Goal: Task Accomplishment & Management: Manage account settings

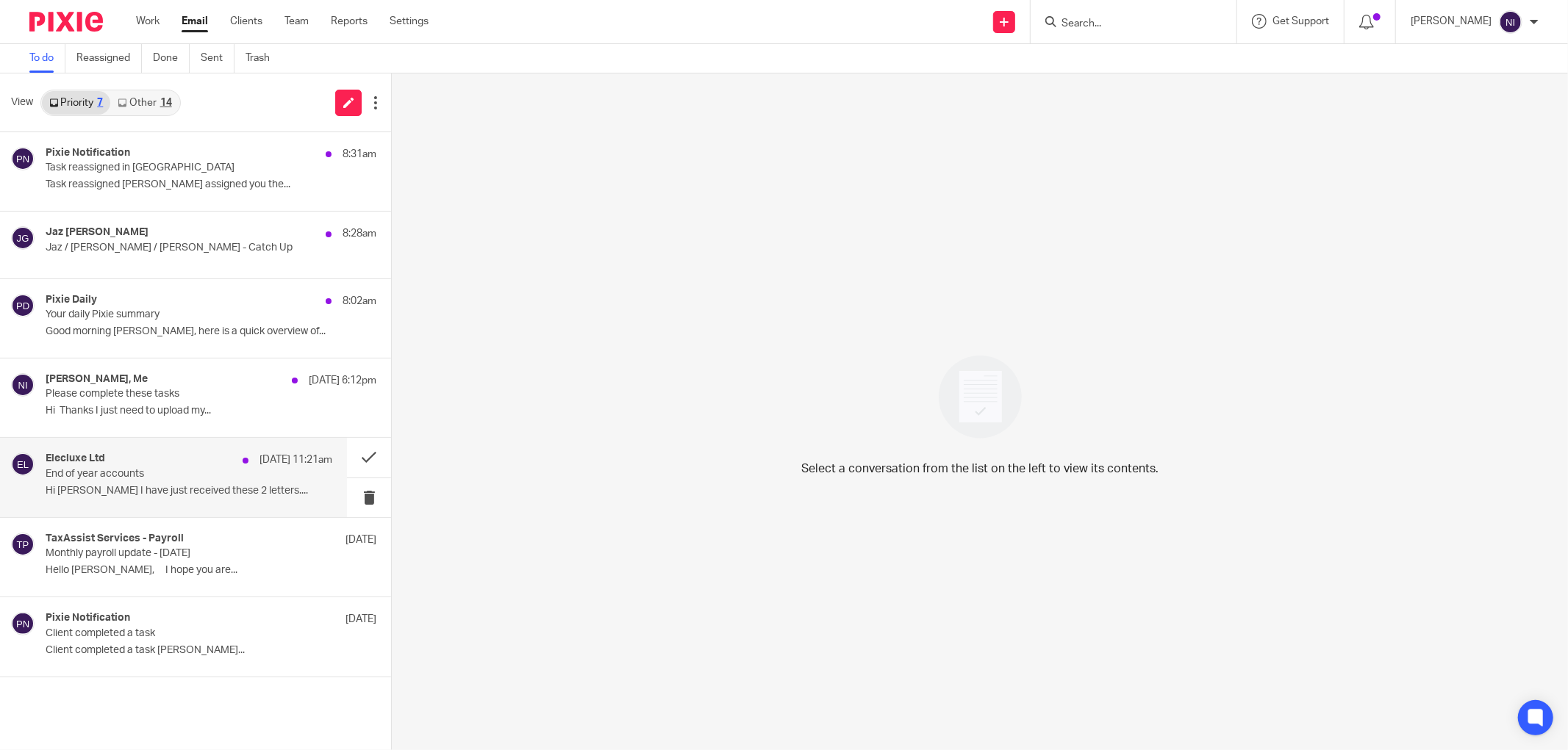
click at [129, 466] on div "Elecluxe Ltd 9 Aug 11:21am" at bounding box center [189, 460] width 287 height 15
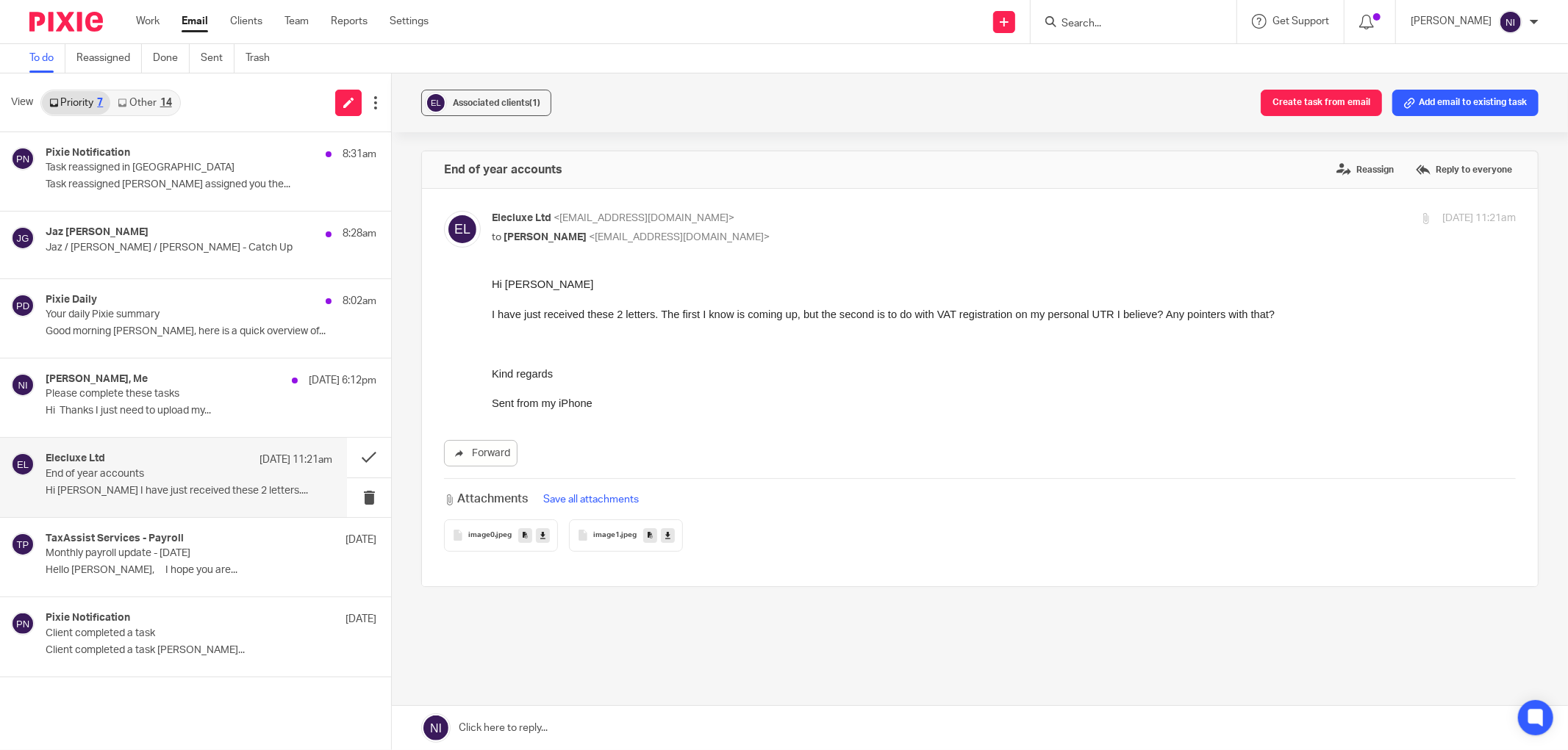
click at [540, 539] on icon at bounding box center [542, 535] width 5 height 11
drag, startPoint x: 1515, startPoint y: 2, endPoint x: 542, endPoint y: 531, distance: 1107.5
click at [542, 531] on icon at bounding box center [542, 535] width 5 height 11
click at [536, 539] on link at bounding box center [543, 535] width 14 height 15
click at [666, 532] on icon at bounding box center [668, 535] width 5 height 11
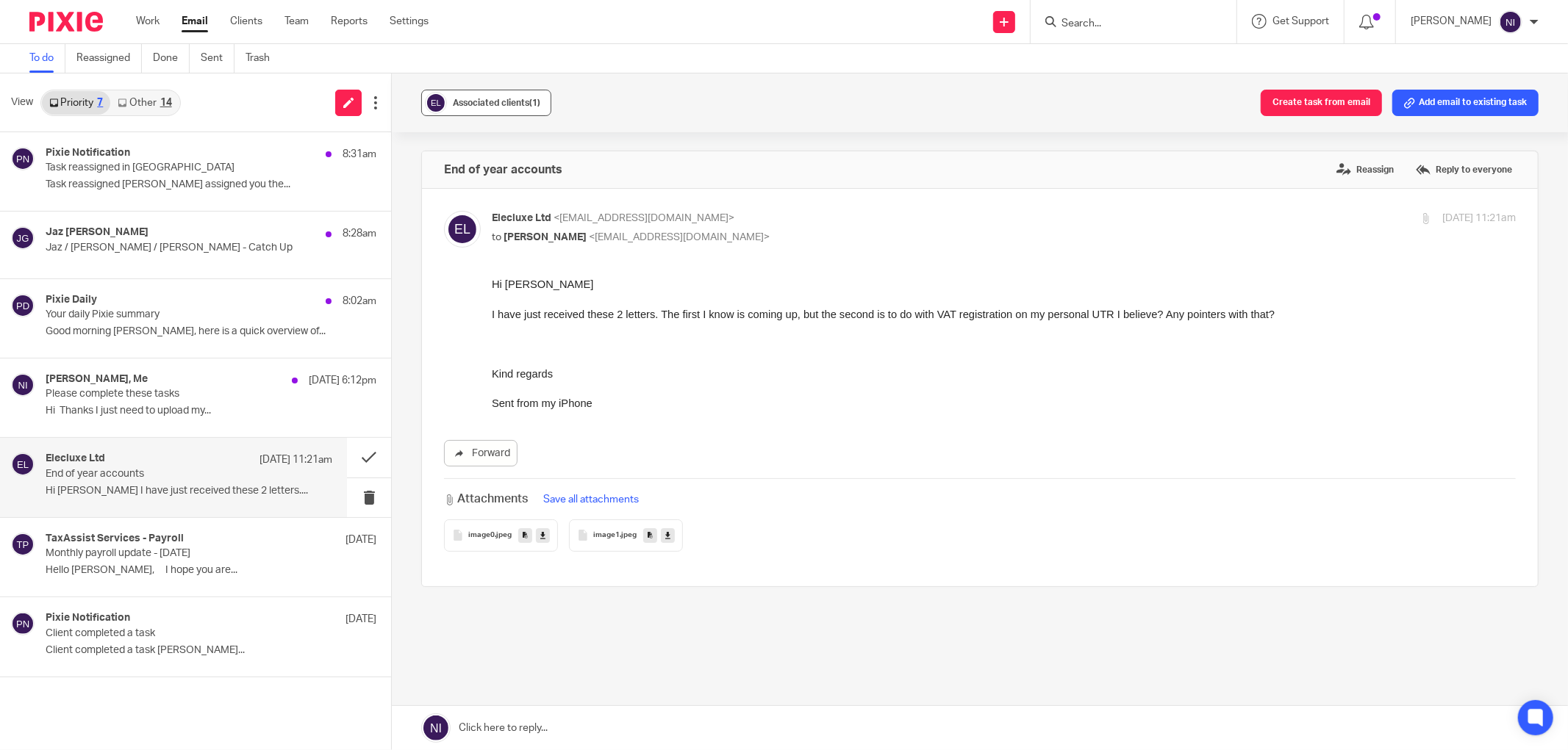
click at [478, 92] on button "Associated clients (1)" at bounding box center [486, 102] width 130 height 26
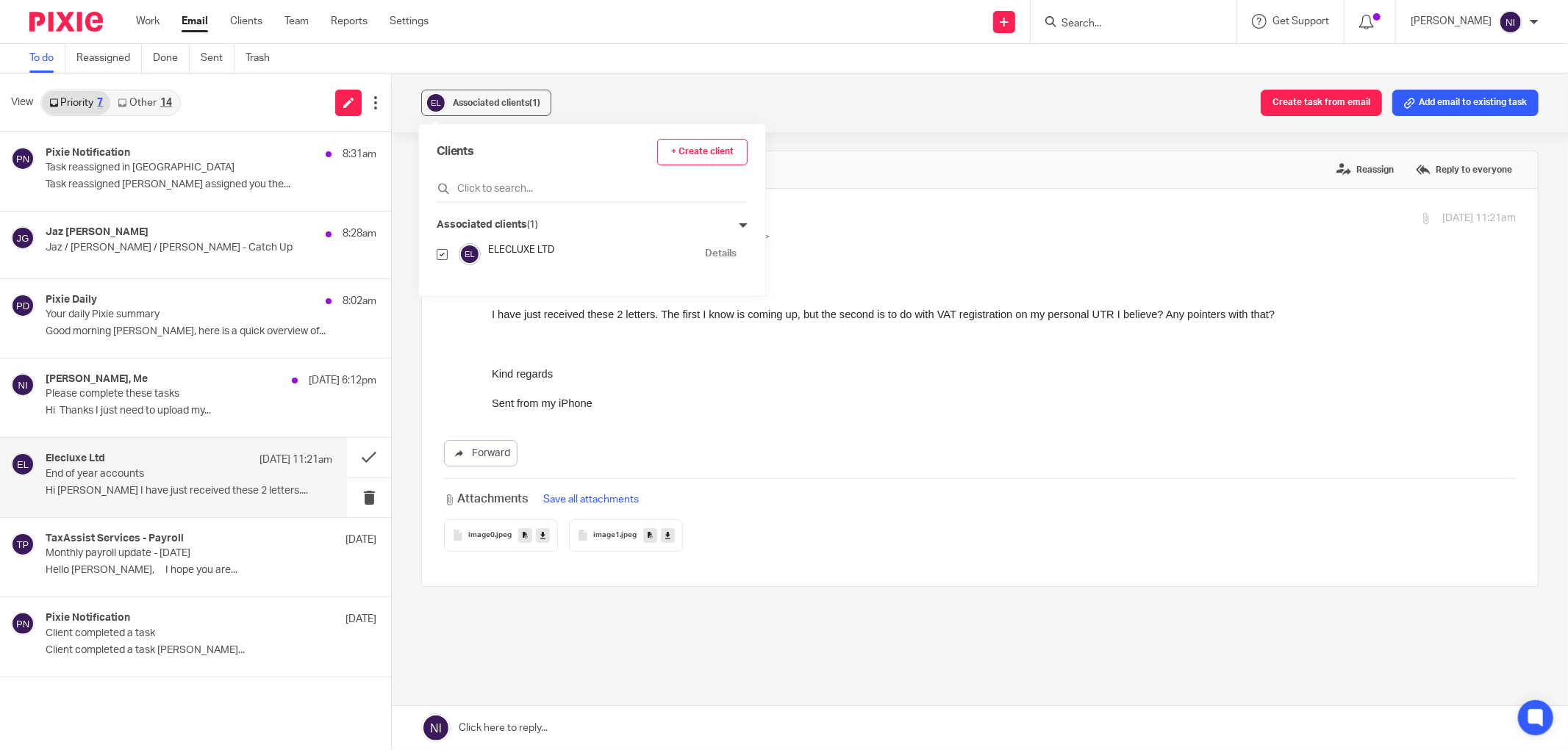
click at [705, 252] on link "Details" at bounding box center [720, 254] width 32 height 14
drag, startPoint x: 549, startPoint y: 733, endPoint x: 559, endPoint y: 716, distance: 19.7
click at [549, 733] on link at bounding box center [980, 728] width 1177 height 44
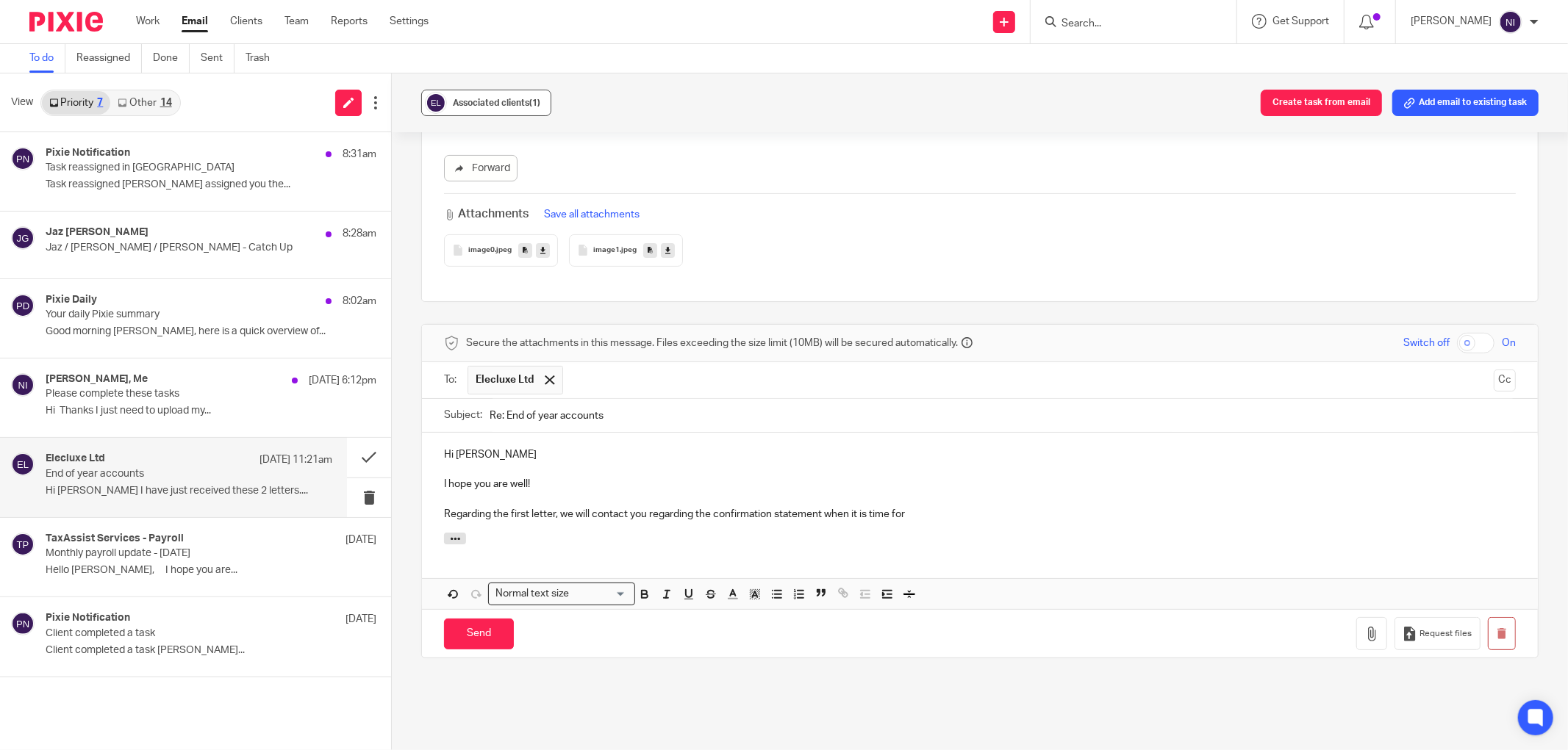
click at [438, 105] on img at bounding box center [436, 102] width 22 height 22
click at [705, 259] on link "Details" at bounding box center [720, 254] width 32 height 14
click at [915, 519] on p "Regarding the first letter, we will contact you regarding the confirmation stat…" at bounding box center [979, 514] width 1072 height 15
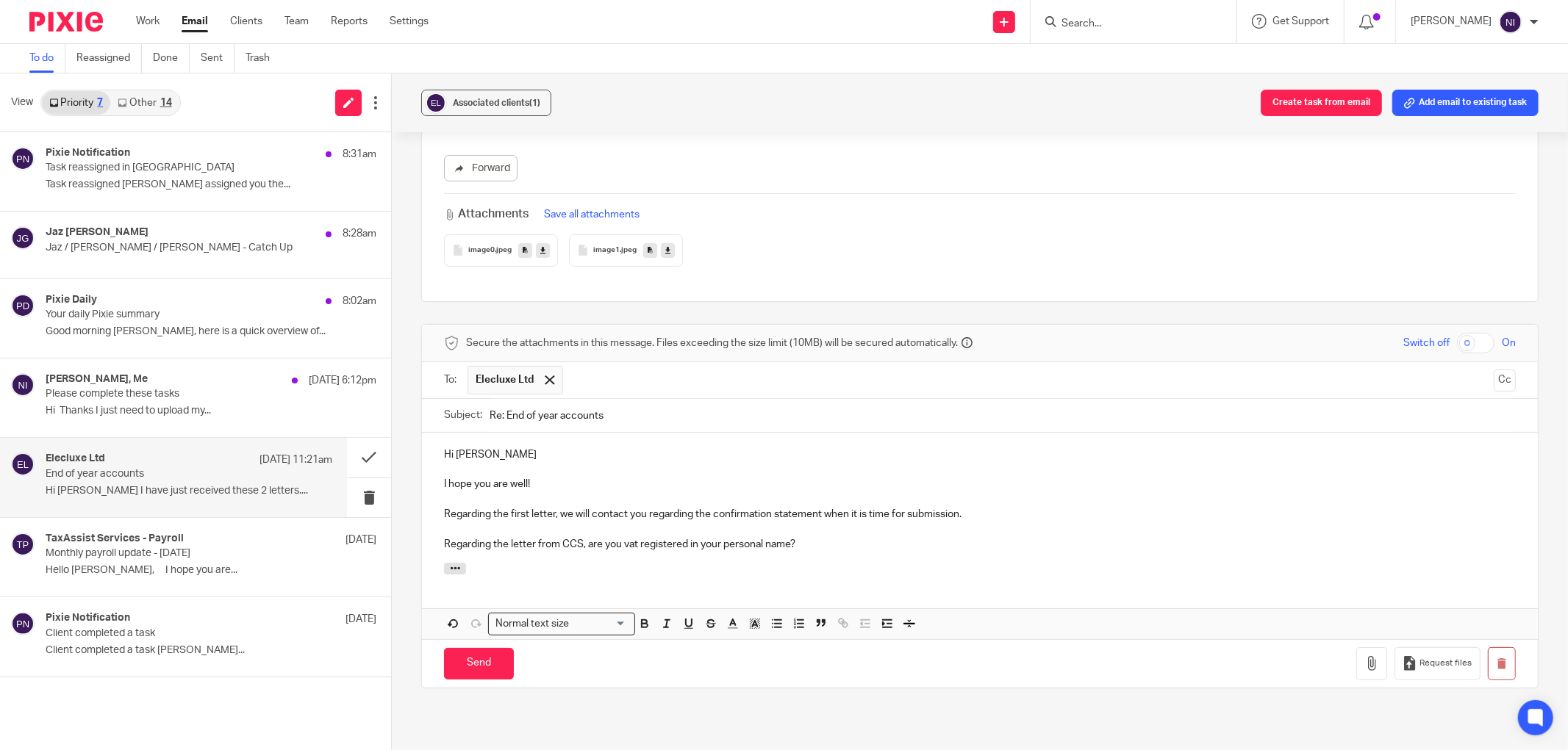
click at [584, 544] on p "Regarding the letter from CCS, are you vat registered in your personal name?" at bounding box center [979, 544] width 1072 height 15
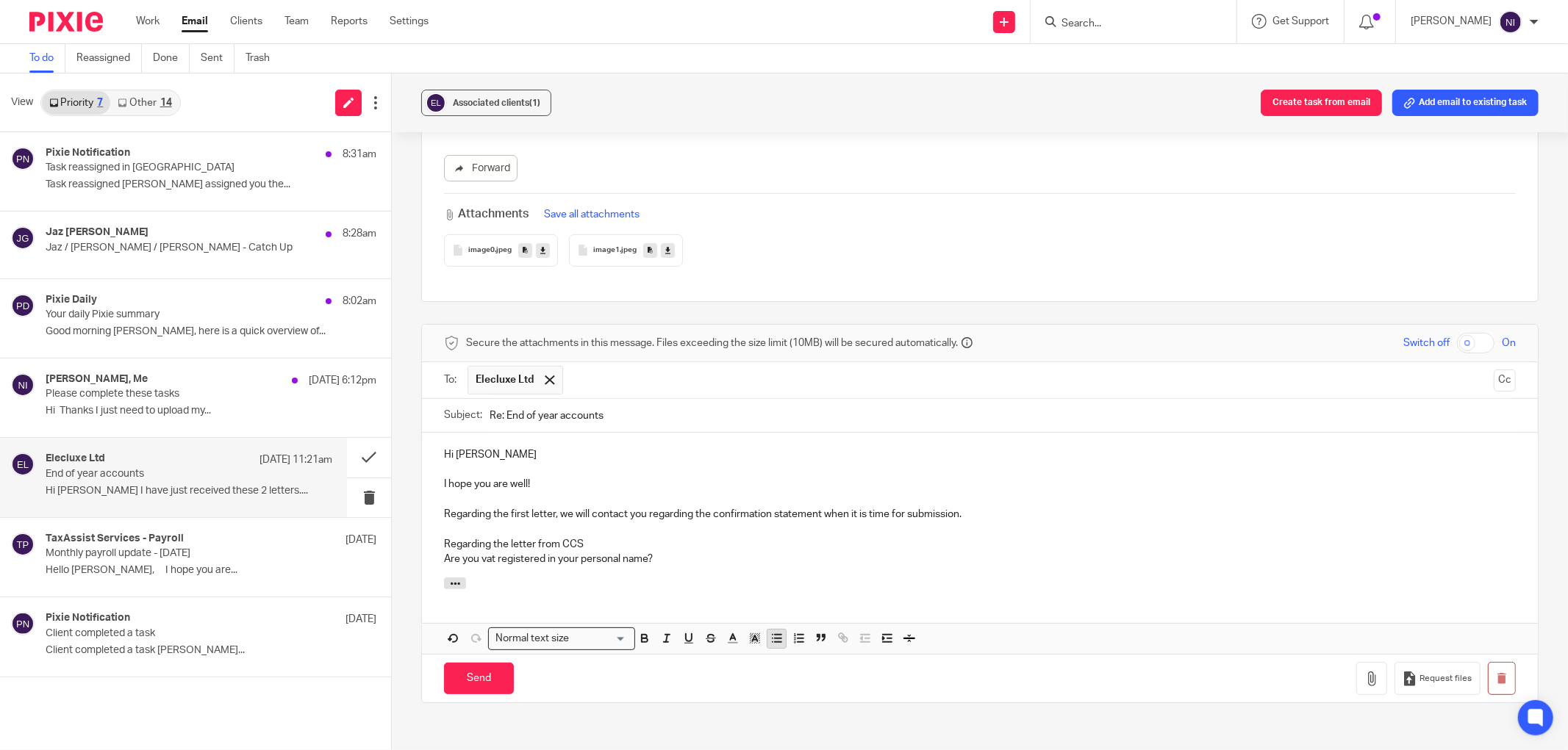
click at [771, 647] on button "button" at bounding box center [777, 639] width 18 height 18
click at [716, 553] on p "Are you vat registered in your personal name?" at bounding box center [995, 559] width 1043 height 15
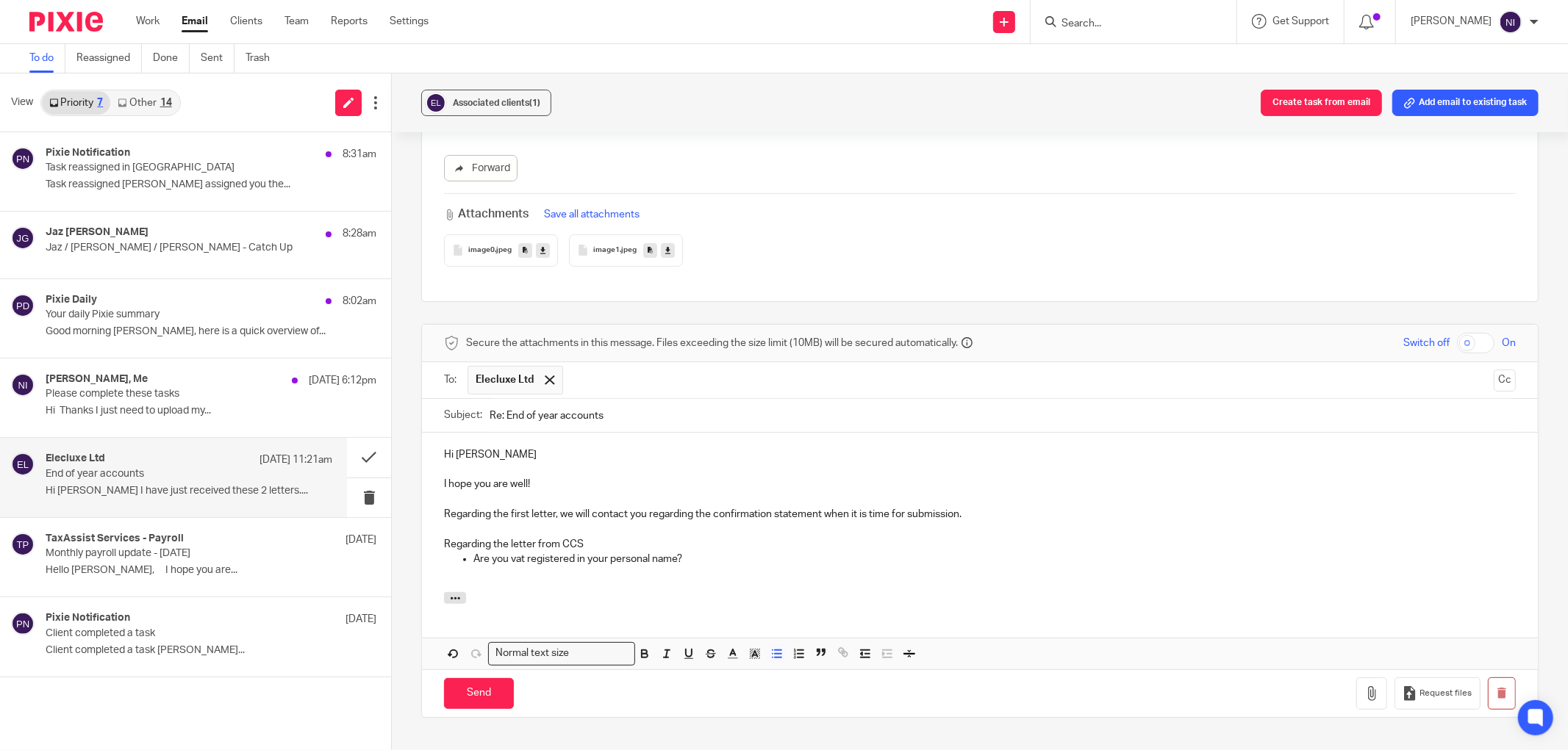
click at [695, 561] on p "Are you vat registered in your personal name?" at bounding box center [995, 559] width 1043 height 15
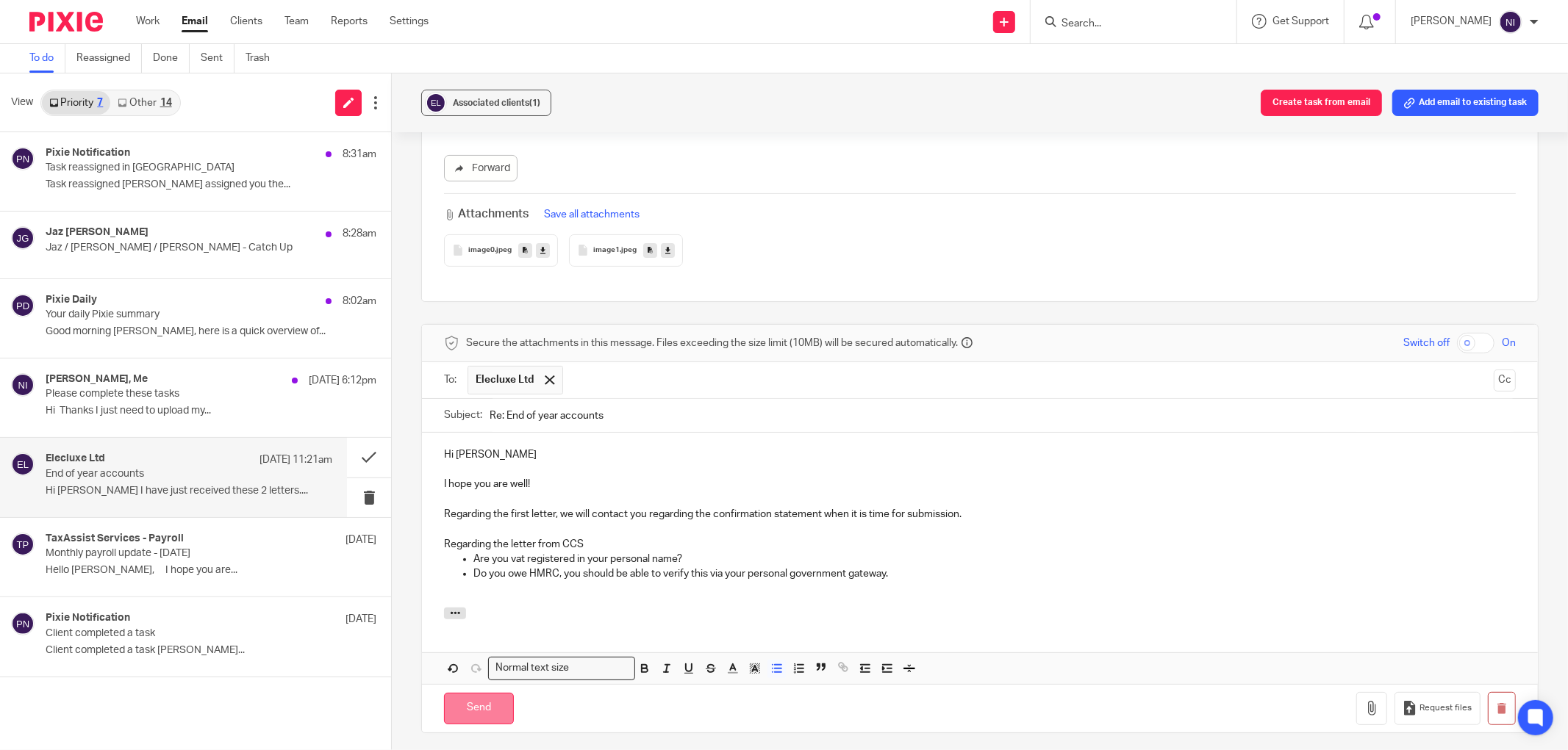
click at [472, 708] on input "Send" at bounding box center [478, 708] width 70 height 32
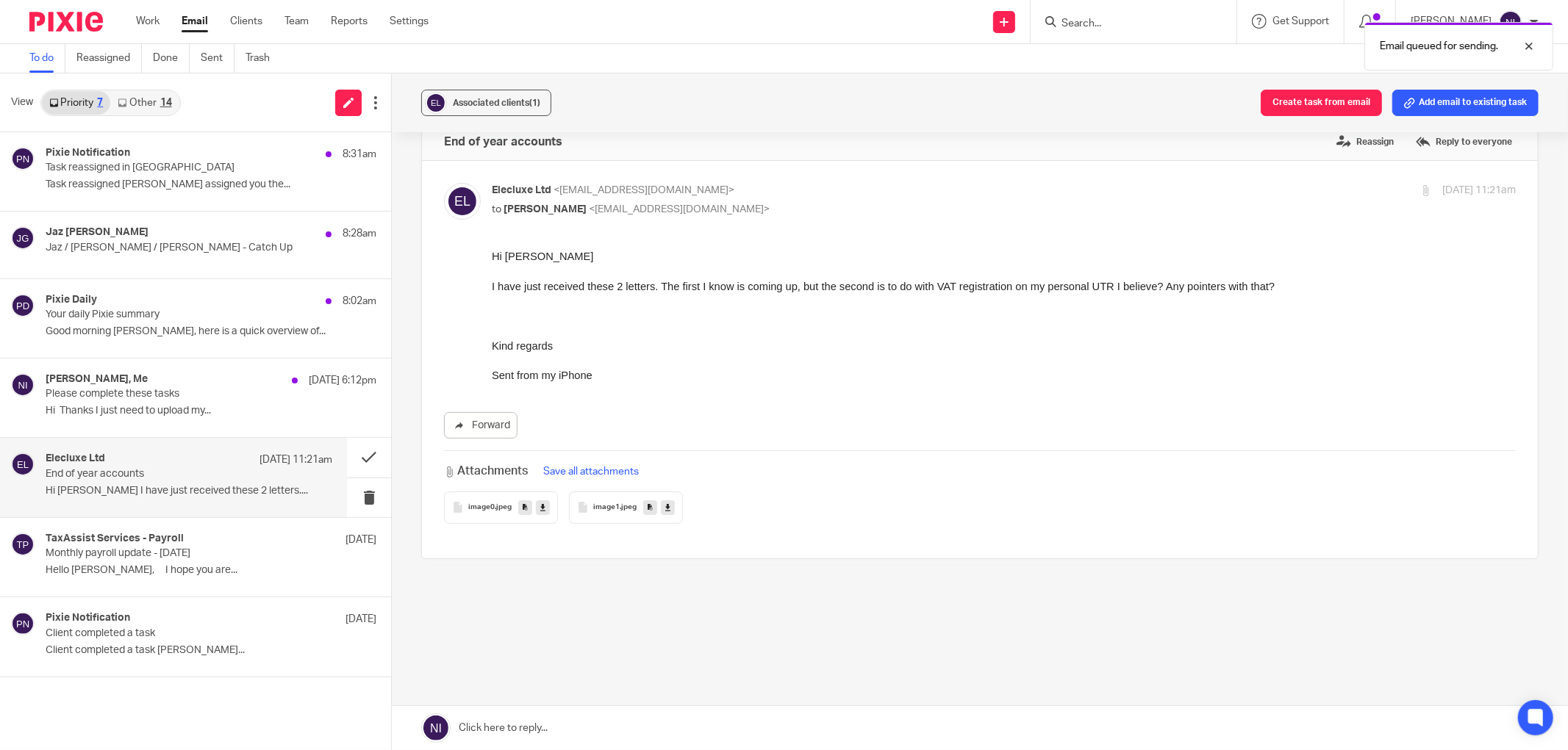
scroll to position [27, 0]
click at [355, 457] on button at bounding box center [368, 457] width 44 height 39
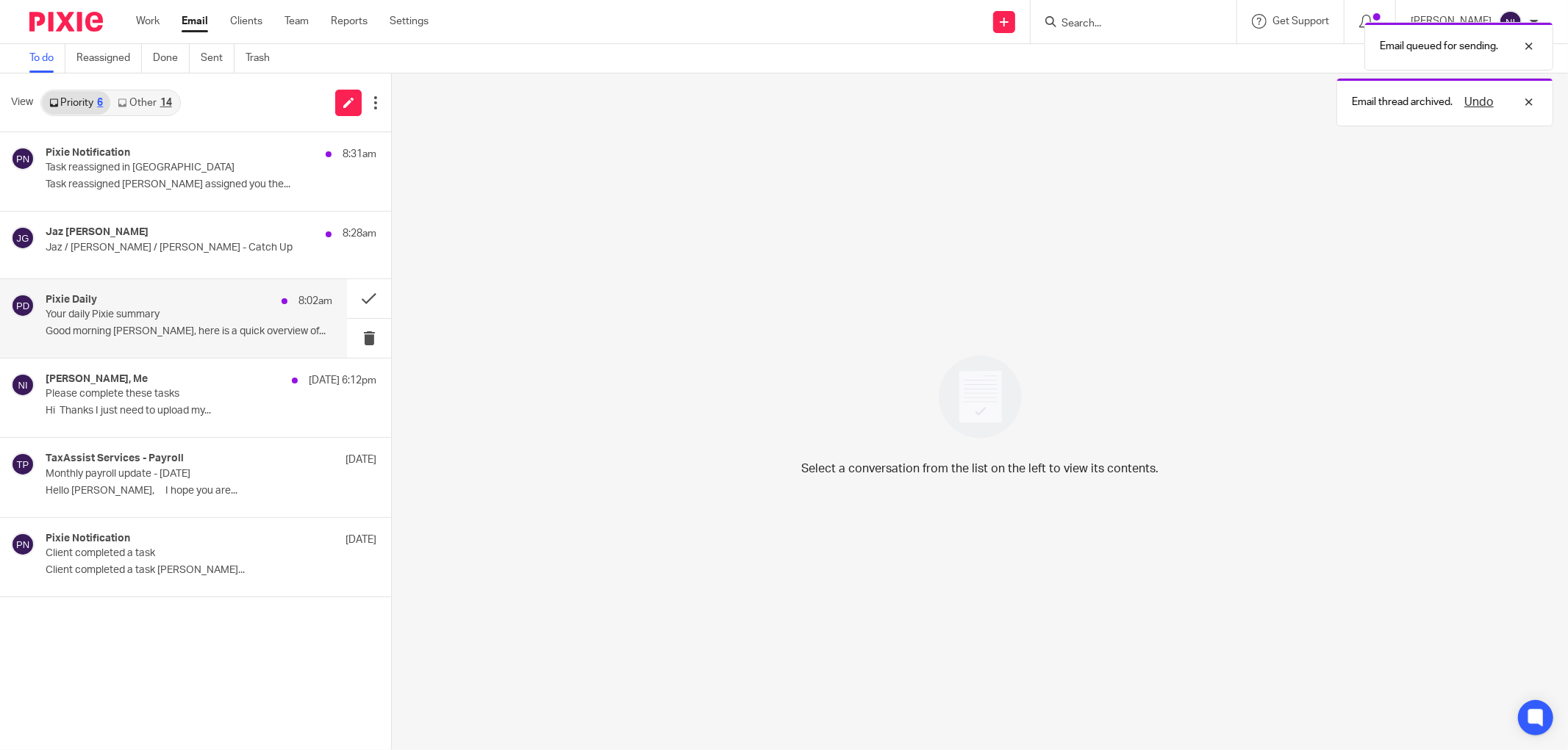
click at [187, 314] on p "Your daily Pixie summary" at bounding box center [160, 315] width 230 height 12
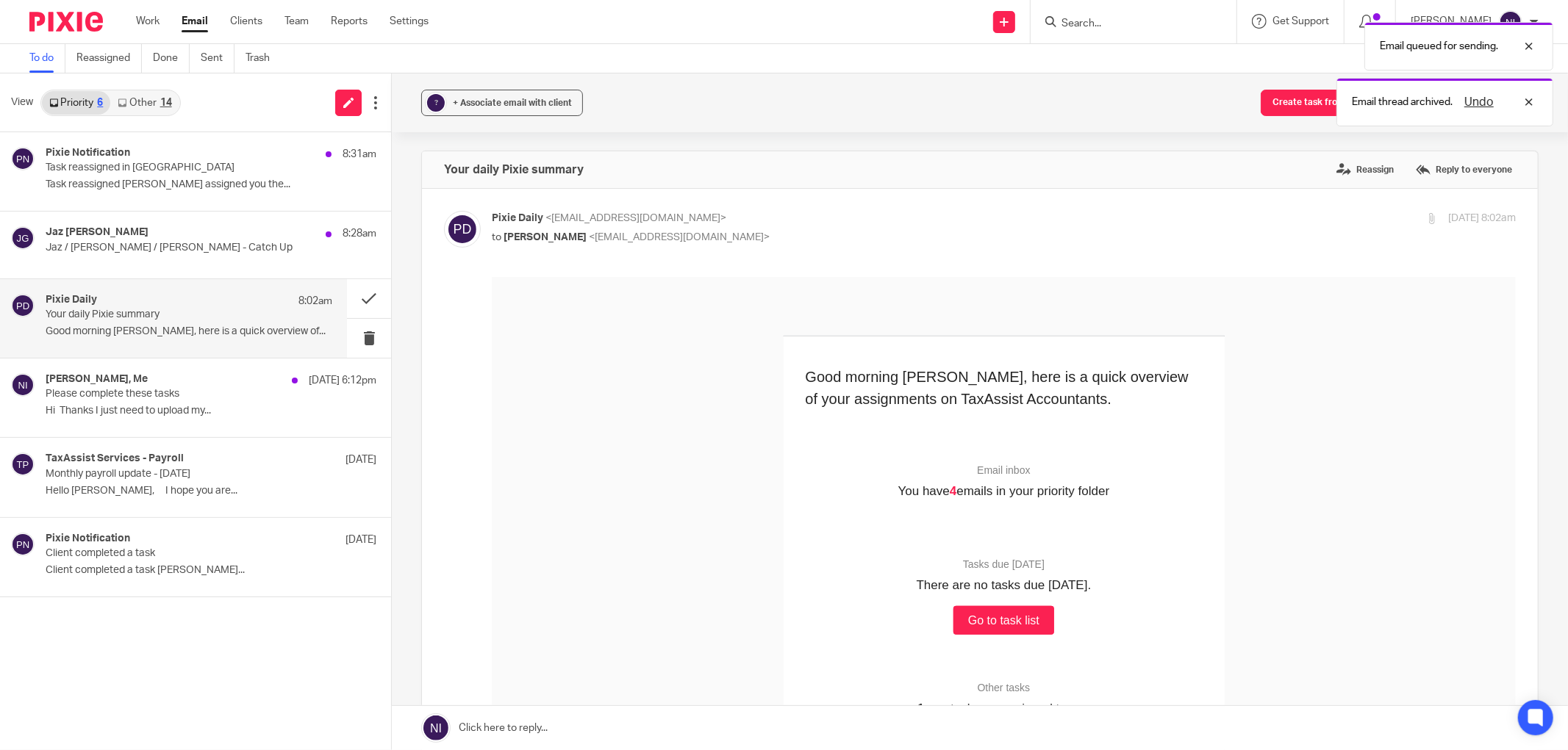
scroll to position [0, 0]
click at [371, 300] on button at bounding box center [368, 299] width 44 height 39
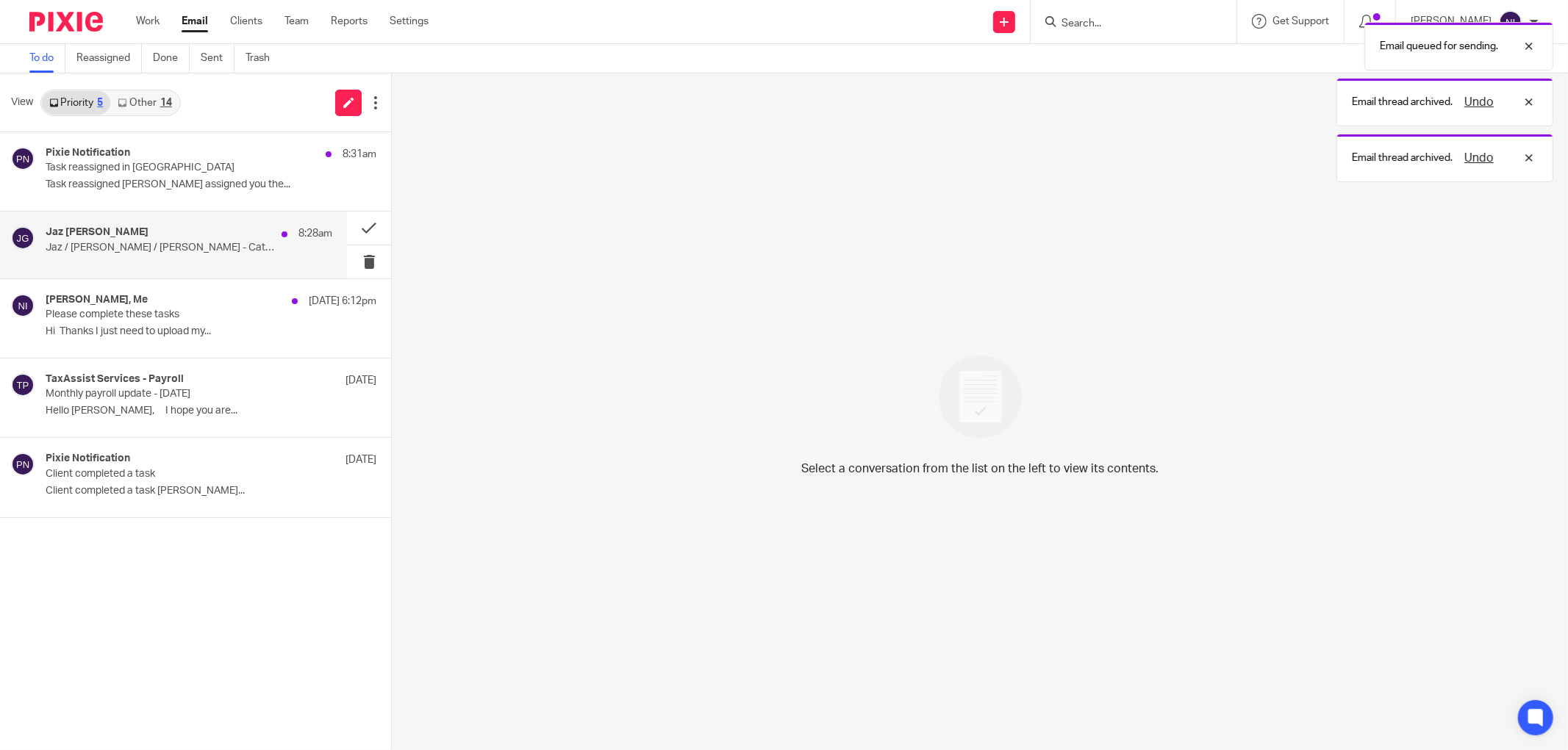
click at [199, 242] on p "Jaz / Naeem / Mason - Catch Up" at bounding box center [160, 248] width 230 height 12
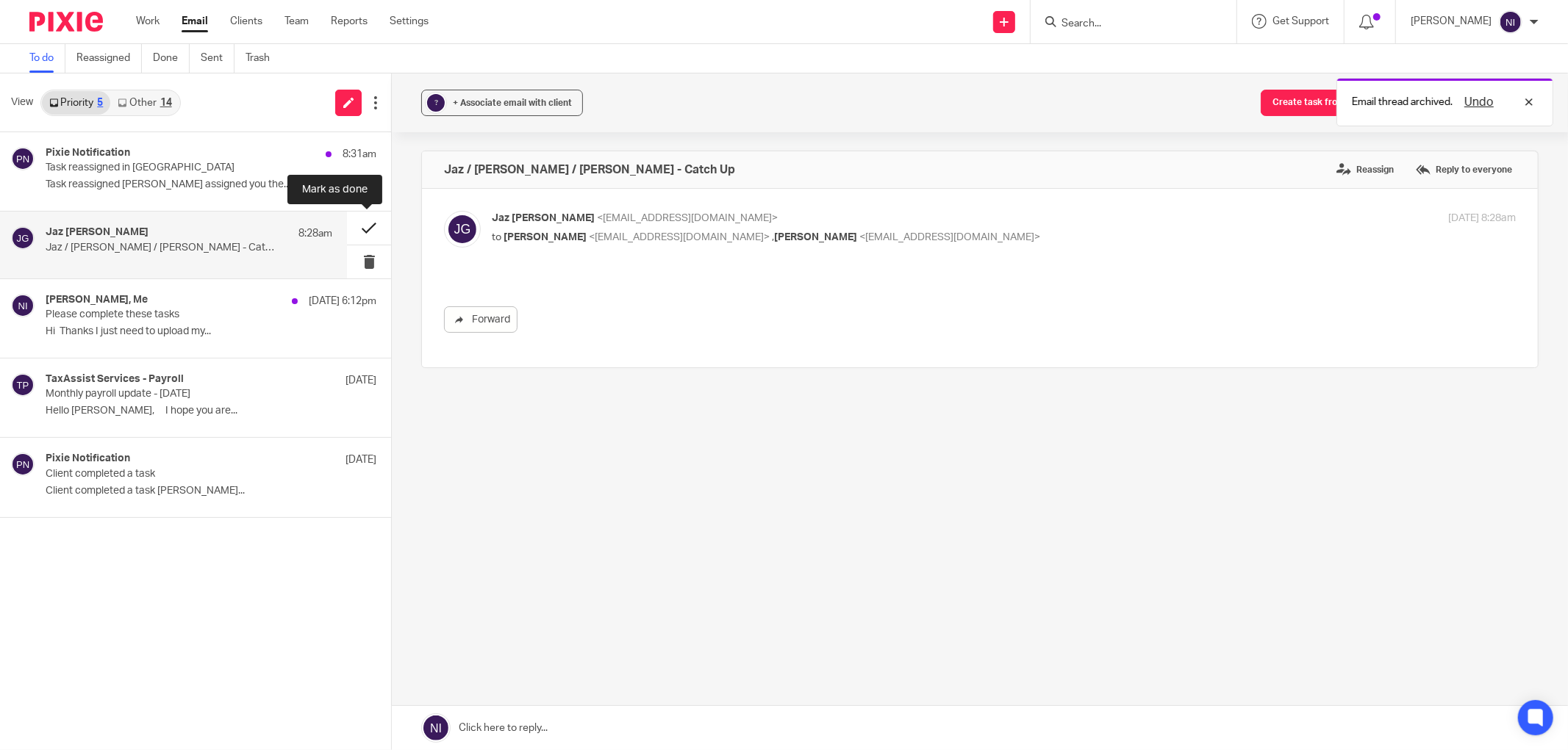
click at [374, 232] on button at bounding box center [368, 228] width 44 height 33
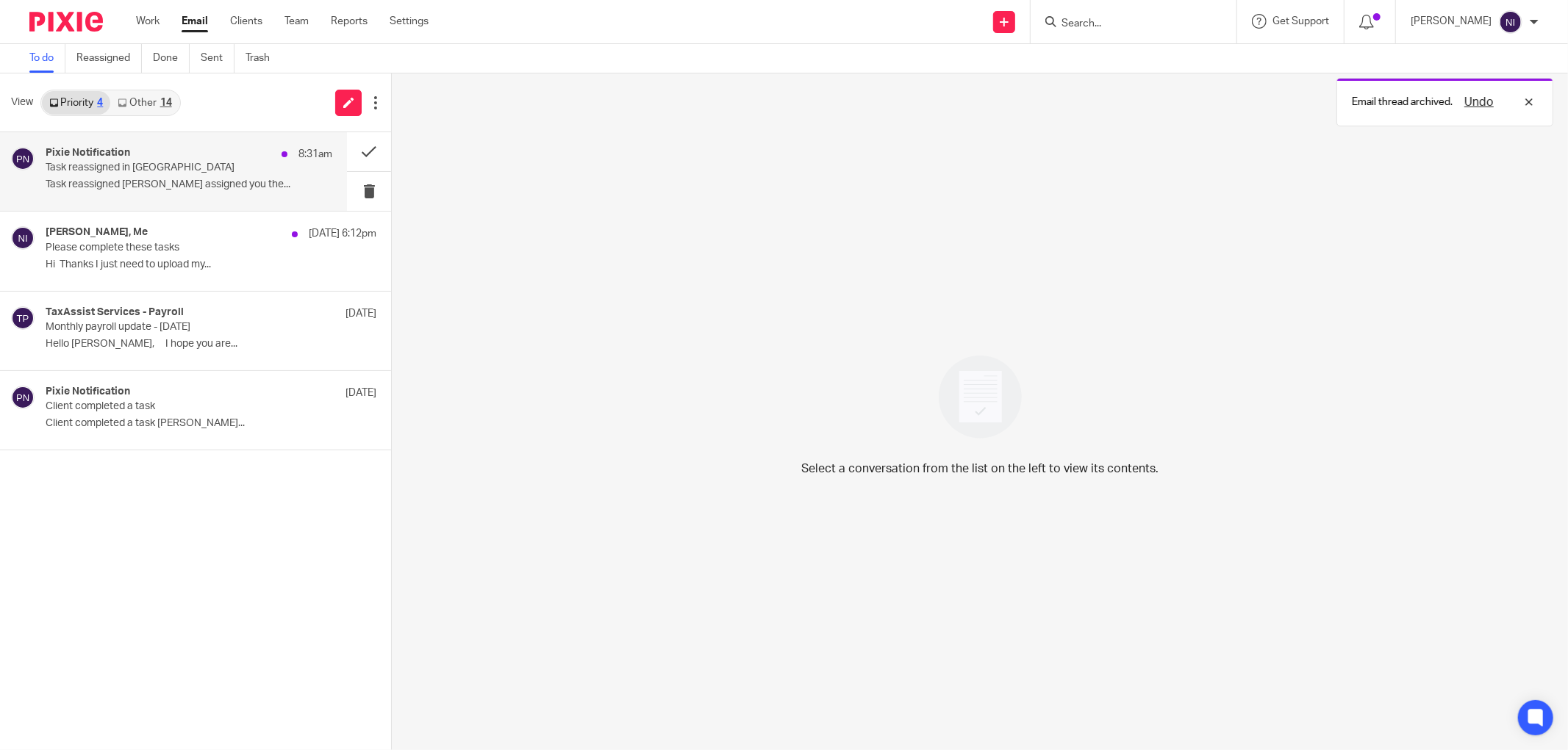
click at [199, 193] on div "Pixie Notification 8:31am Task reassigned in Pixie Task reassigned Jaz Grewal a…" at bounding box center [189, 172] width 287 height 49
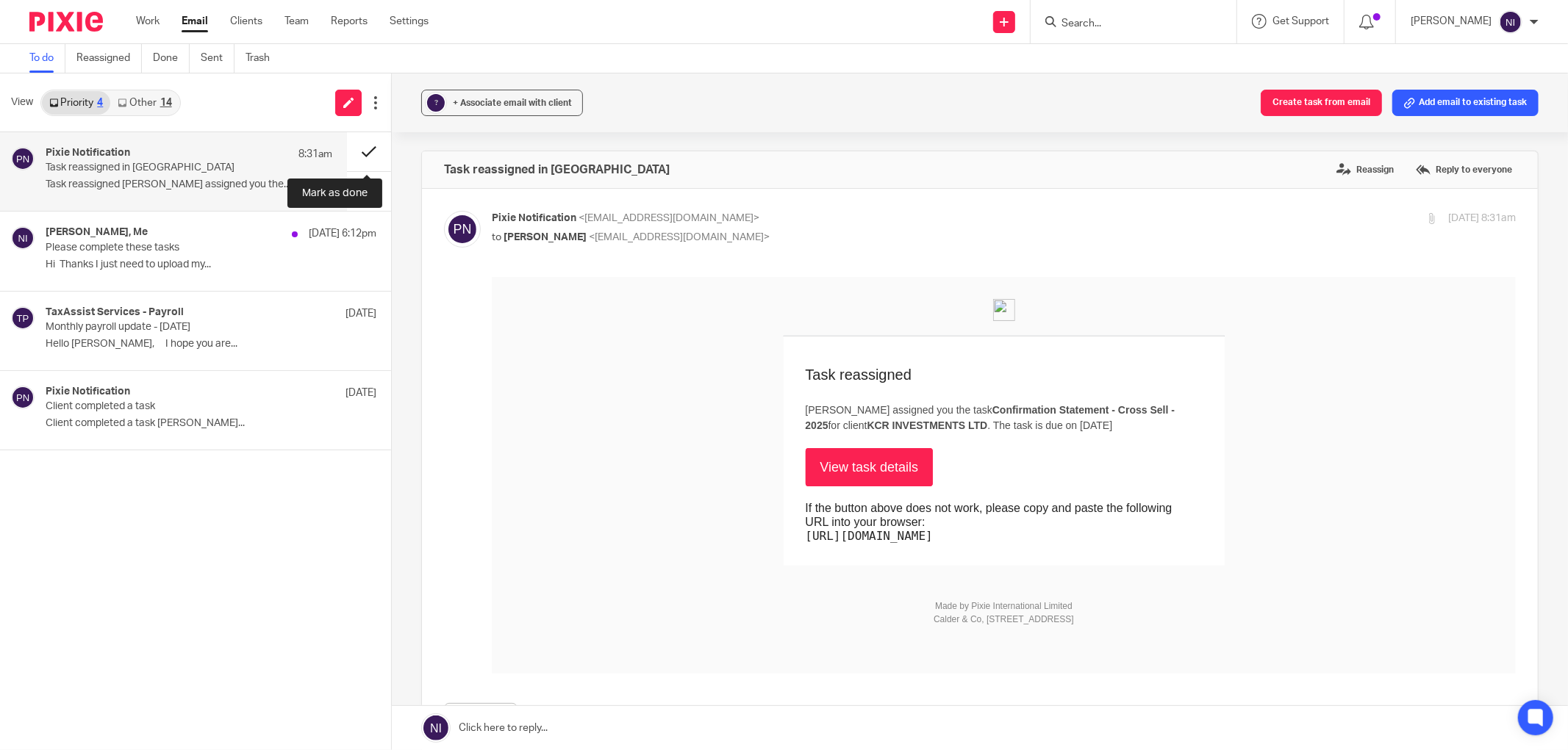
click at [361, 149] on button at bounding box center [368, 152] width 44 height 39
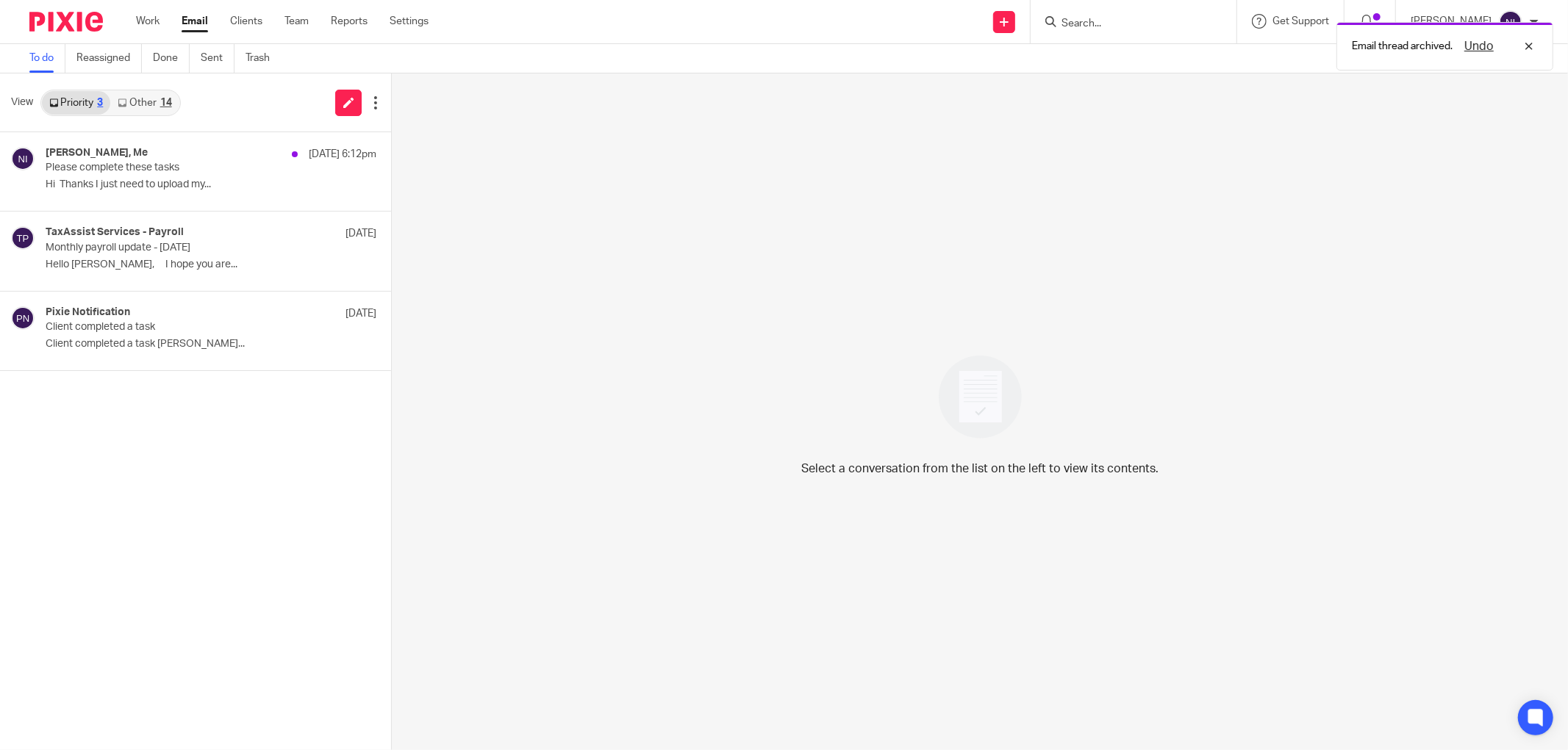
click at [145, 99] on link "Other 14" at bounding box center [144, 102] width 69 height 24
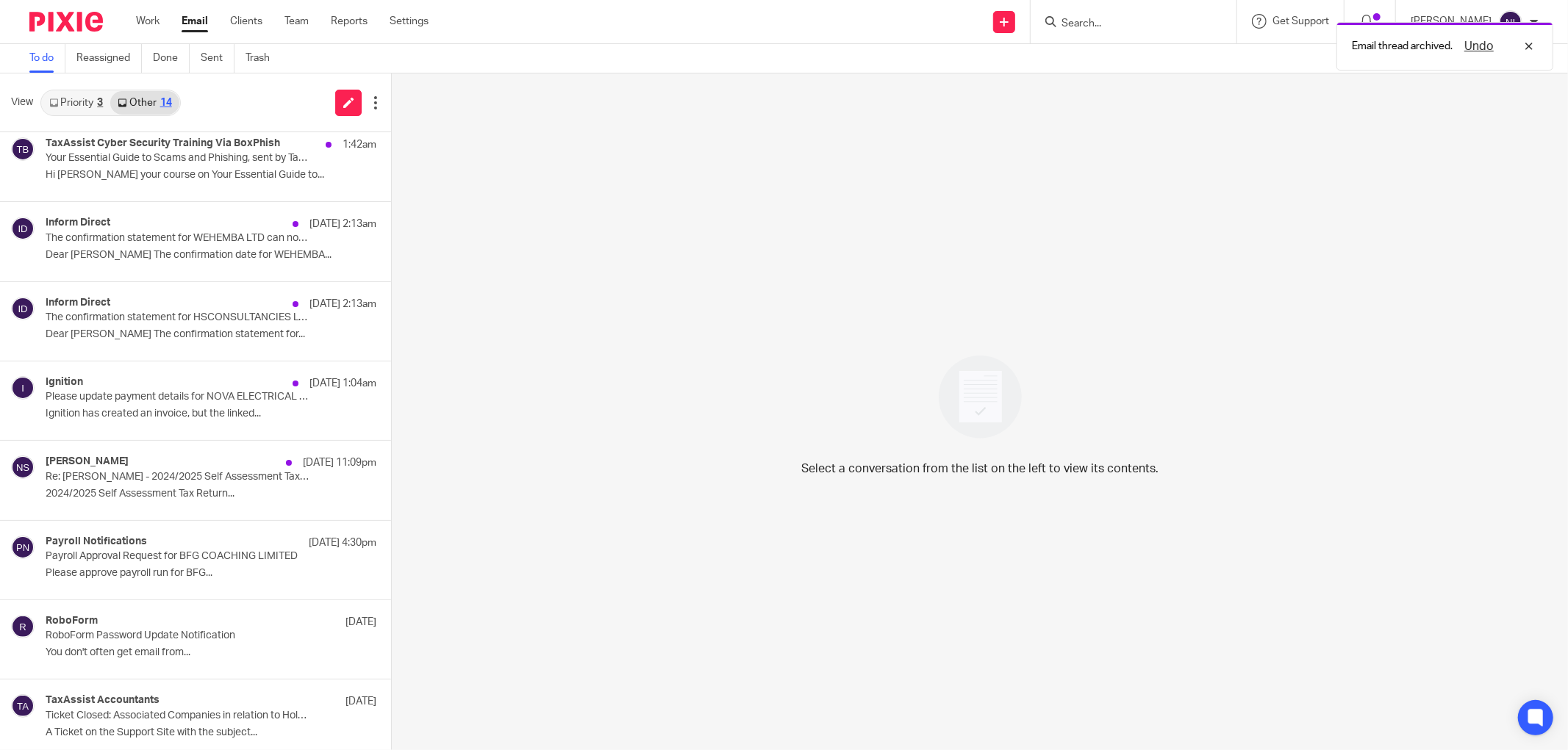
scroll to position [497, 0]
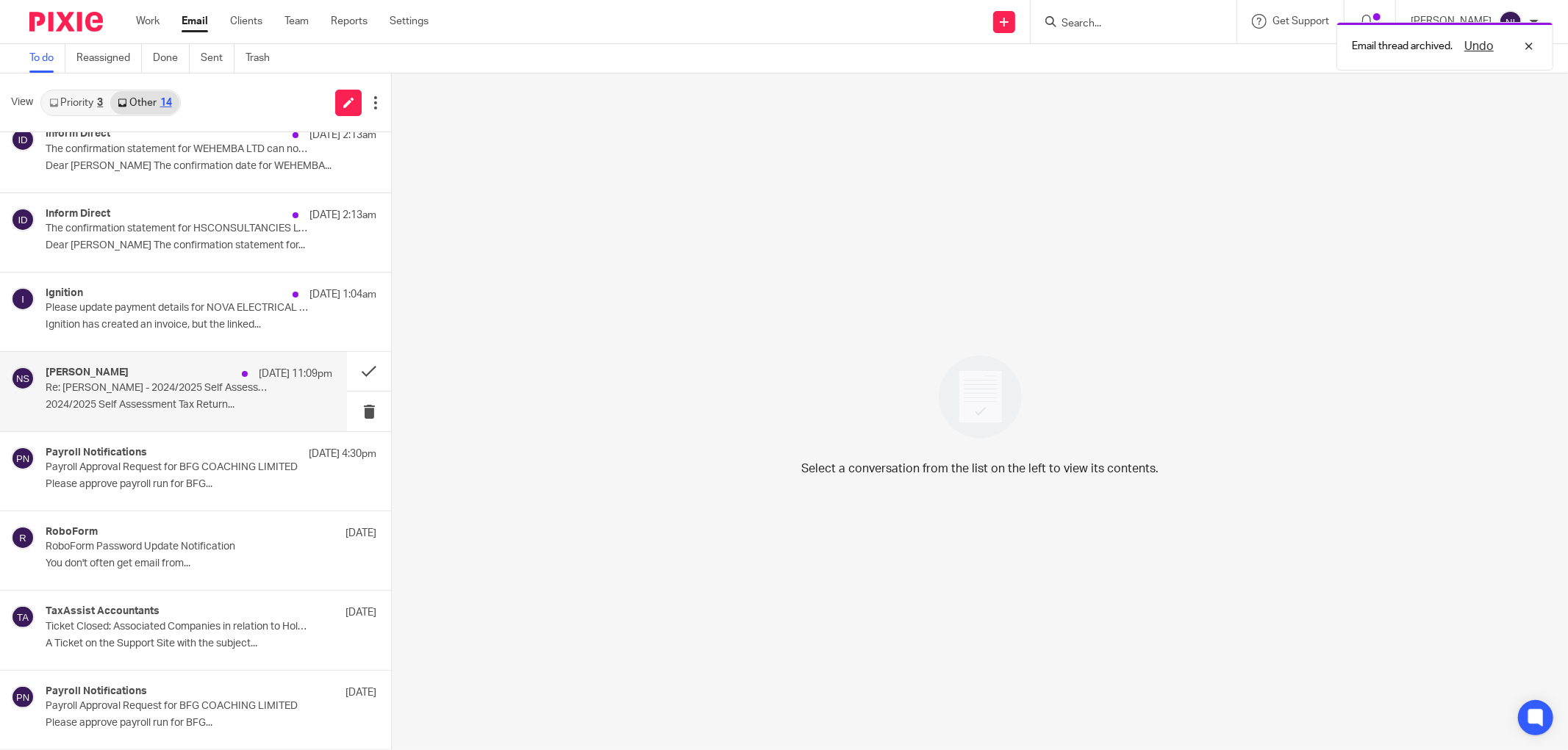
click at [130, 399] on p "2024/2025 Self Assessment Tax Return..." at bounding box center [189, 405] width 287 height 12
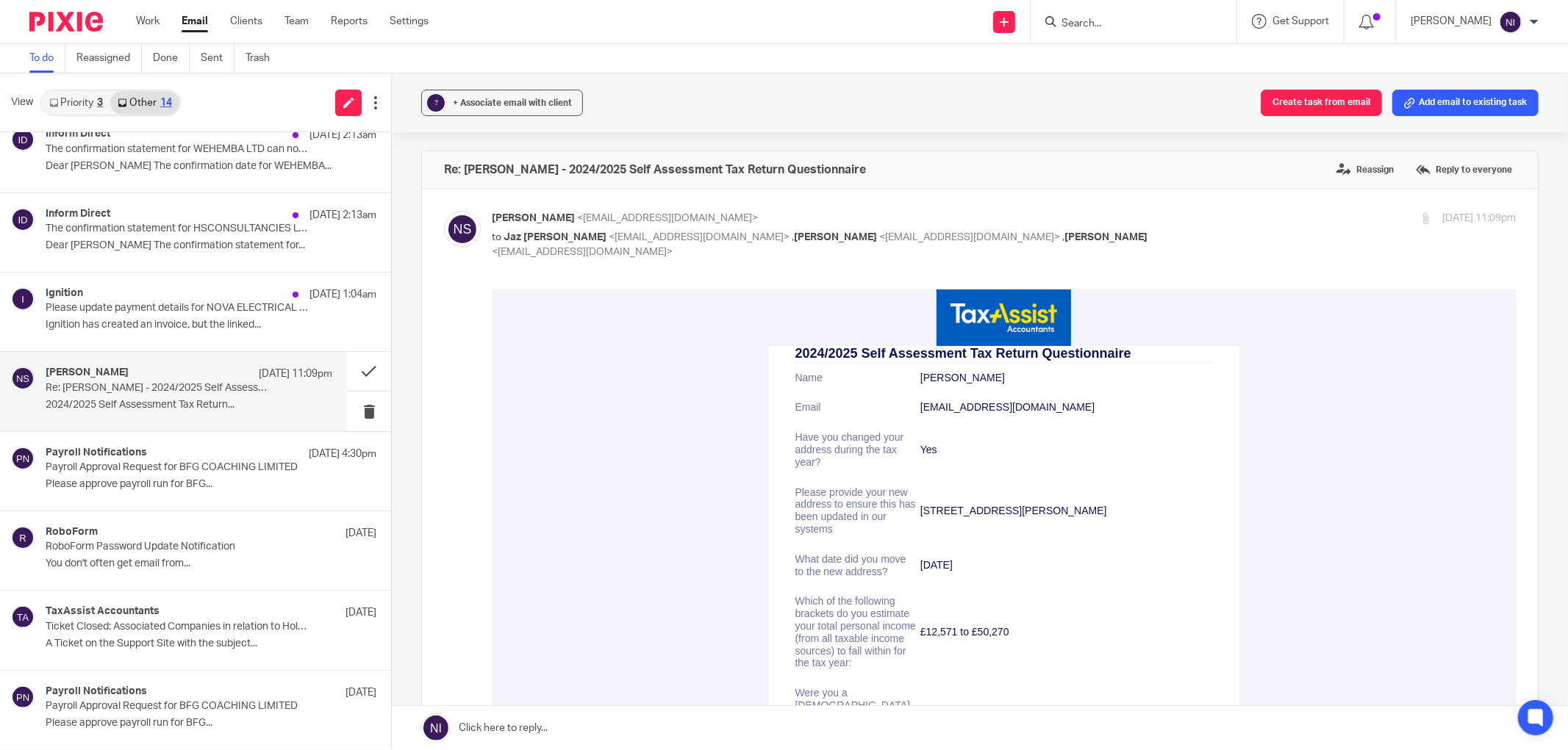
scroll to position [0, 0]
click at [130, 331] on div "Ignition 9 Aug 1:04am Please update payment details for NOVA ELECTRICAL SUPPLIE…" at bounding box center [189, 312] width 287 height 49
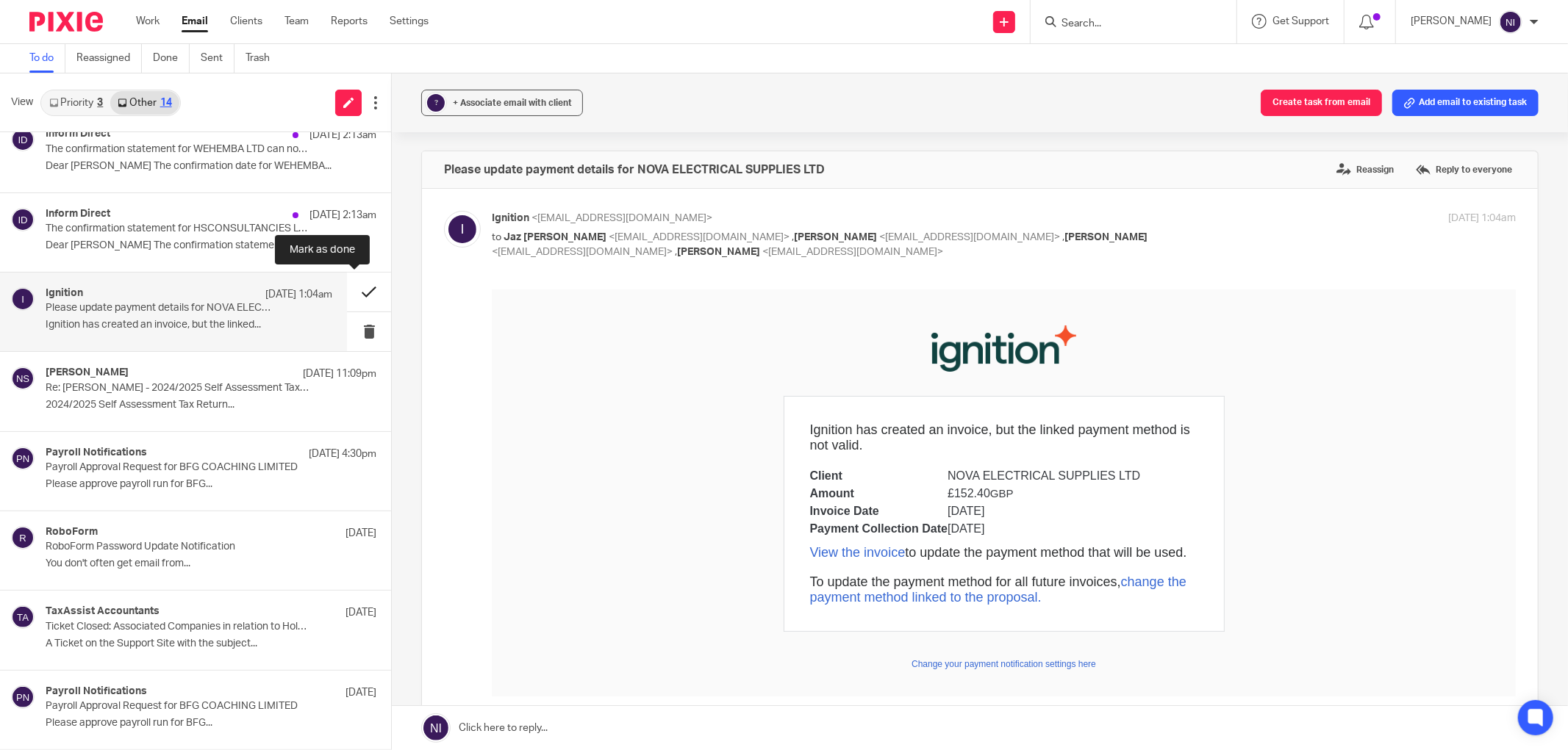
click at [347, 298] on button at bounding box center [368, 292] width 44 height 39
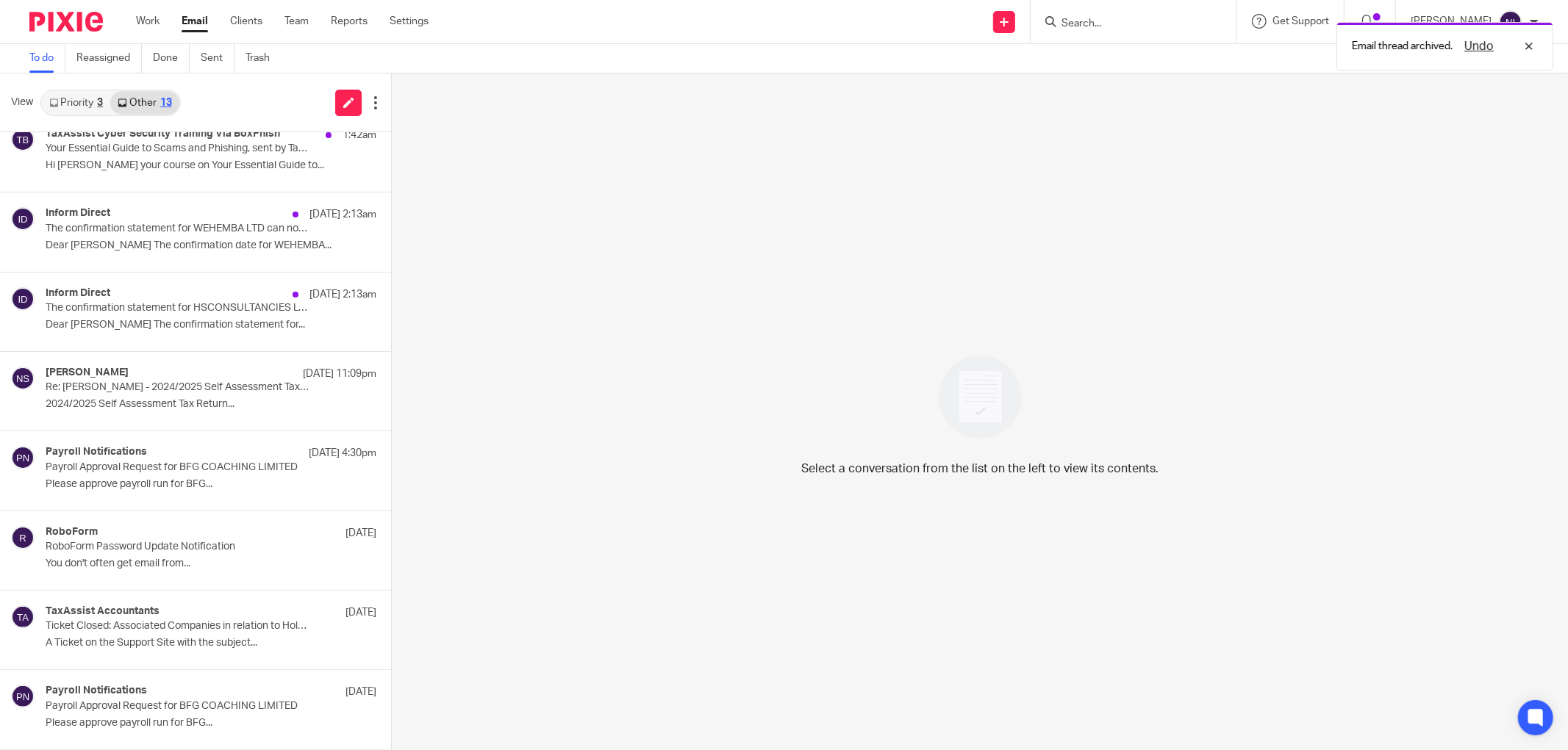
scroll to position [417, 0]
click at [156, 316] on div "Inform Direct 9 Aug 2:13am The confirmation statement for HSCONSULTANCIES LTD n…" at bounding box center [189, 312] width 287 height 49
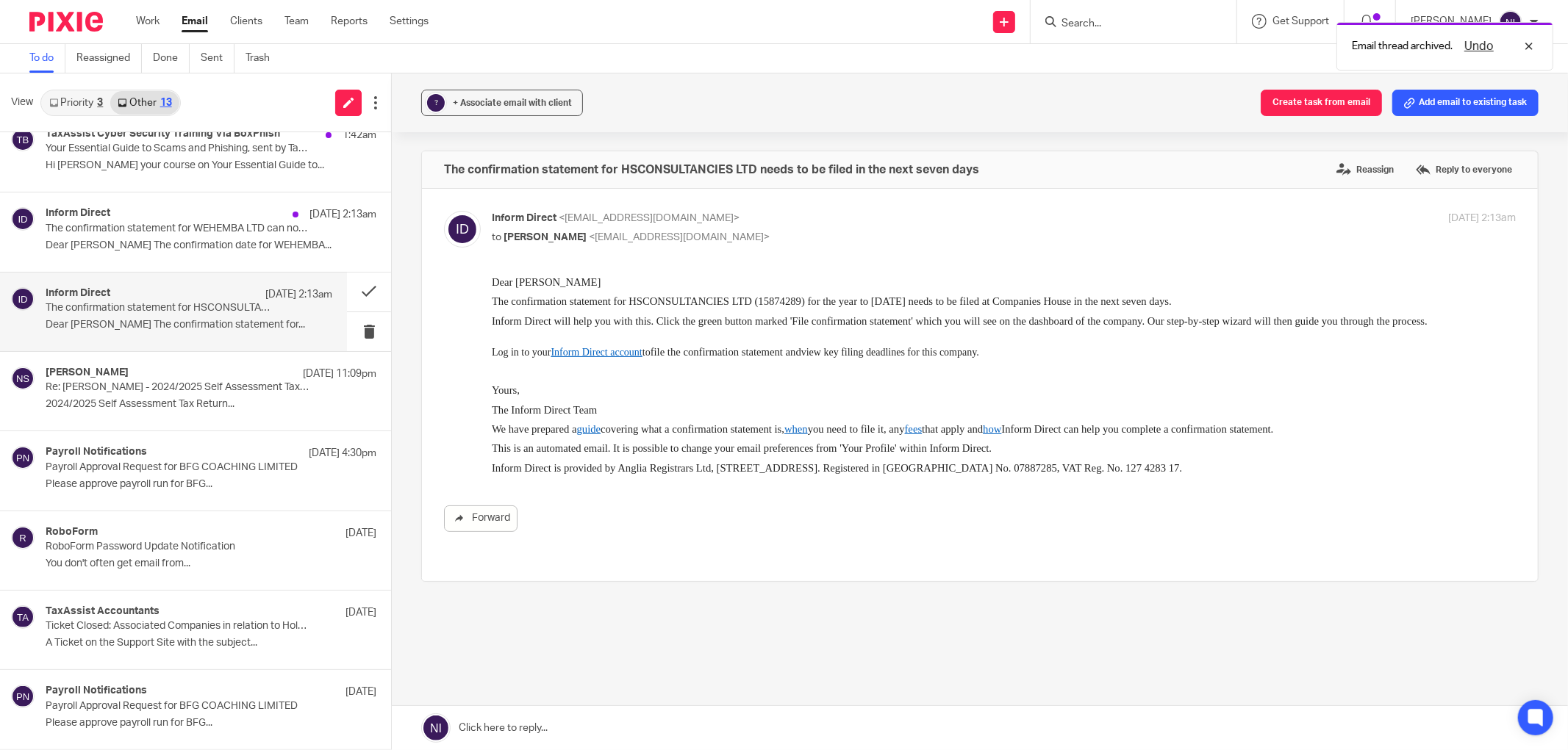
scroll to position [0, 0]
click at [348, 297] on button at bounding box center [368, 292] width 44 height 39
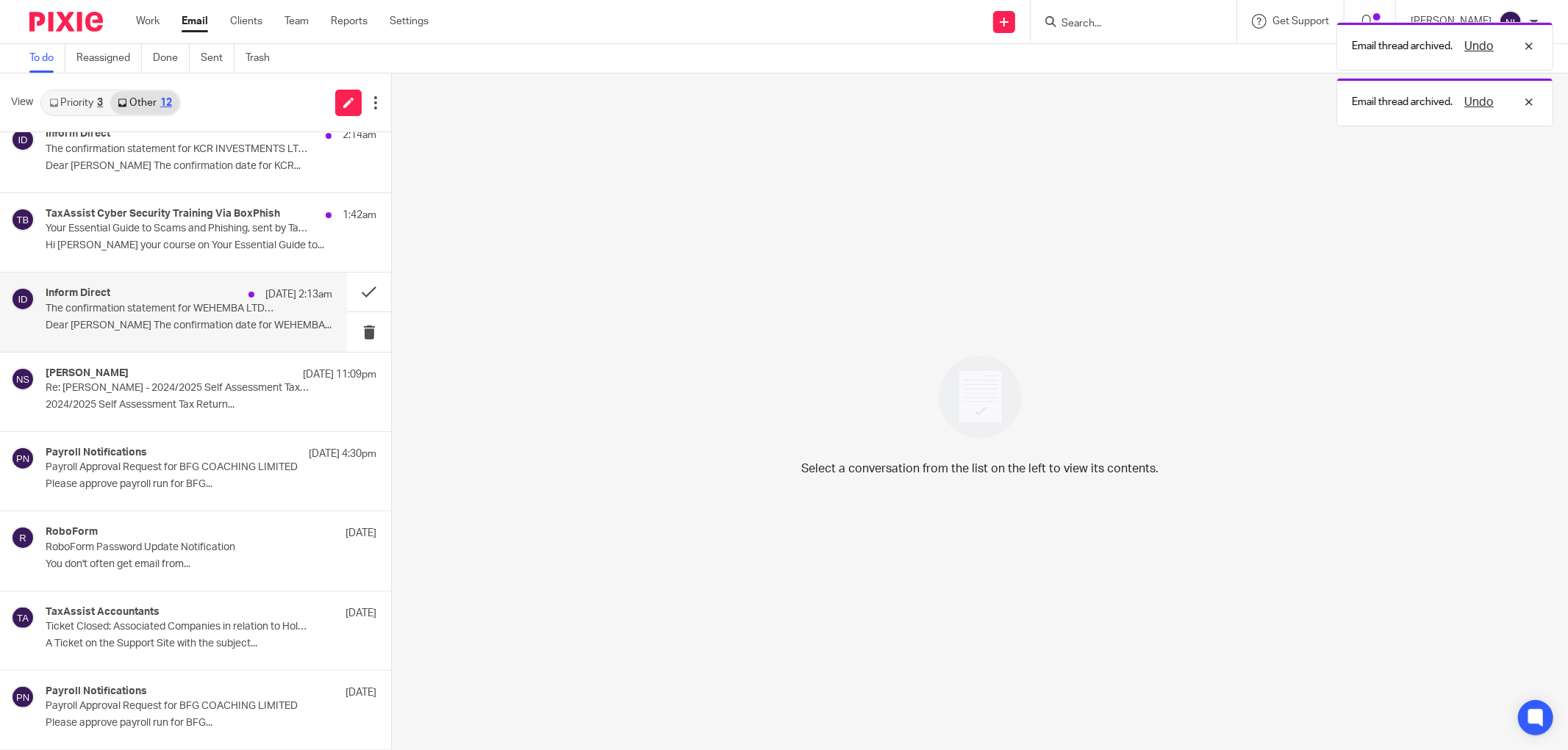
click at [248, 306] on p "The confirmation statement for WEHEMBA LTD can now be filed at Companies House" at bounding box center [160, 309] width 230 height 12
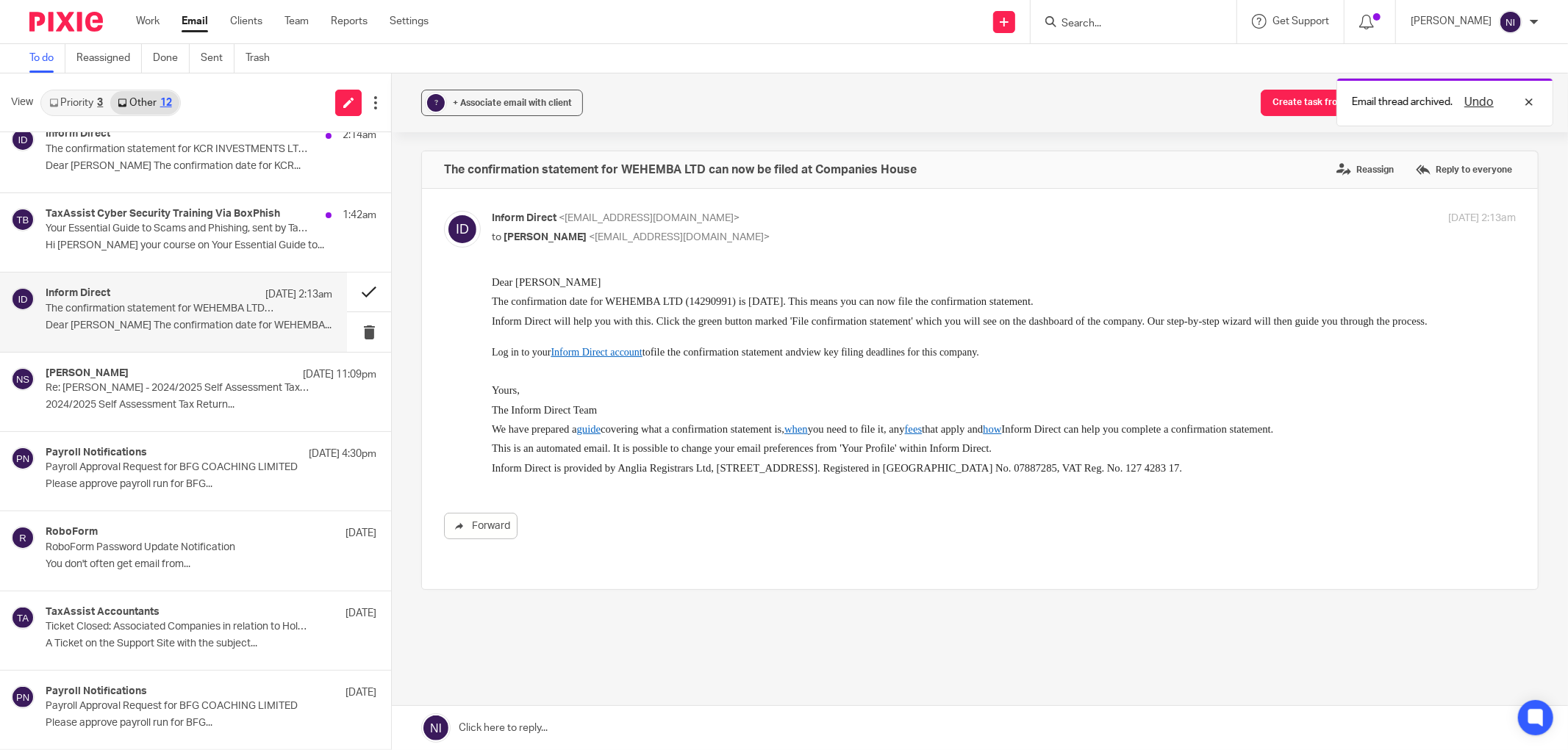
scroll to position [0, 0]
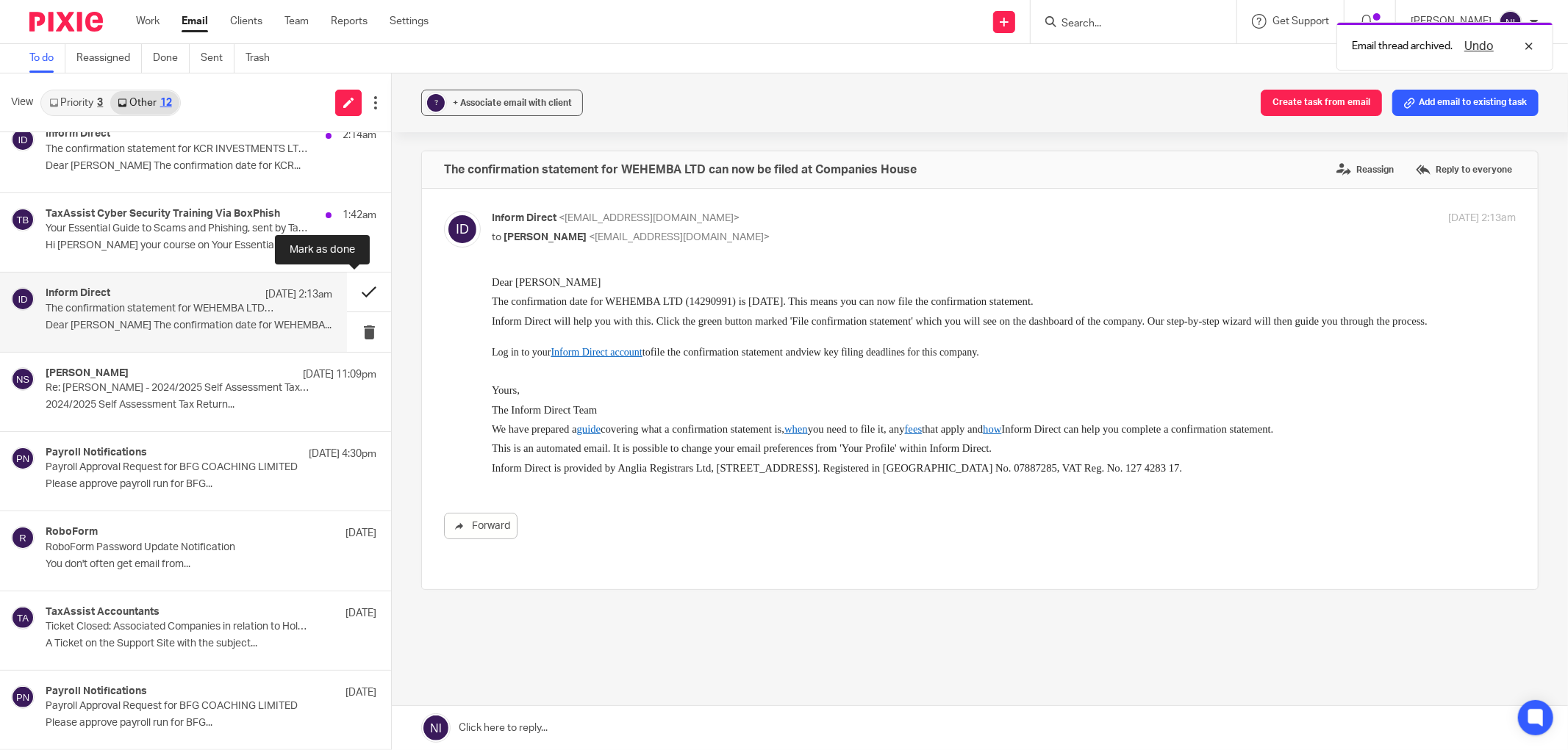
click at [347, 286] on button at bounding box center [368, 292] width 44 height 39
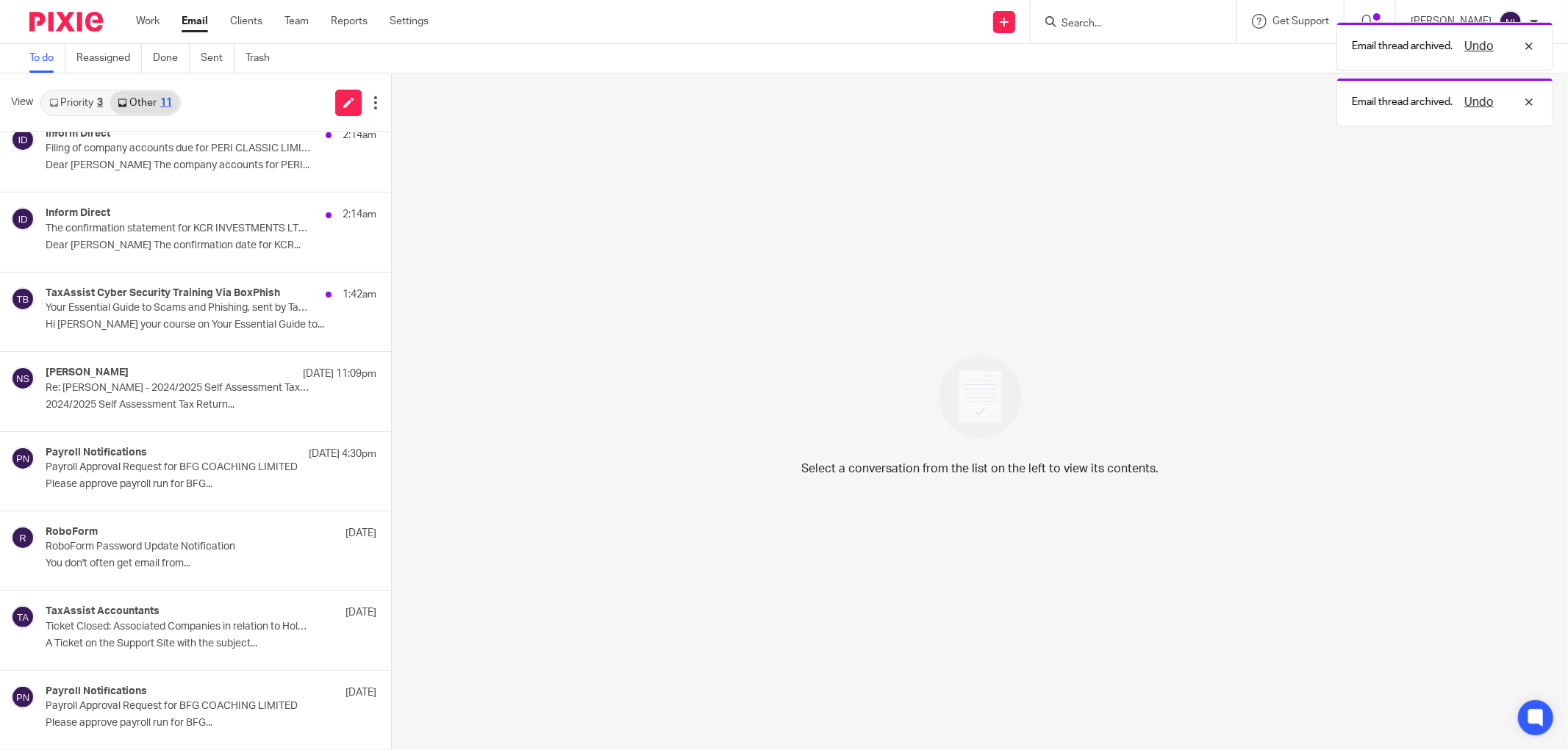
scroll to position [259, 0]
click at [214, 296] on h4 "TaxAssist Cyber Security Training Via BoxPhish" at bounding box center [159, 293] width 229 height 12
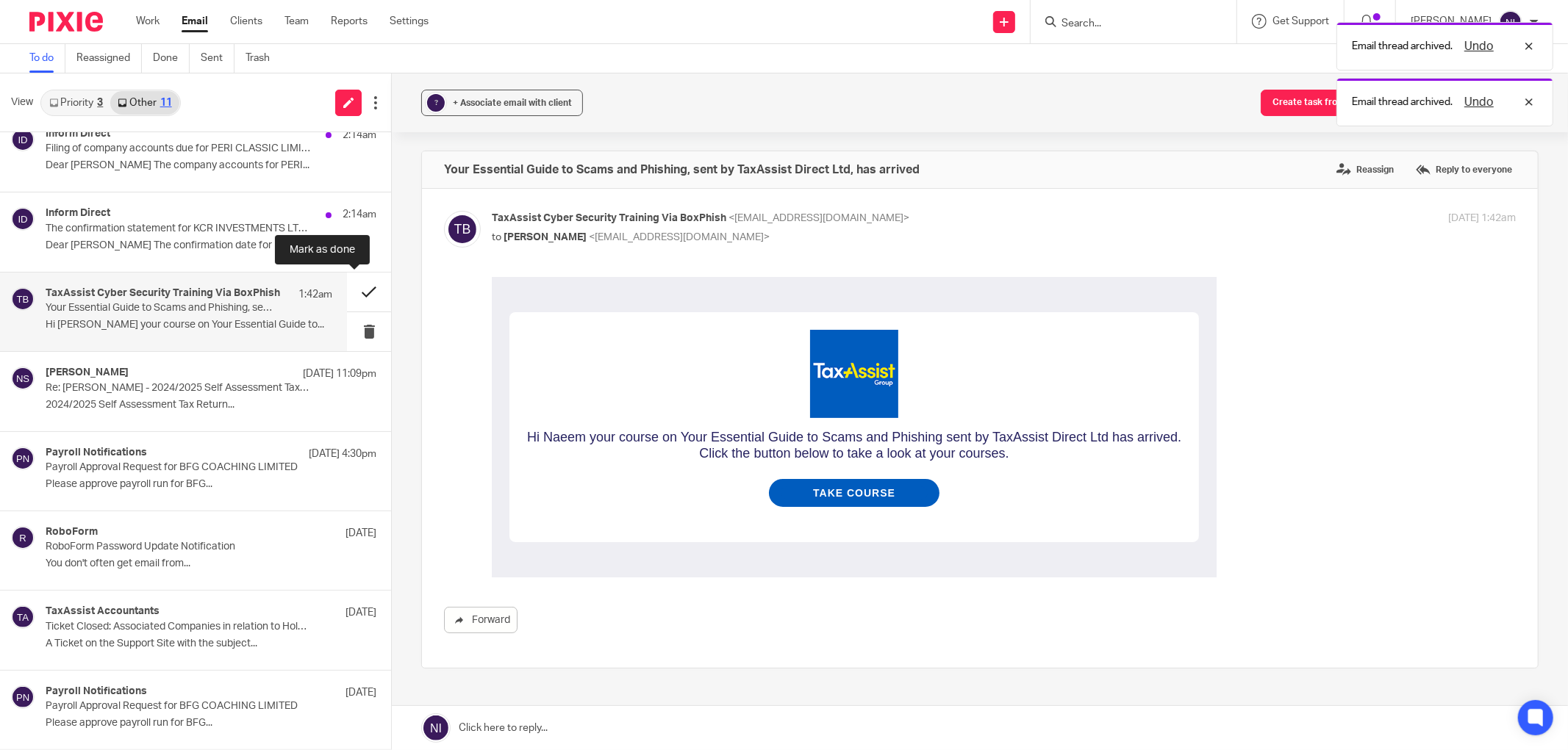
scroll to position [0, 0]
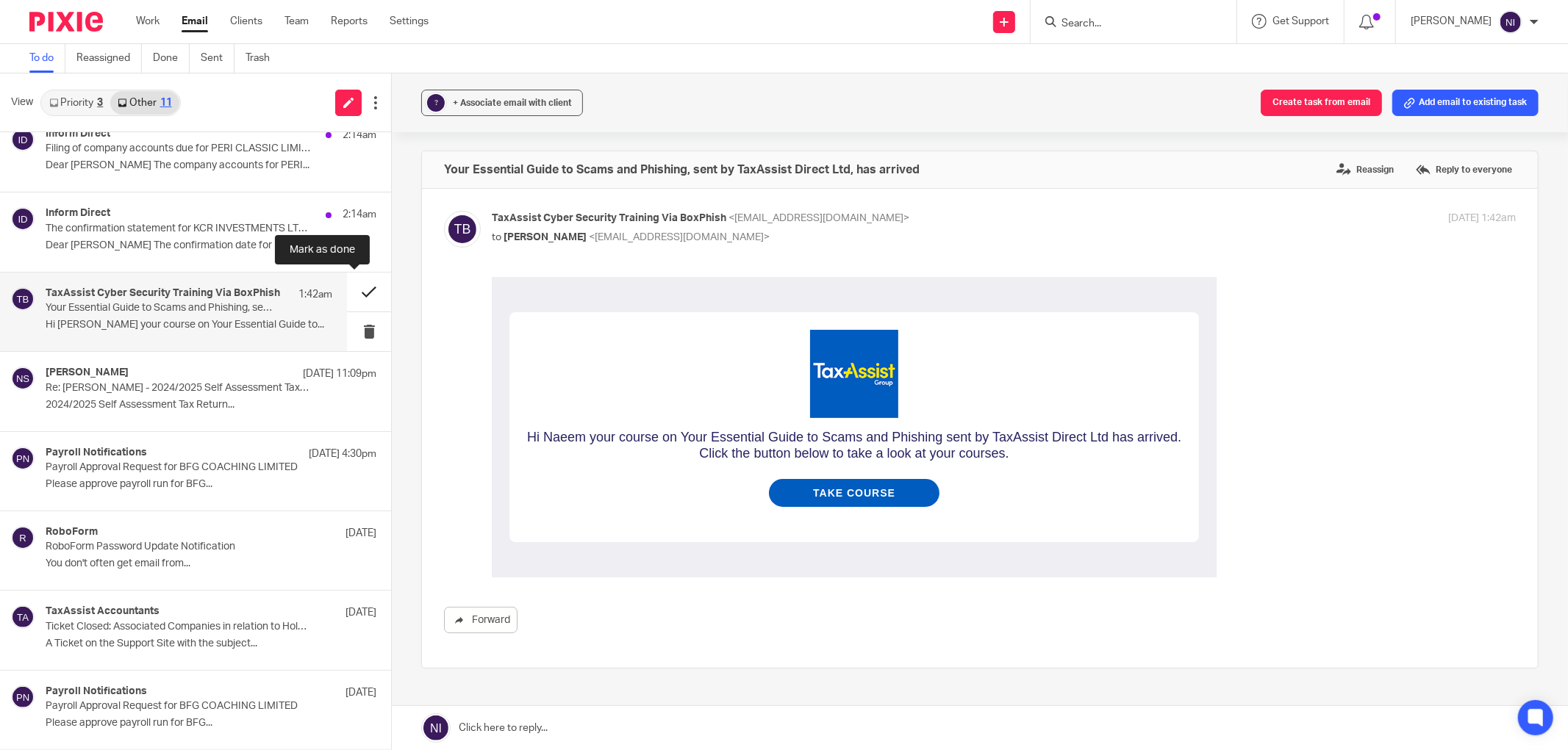
click at [362, 293] on button at bounding box center [368, 292] width 44 height 39
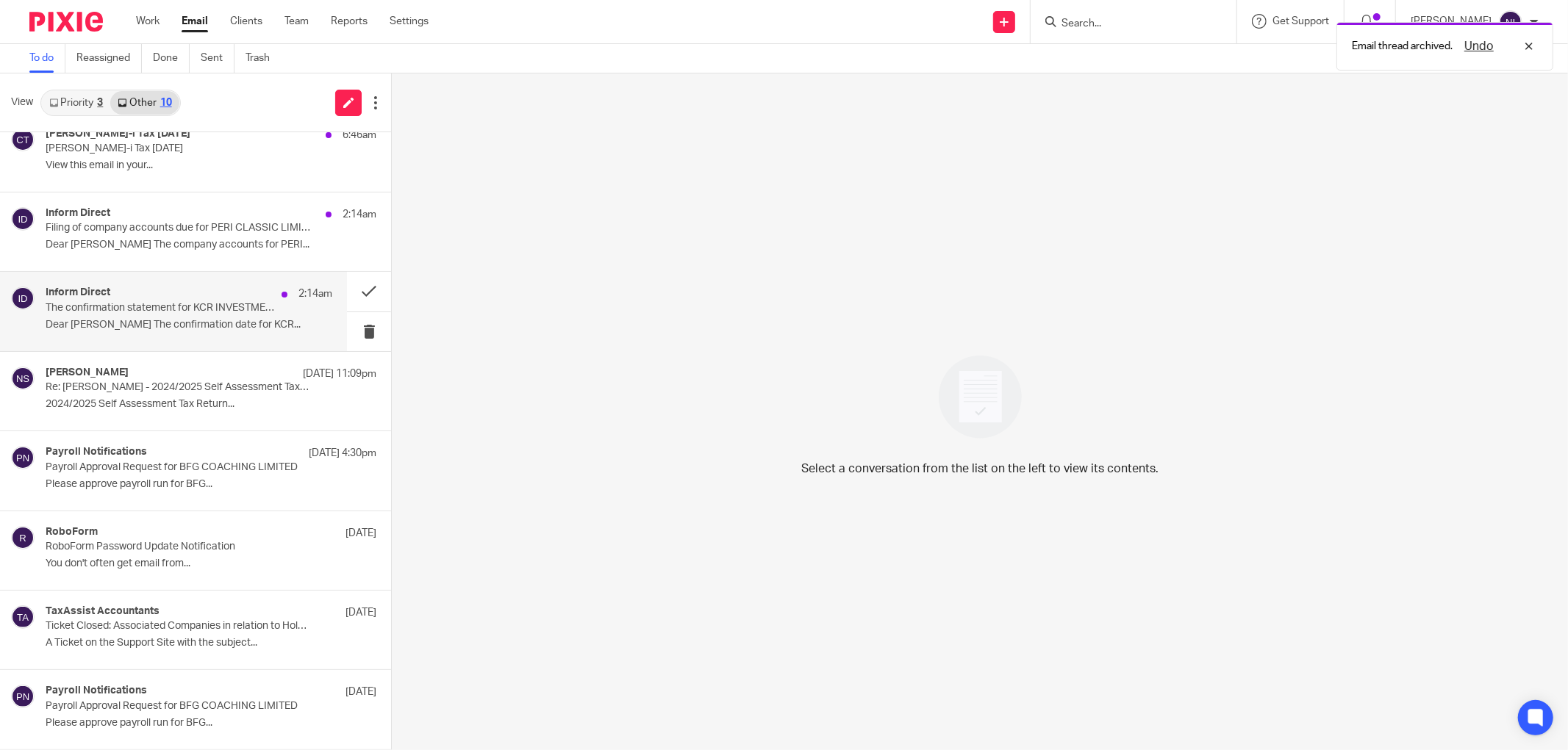
click at [94, 336] on div "Inform Direct 2:14am The confirmation statement for KCR INVESTMENTS LTD can now…" at bounding box center [173, 311] width 347 height 79
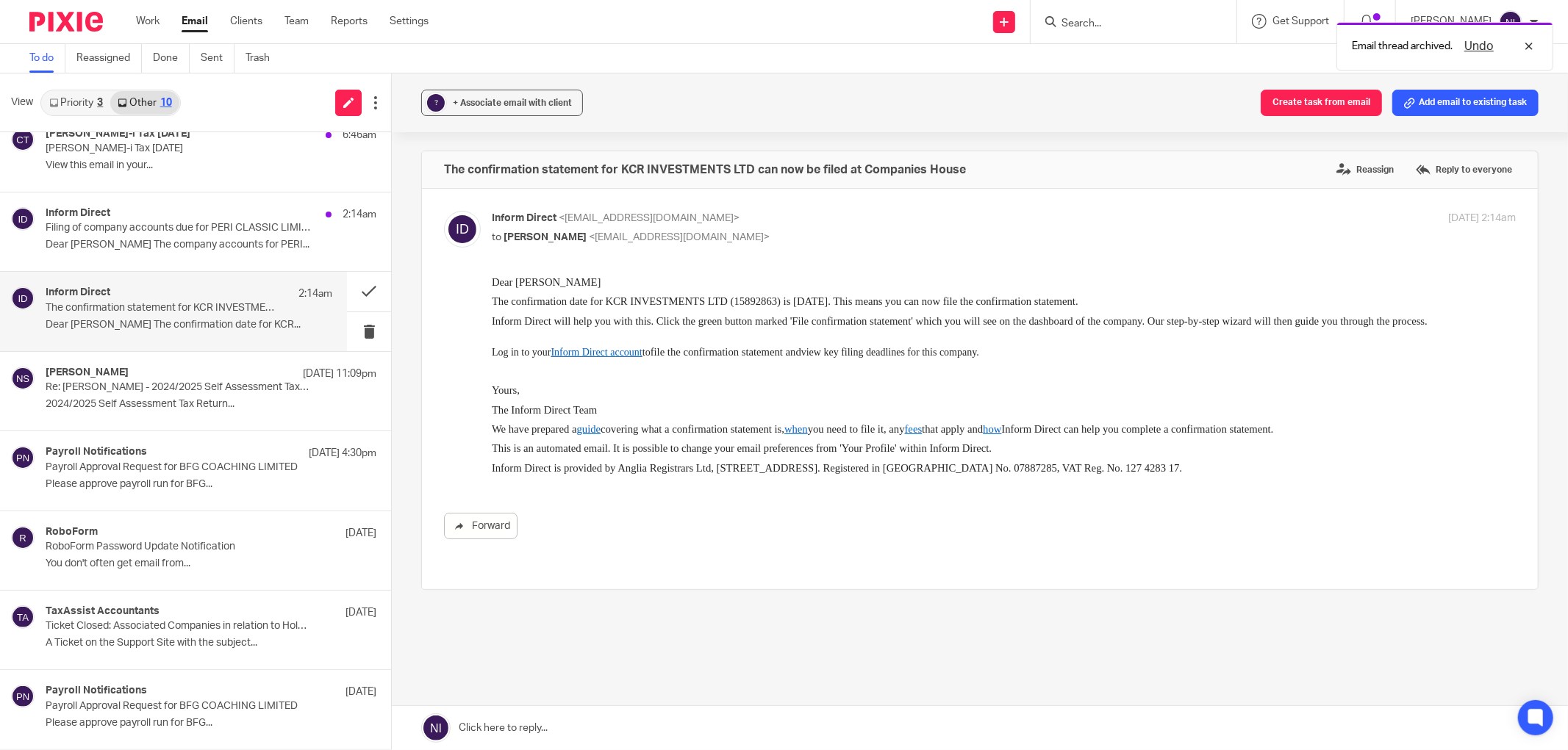
scroll to position [0, 0]
click at [355, 296] on button at bounding box center [368, 291] width 44 height 39
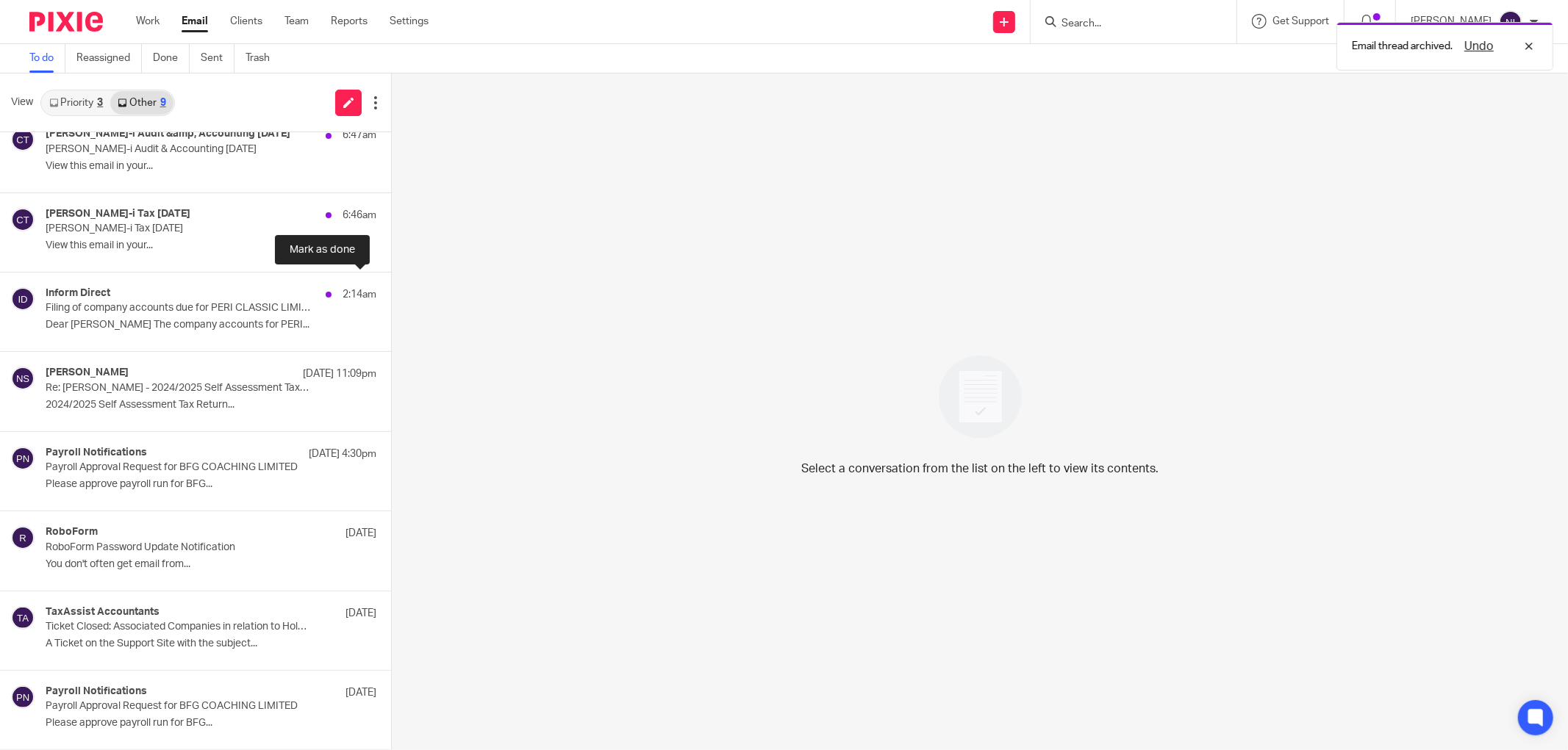
scroll to position [99, 0]
click at [231, 299] on div "Inform Direct 2:14am" at bounding box center [189, 294] width 287 height 15
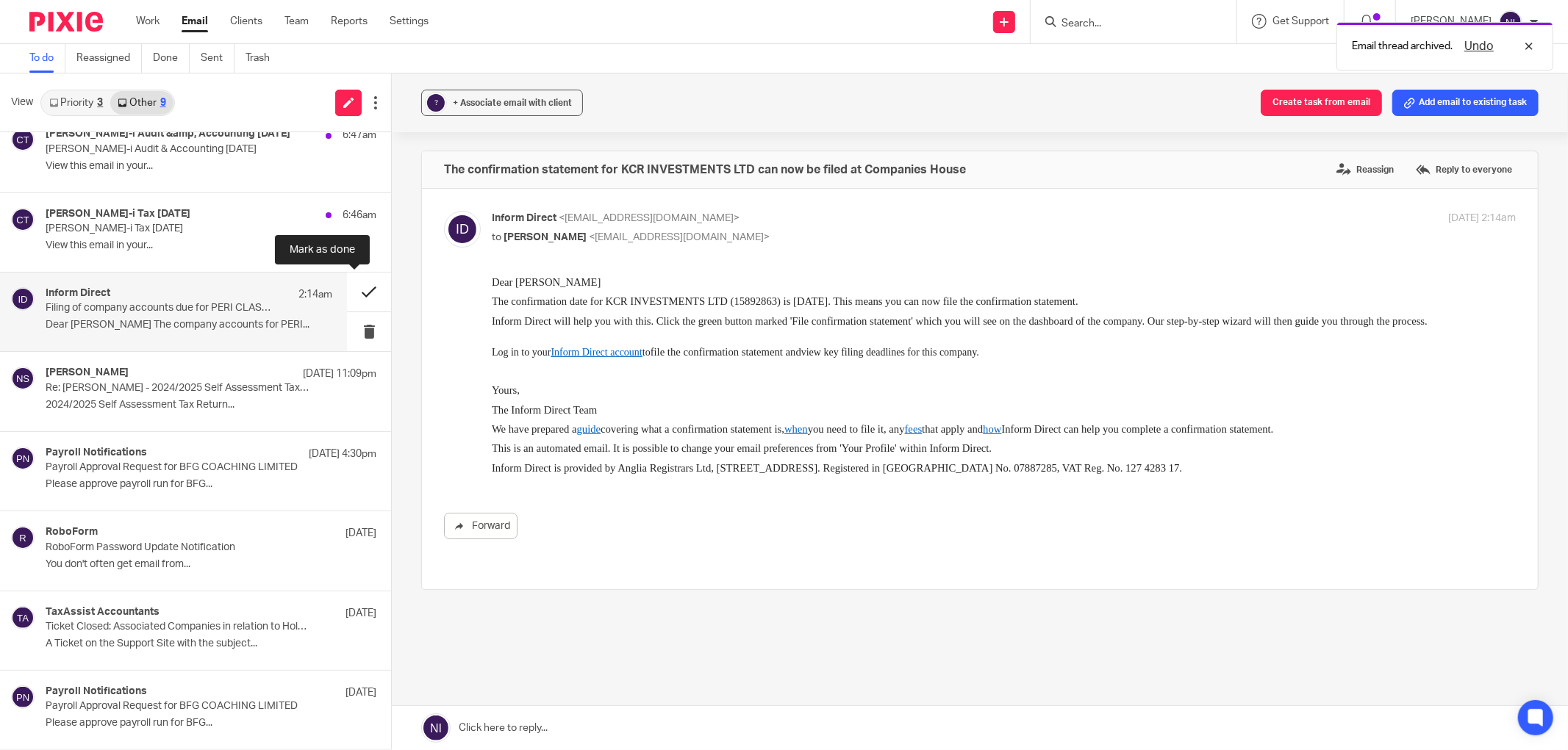
click at [368, 293] on button at bounding box center [368, 292] width 44 height 39
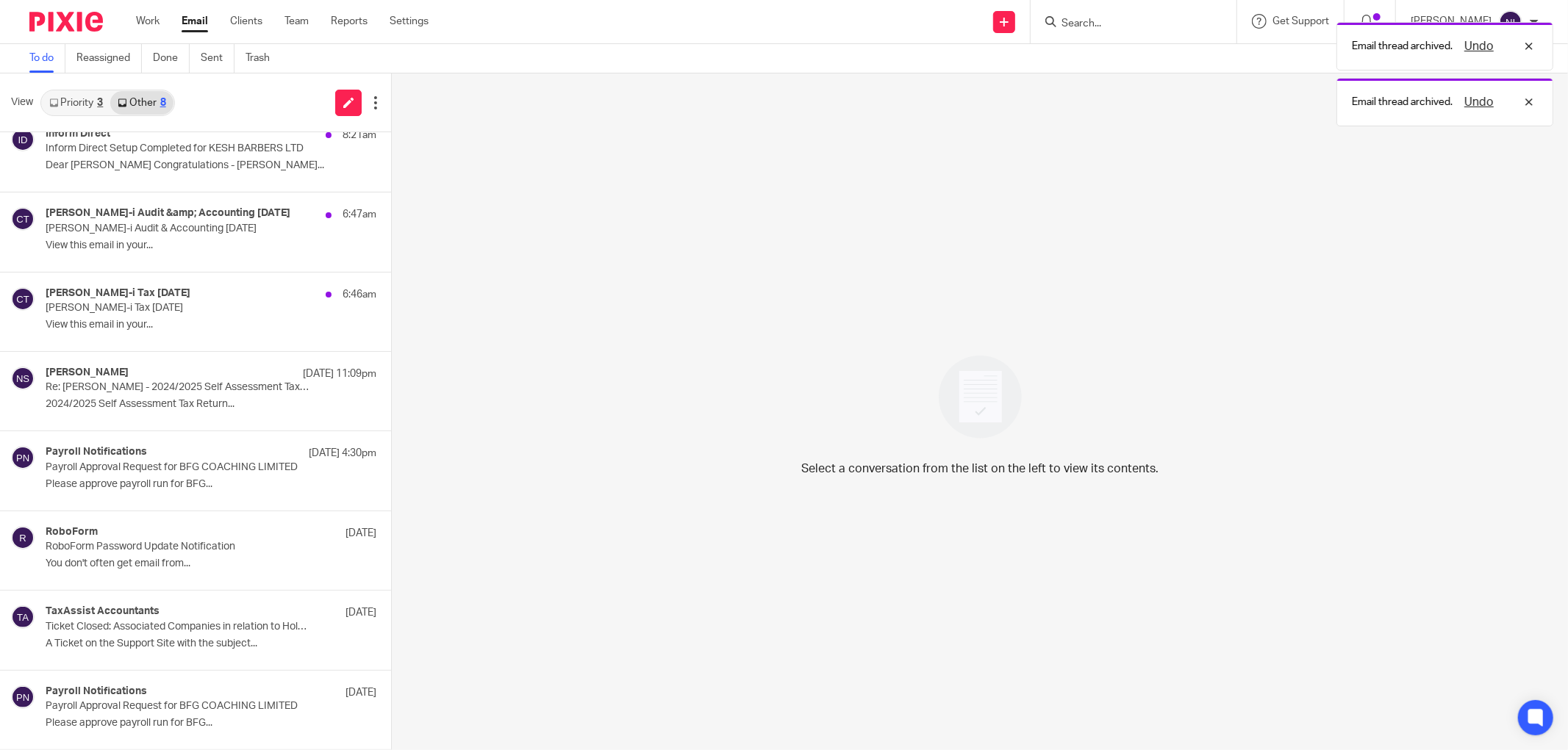
scroll to position [0, 0]
click at [274, 290] on div "6:46am" at bounding box center [303, 294] width 58 height 15
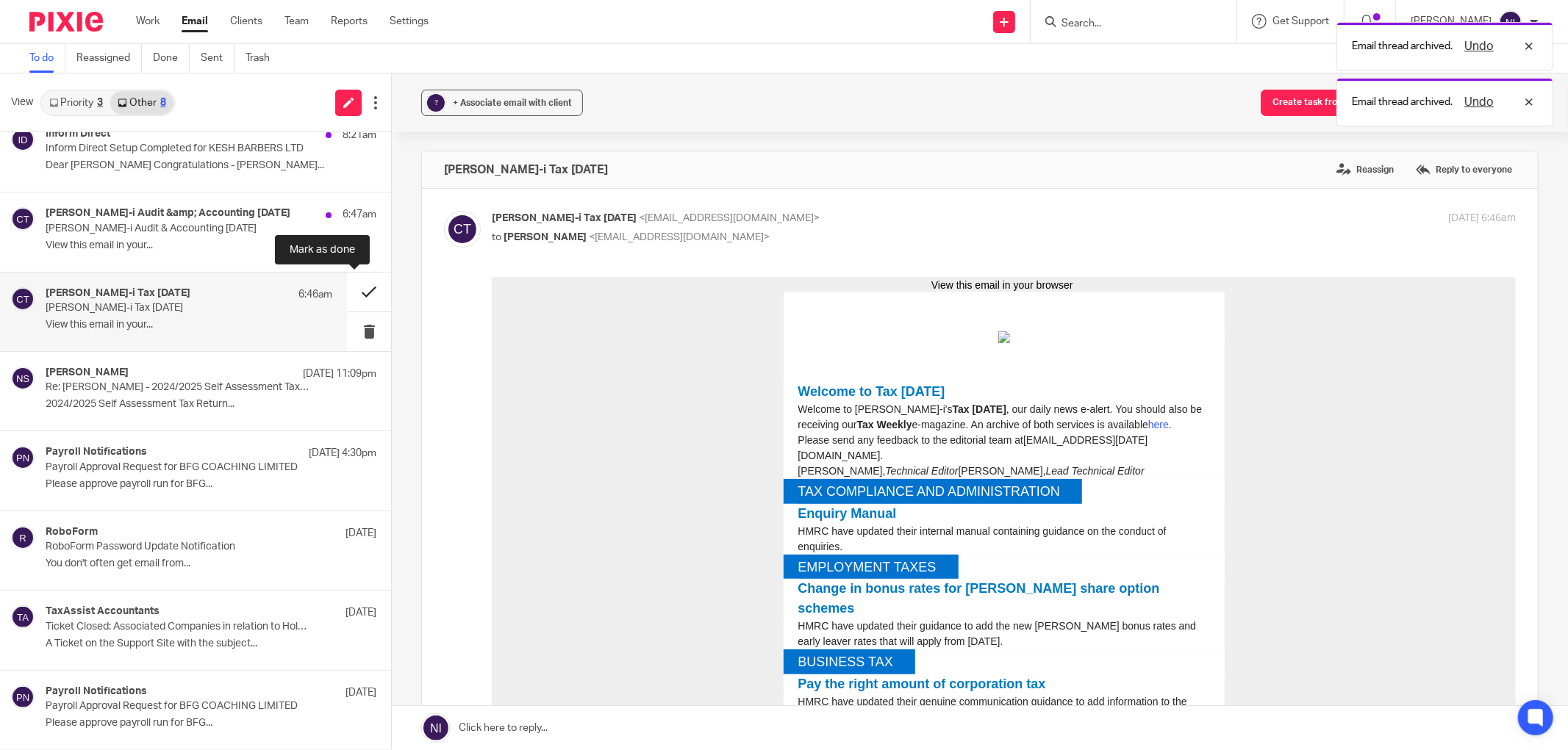
click at [348, 290] on button at bounding box center [368, 292] width 44 height 39
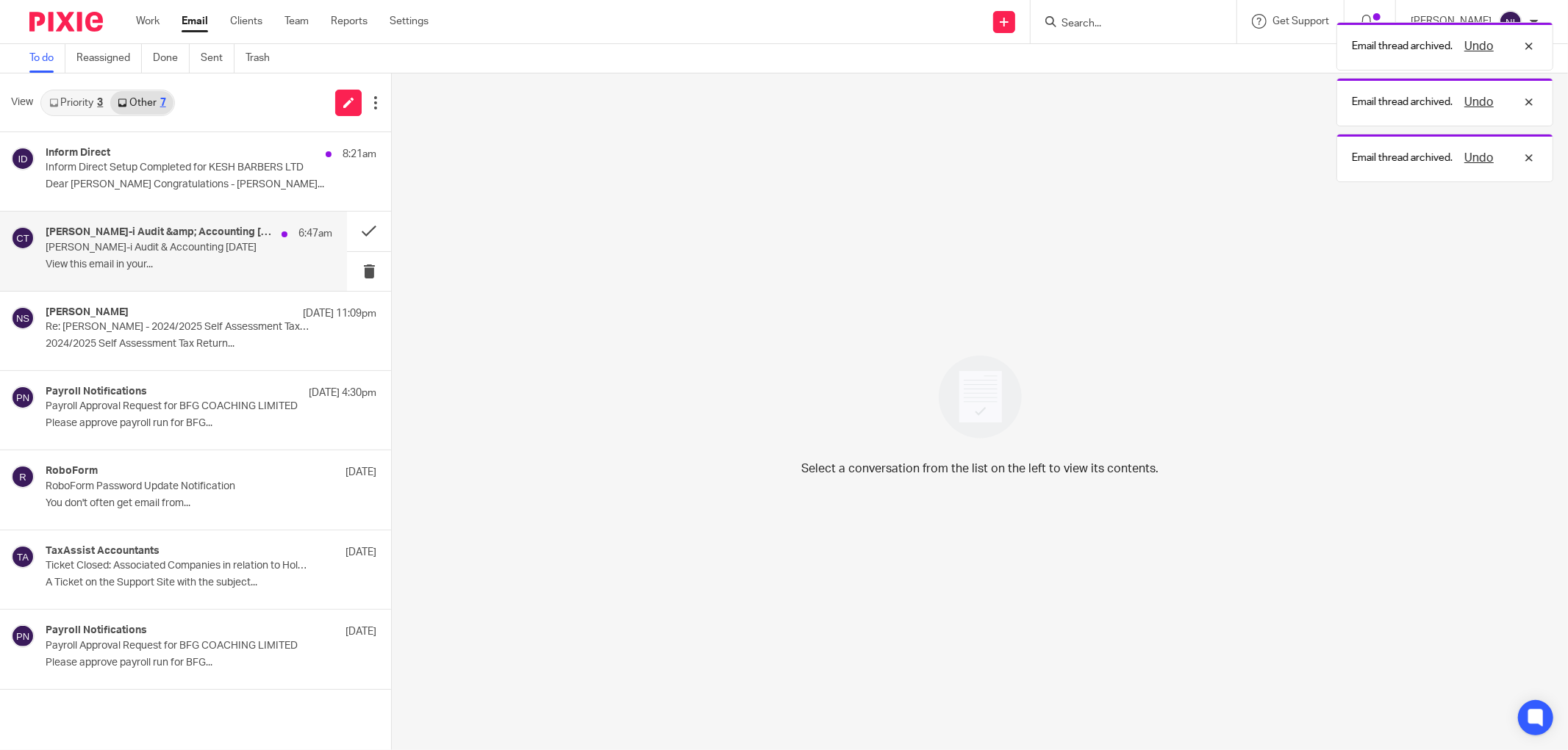
click at [247, 260] on p "View this email in your..." at bounding box center [189, 265] width 287 height 12
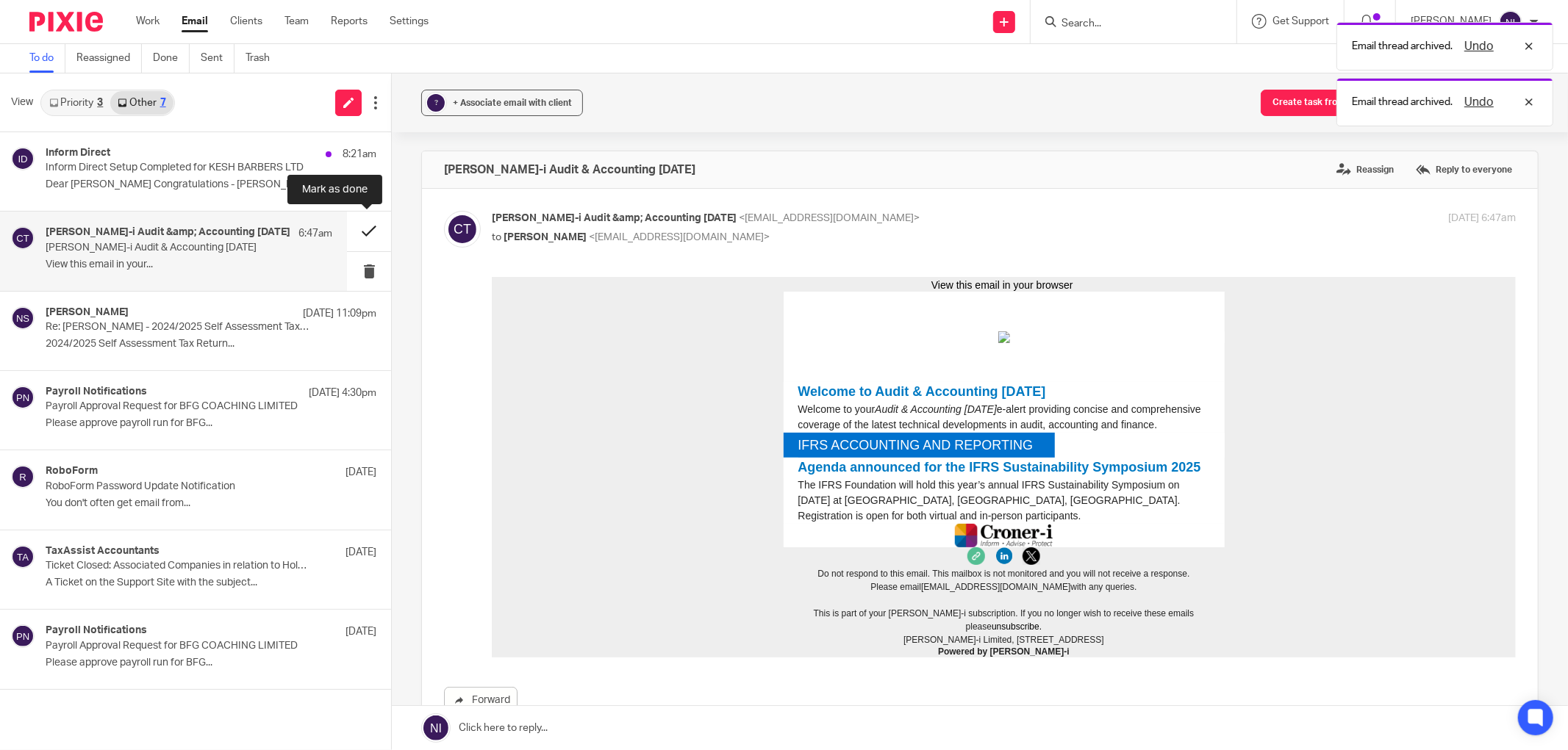
click at [361, 239] on button at bounding box center [368, 231] width 44 height 39
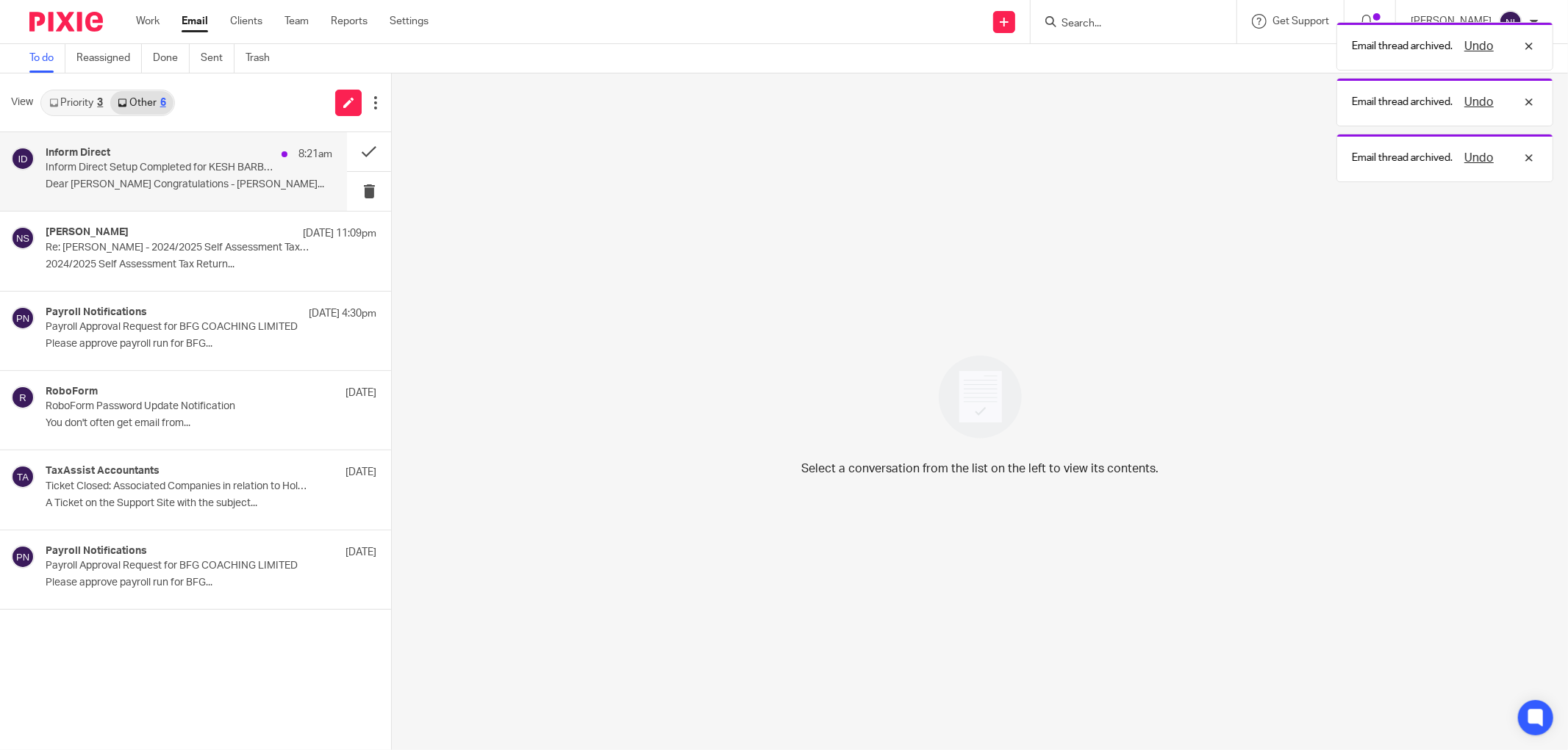
click at [167, 170] on p "Inform Direct Setup Completed for KESH BARBERS LTD" at bounding box center [160, 168] width 230 height 12
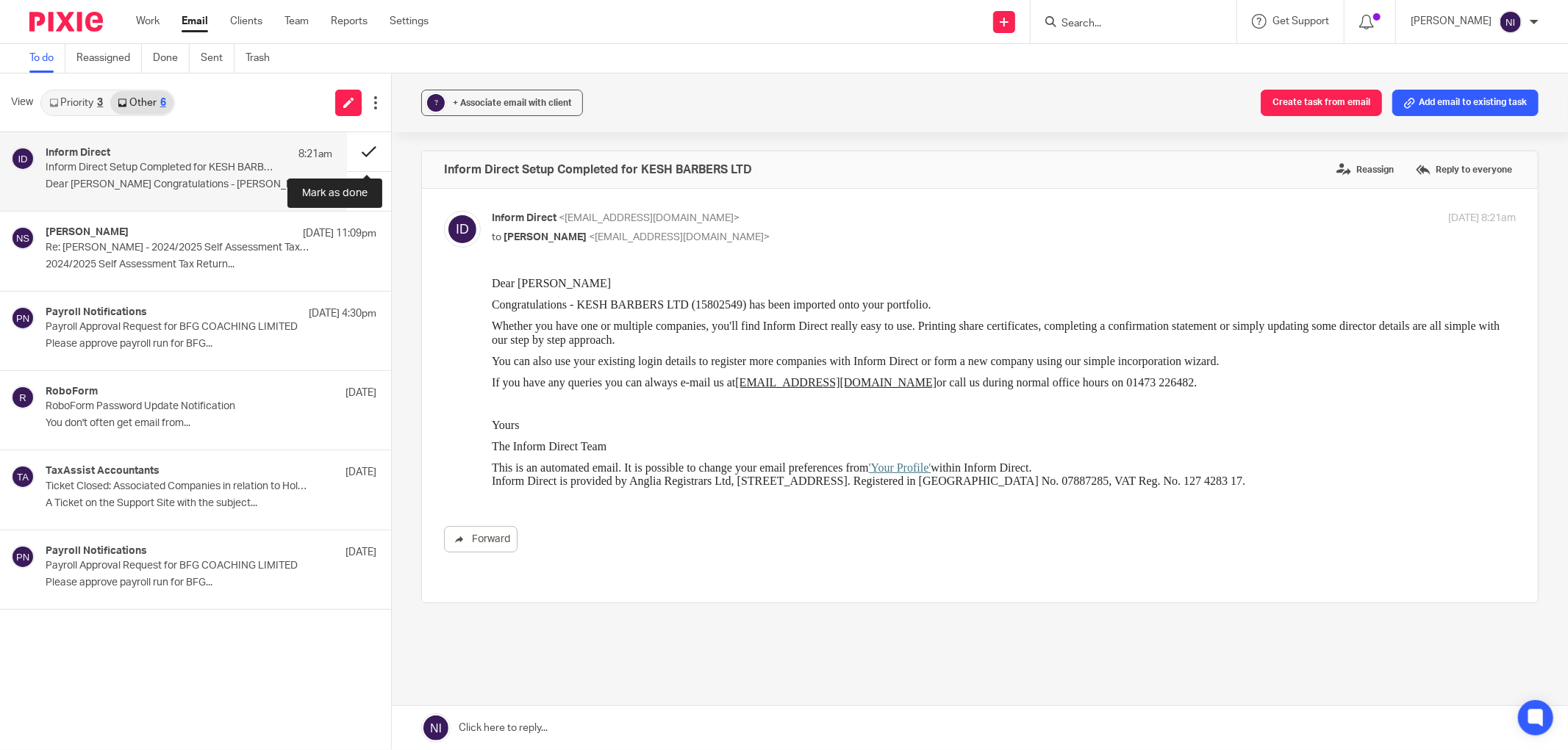
click at [364, 158] on button at bounding box center [368, 152] width 44 height 39
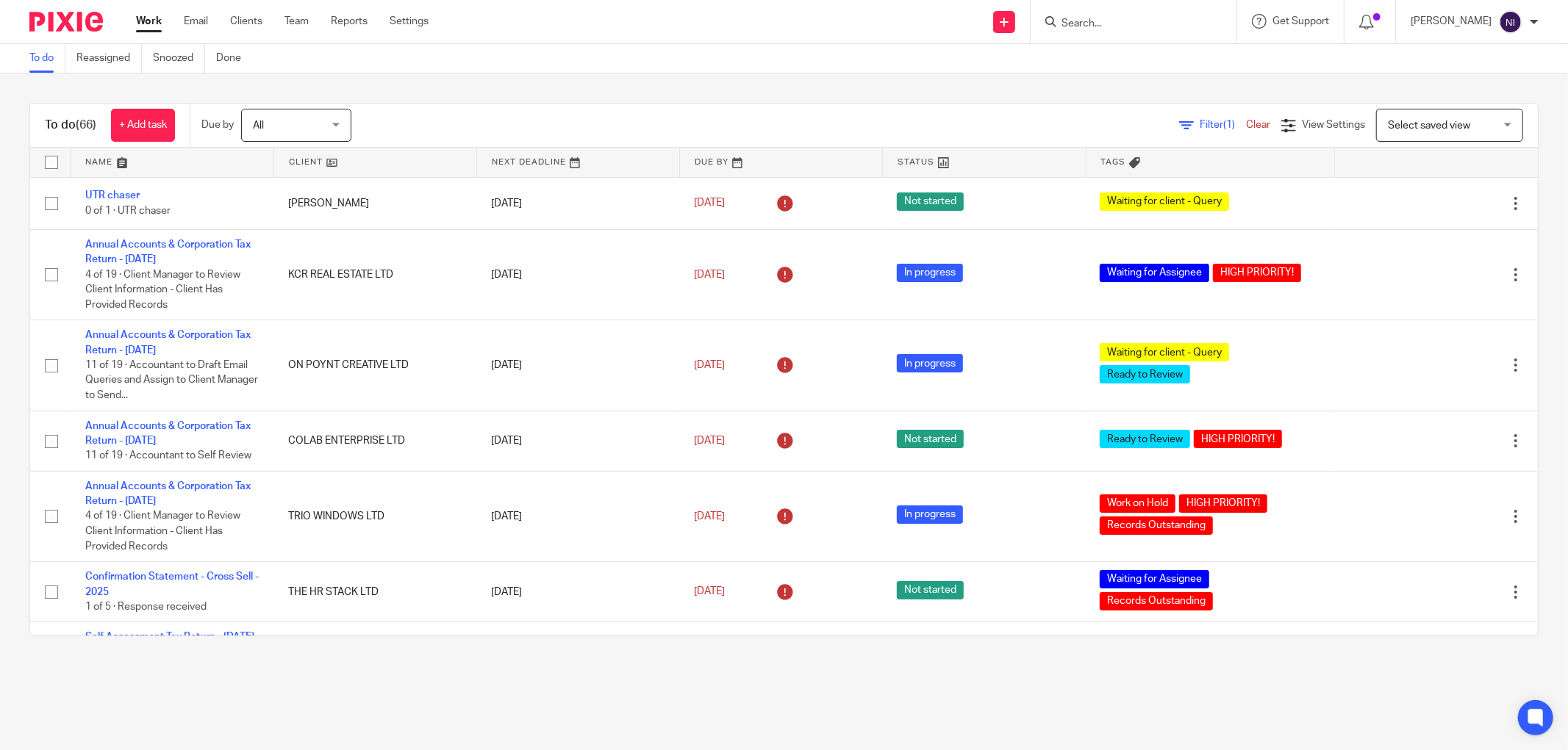
click at [91, 160] on link at bounding box center [173, 162] width 202 height 29
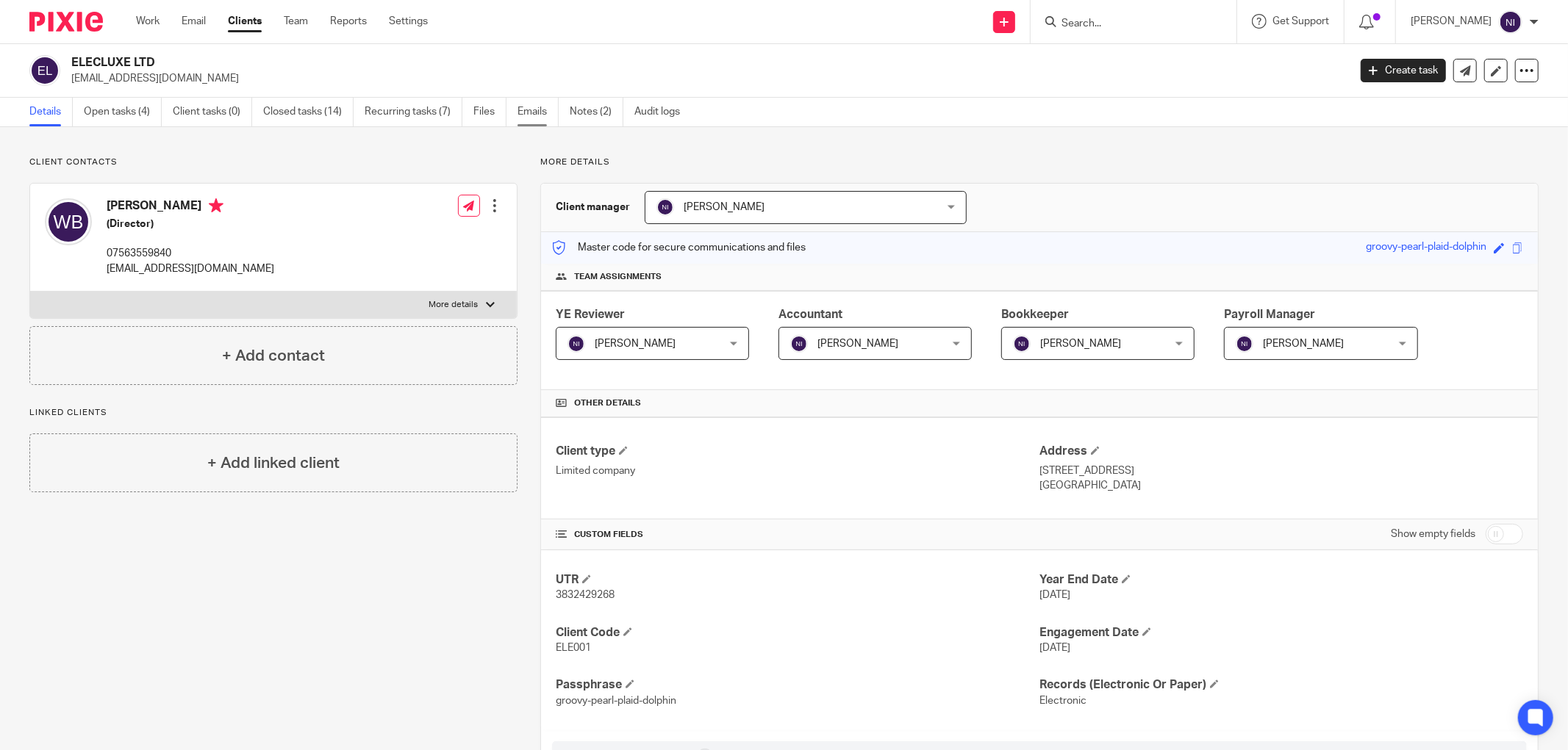
click at [542, 108] on link "Emails" at bounding box center [538, 112] width 41 height 28
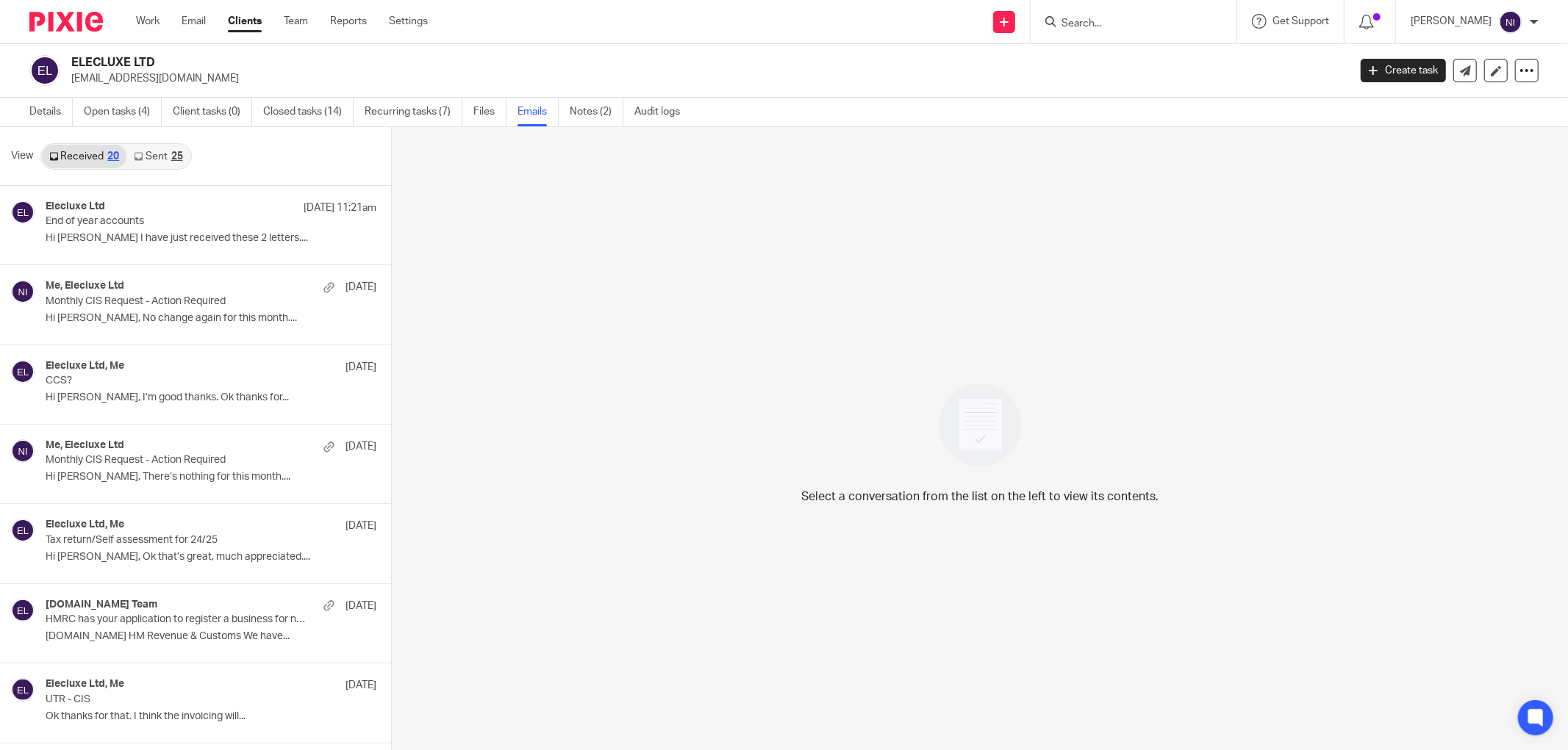
click at [131, 160] on link "Sent 25" at bounding box center [158, 156] width 63 height 24
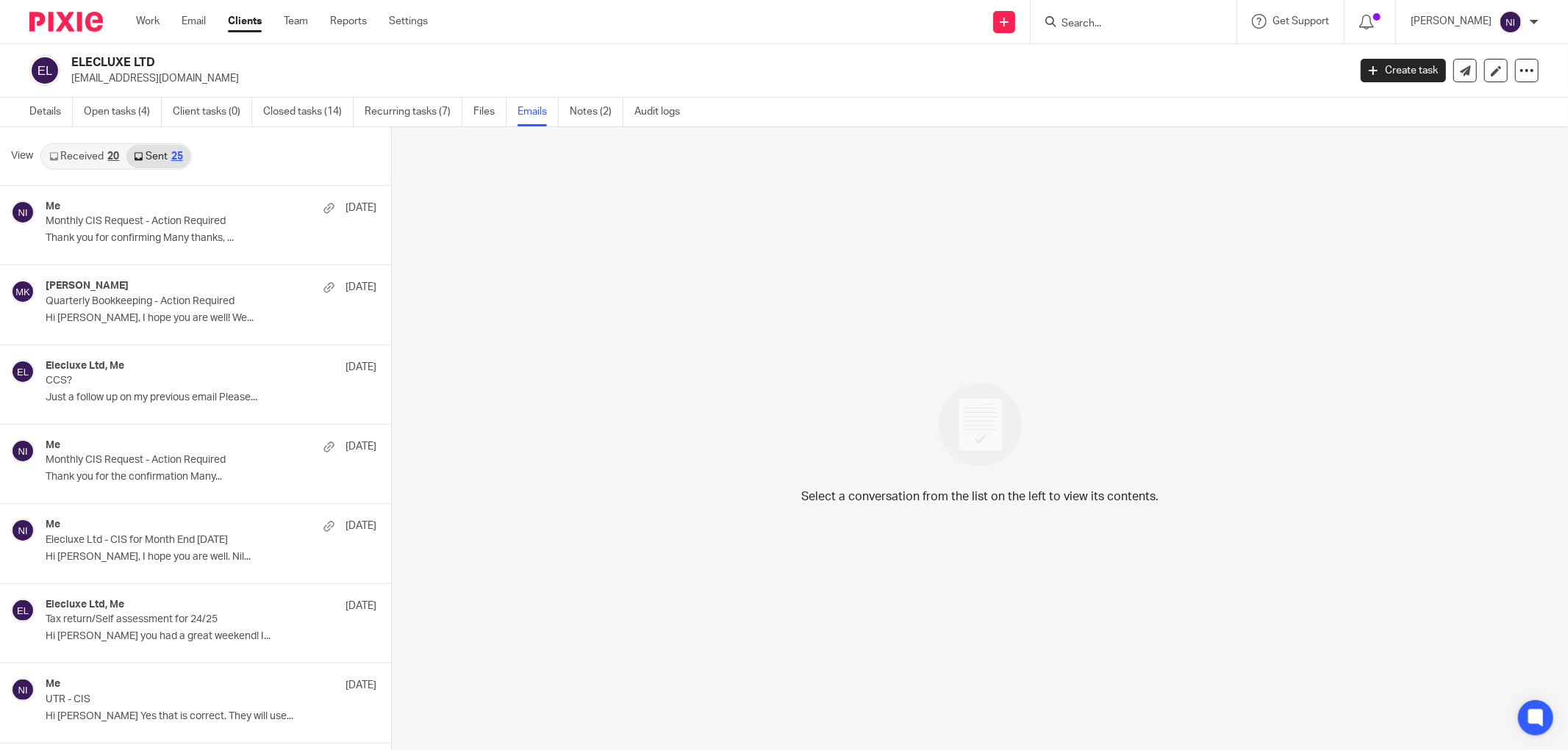
scroll to position [2, 0]
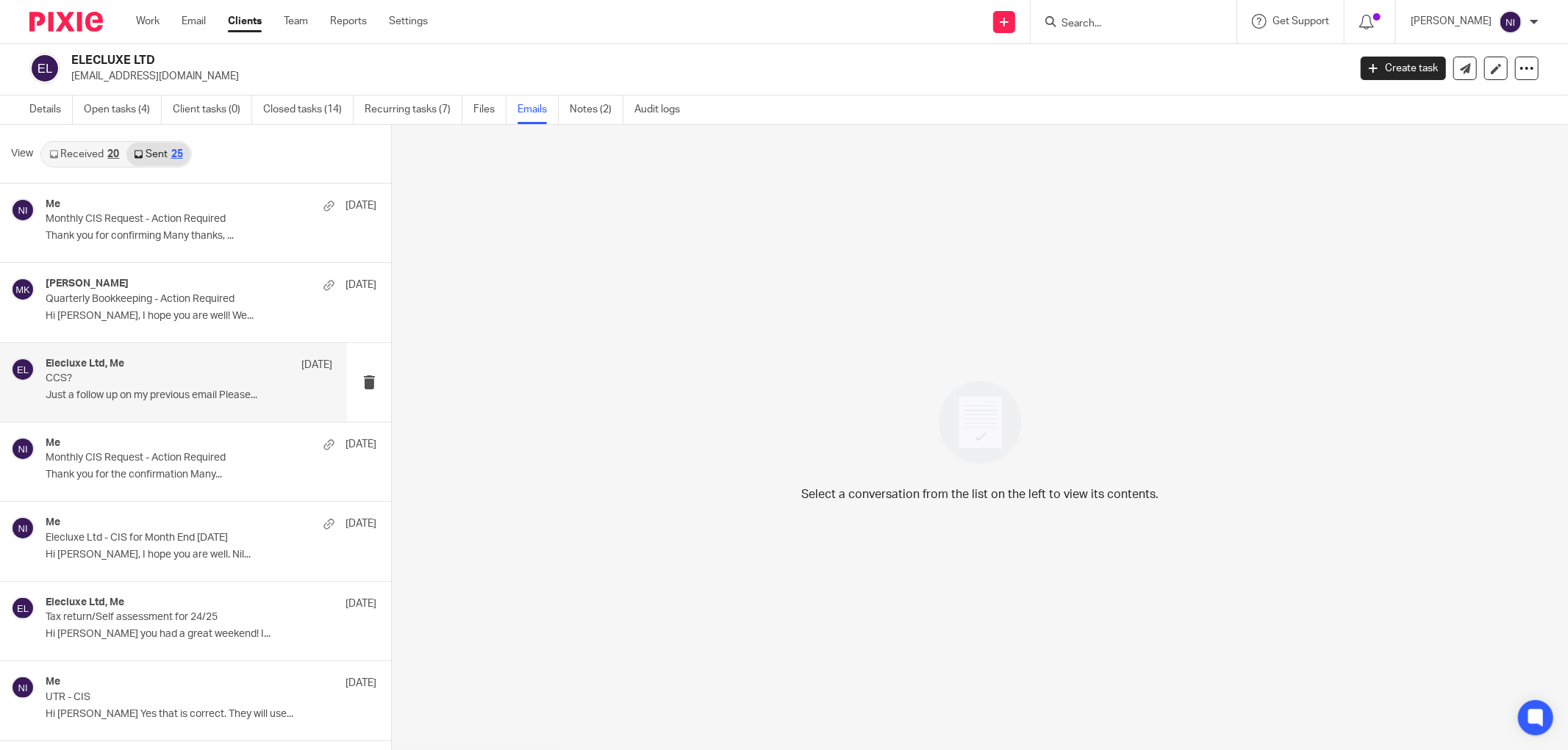
click at [96, 371] on div "Elecluxe Ltd, Me 11 Jul" at bounding box center [189, 365] width 287 height 15
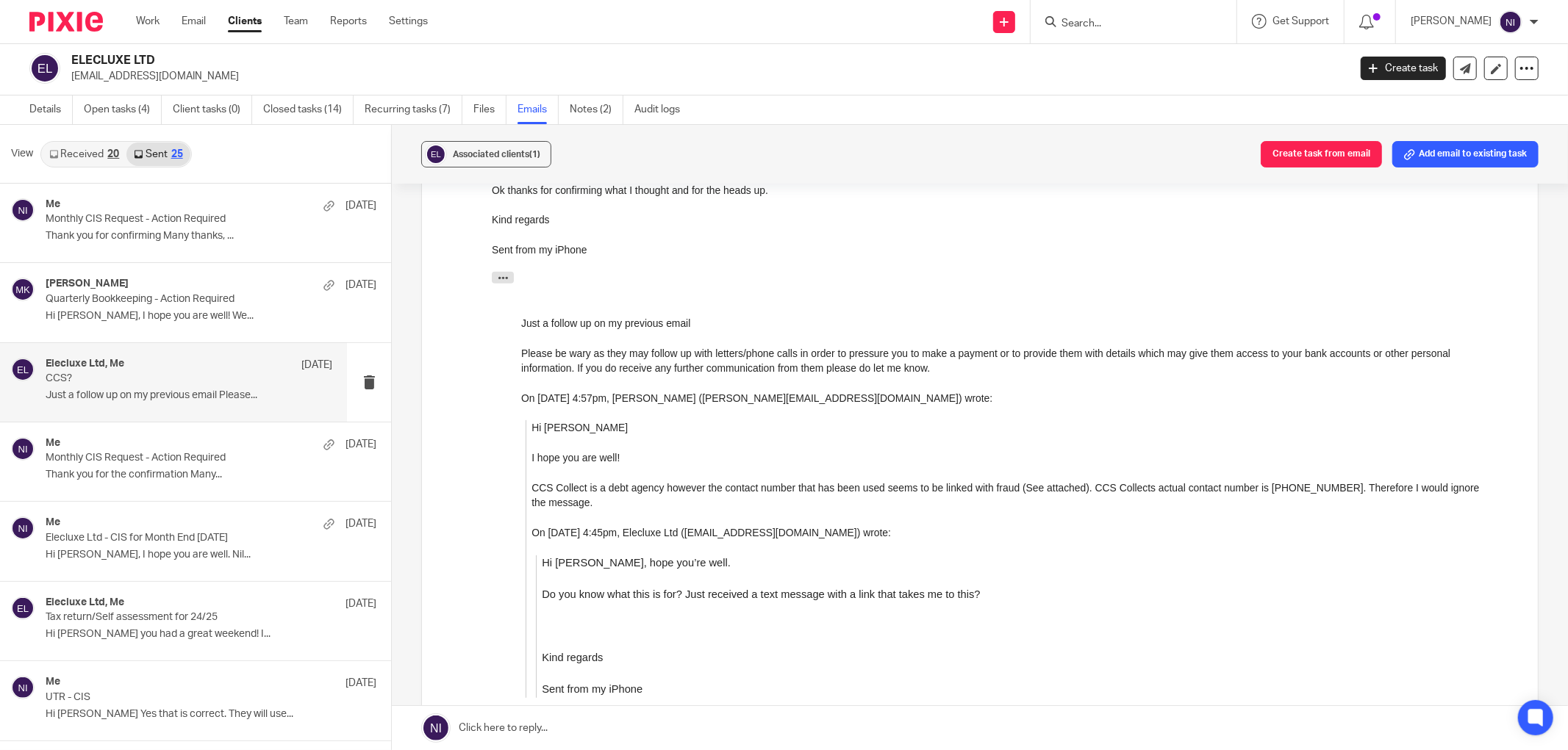
scroll to position [699, 0]
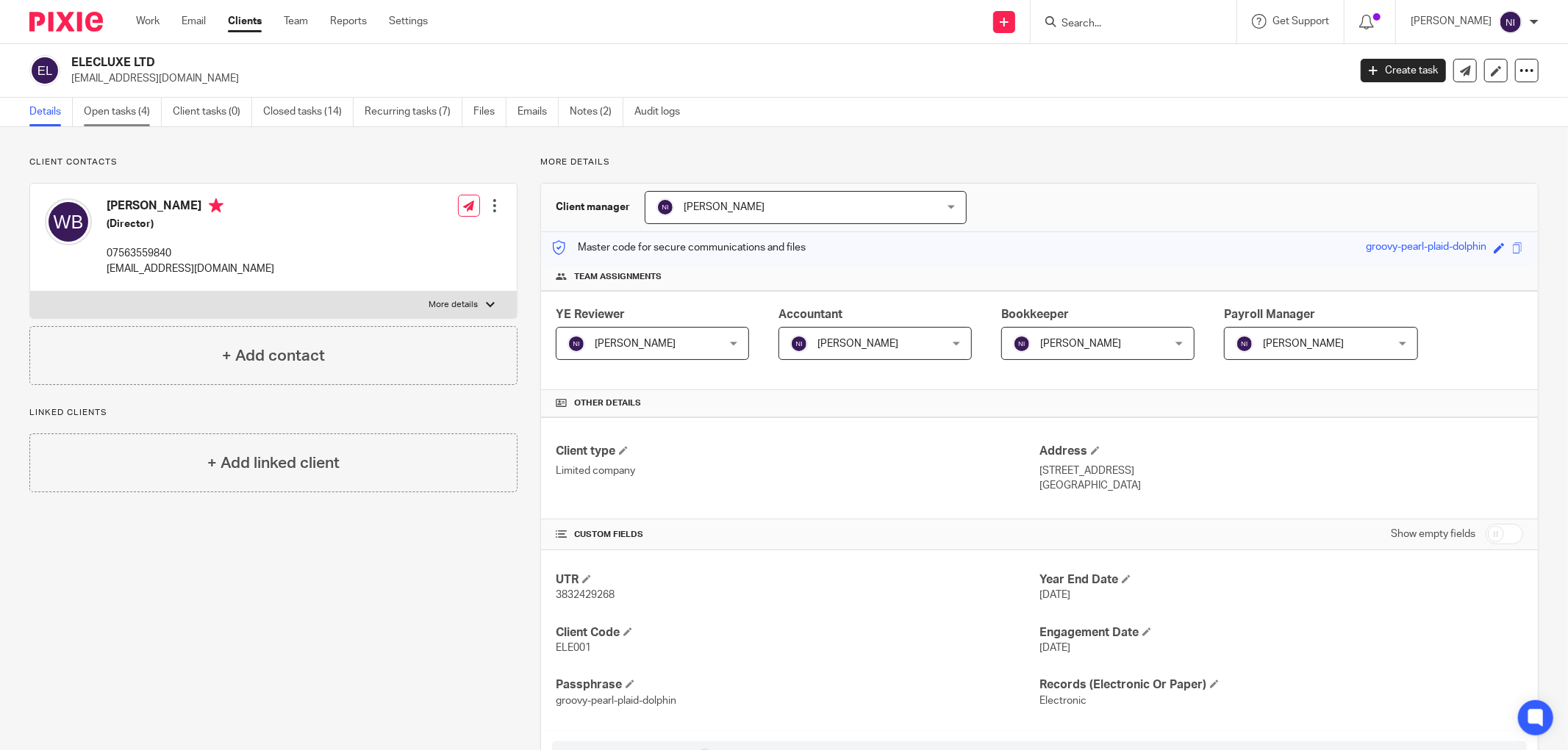
click at [136, 119] on link "Open tasks (4)" at bounding box center [123, 112] width 78 height 28
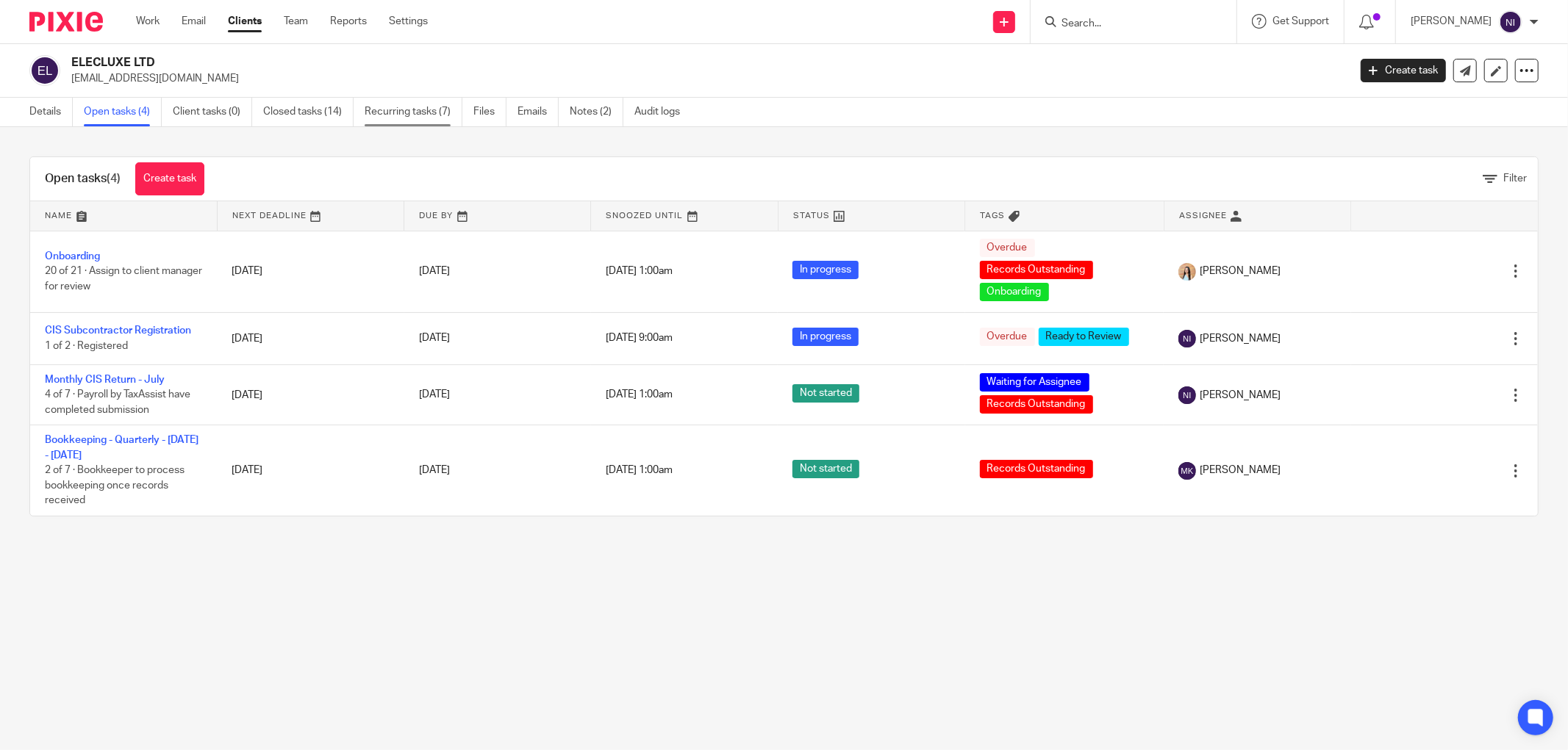
click at [419, 112] on link "Recurring tasks (7)" at bounding box center [413, 112] width 98 height 28
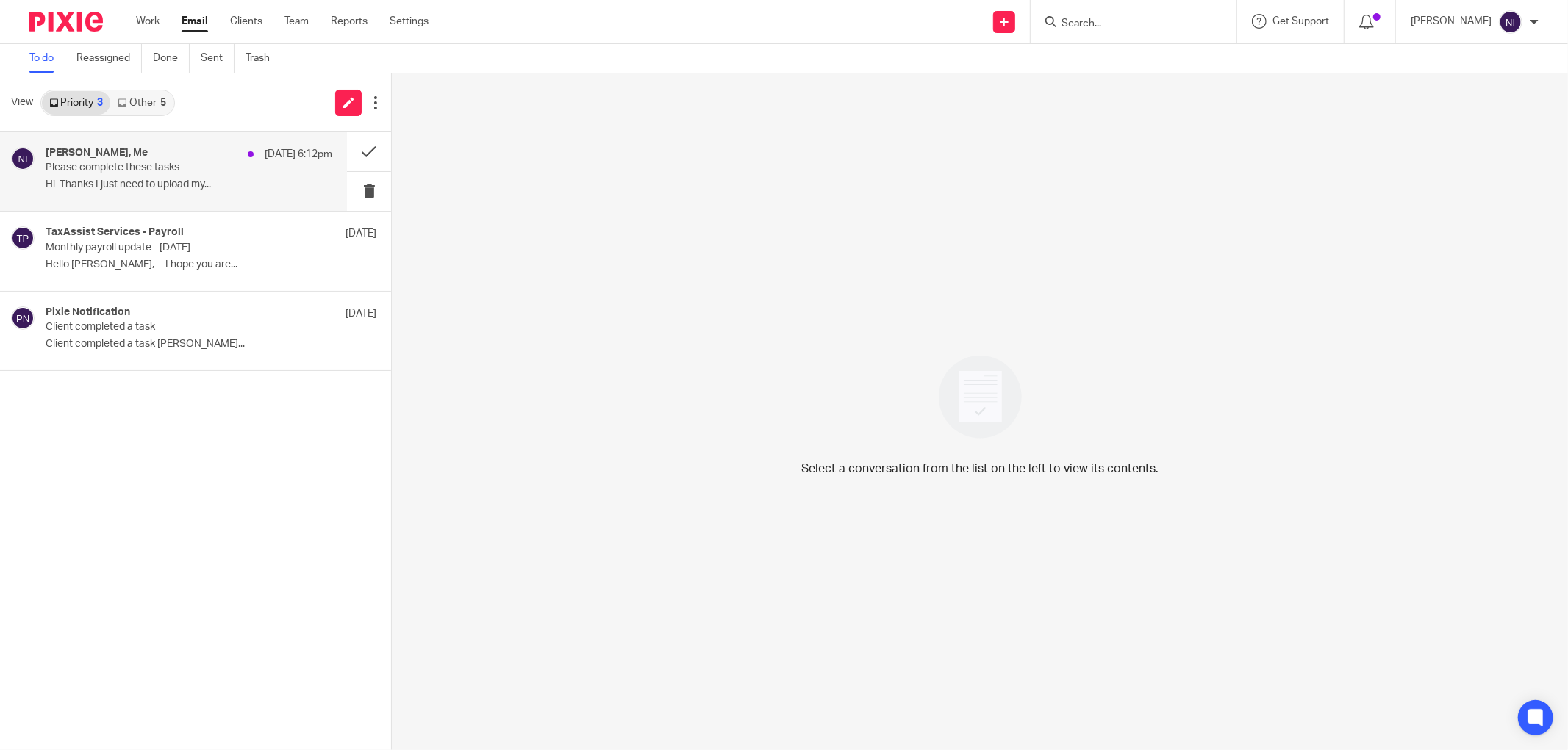
click at [91, 167] on p "Please complete these tasks" at bounding box center [160, 168] width 230 height 12
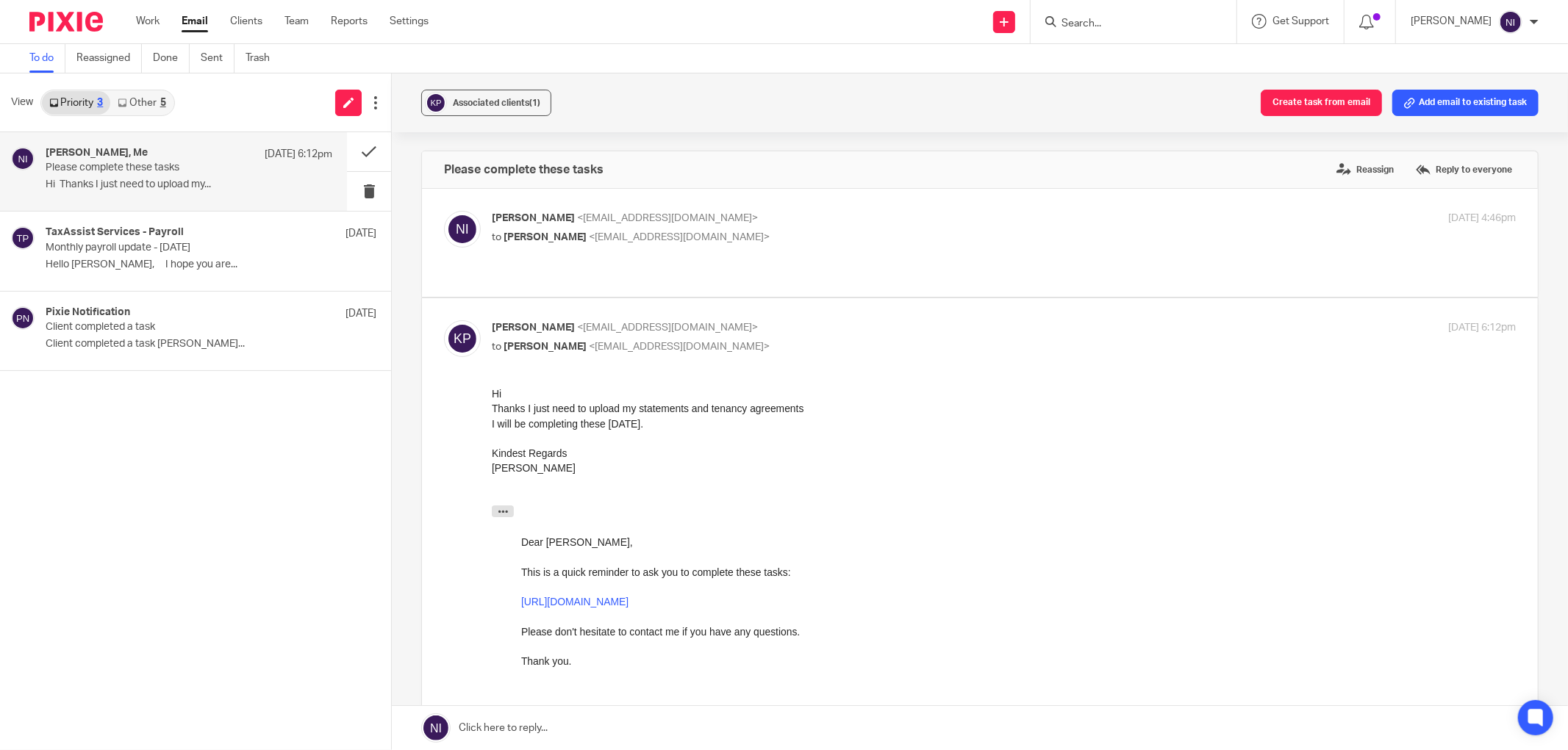
click at [827, 215] on p "Naeem Ibrahim <naeemibrahim@taxassist.co.uk>" at bounding box center [833, 219] width 683 height 15
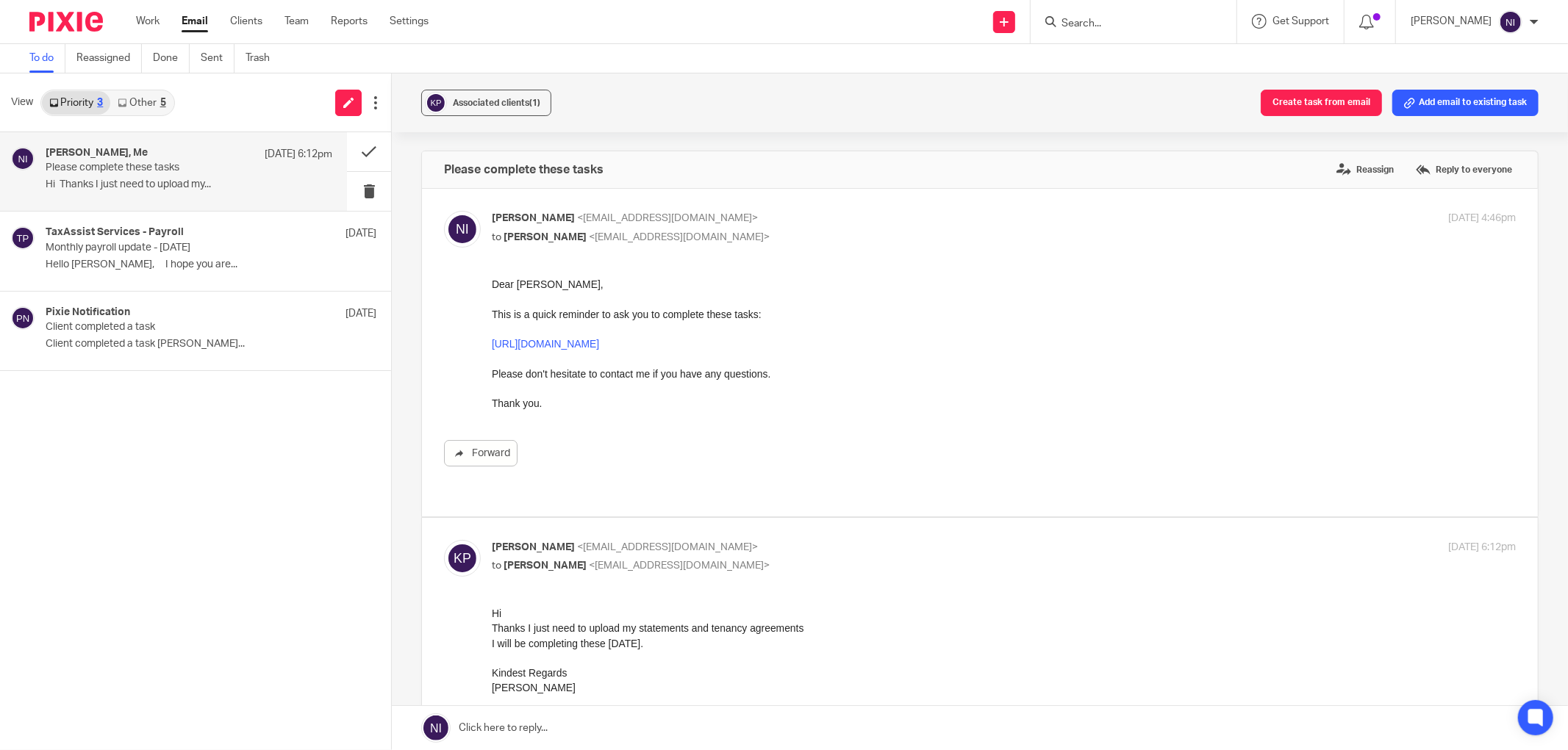
click at [824, 206] on label at bounding box center [980, 353] width 1116 height 328
click at [444, 210] on input "checkbox" at bounding box center [443, 210] width 1 height 1
checkbox input "false"
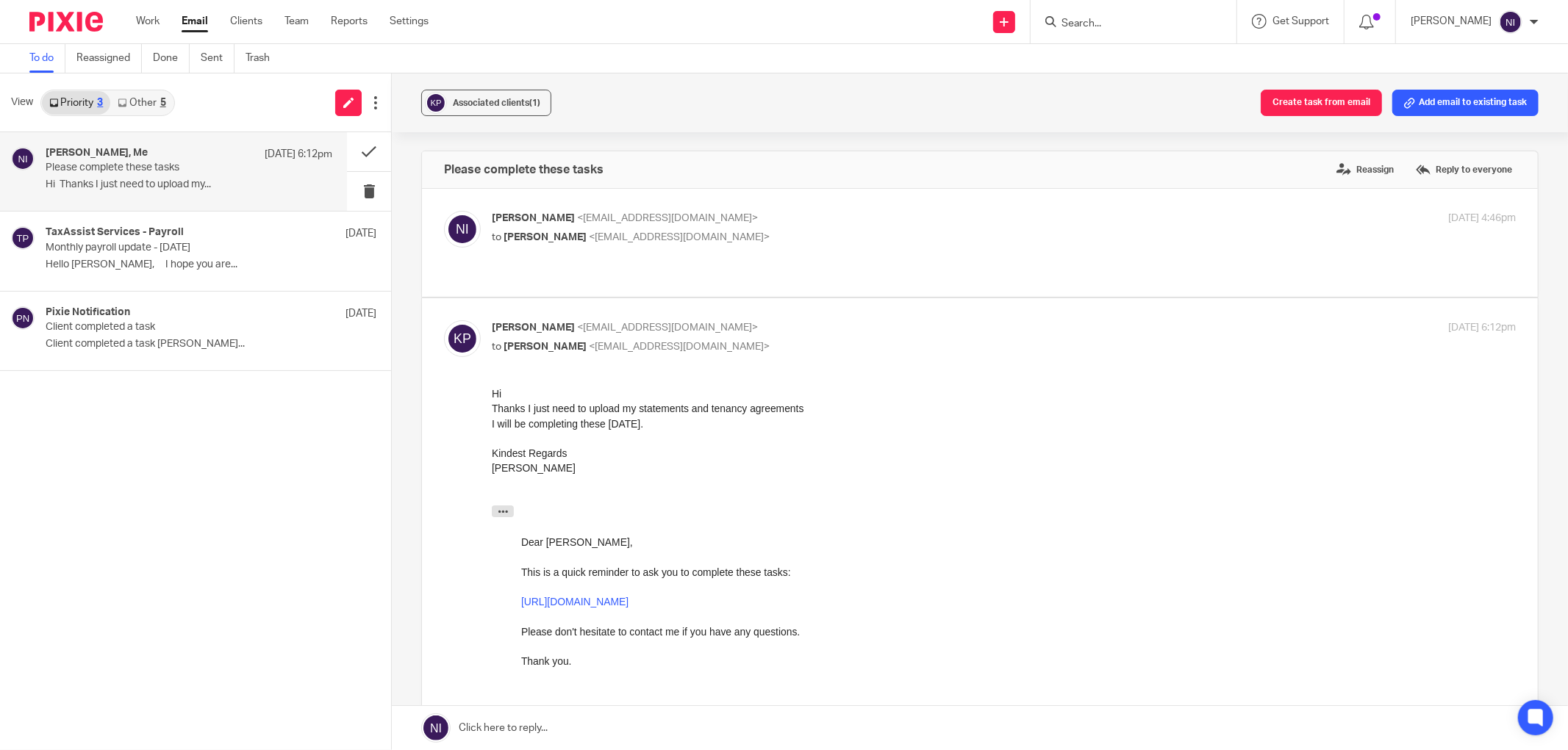
click at [153, 99] on link "Other 5" at bounding box center [141, 102] width 62 height 24
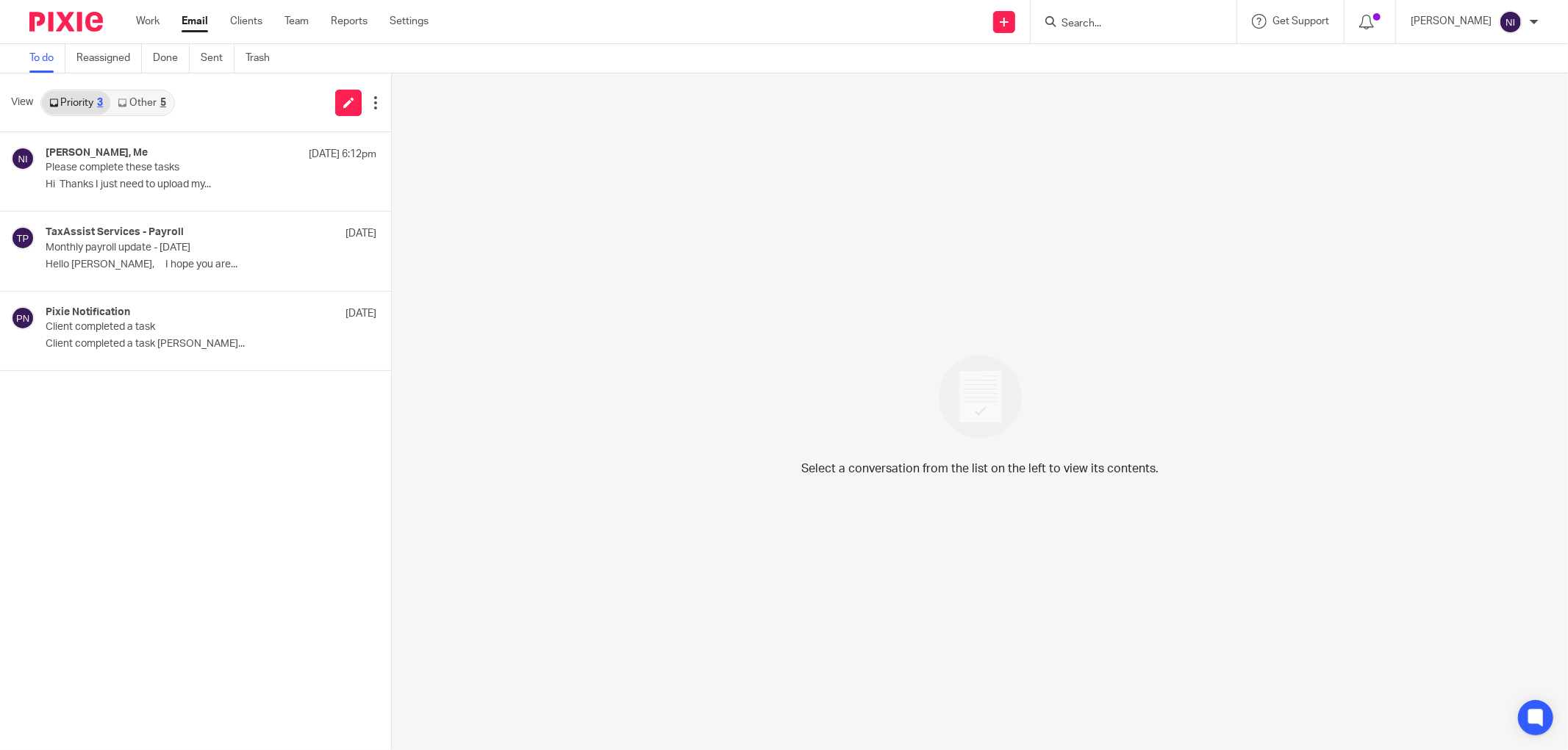
click at [1073, 113] on div "Select a conversation from the list on the left to view its contents." at bounding box center [980, 411] width 1177 height 677
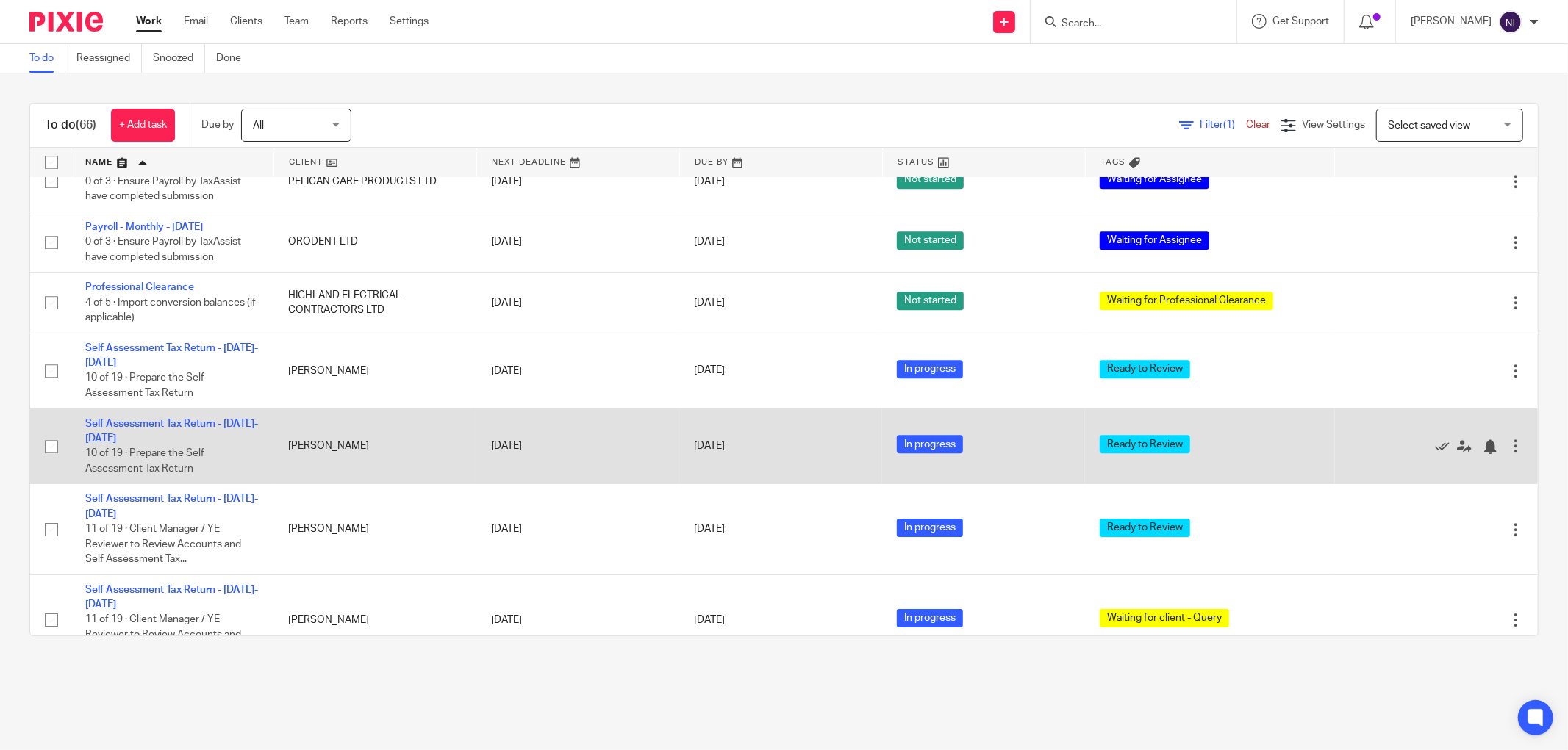
scroll to position [3888, 0]
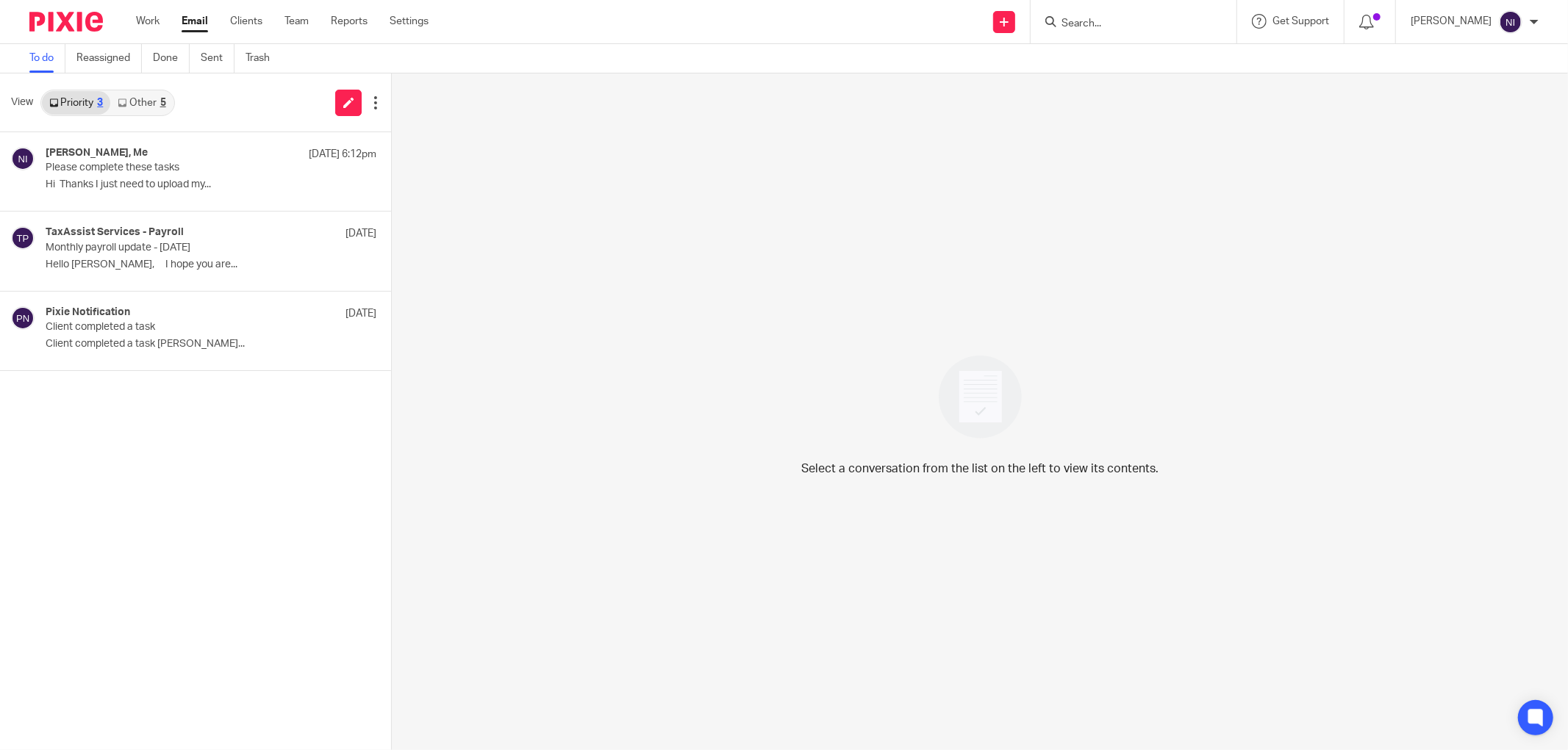
click at [139, 100] on link "Other 5" at bounding box center [141, 102] width 62 height 24
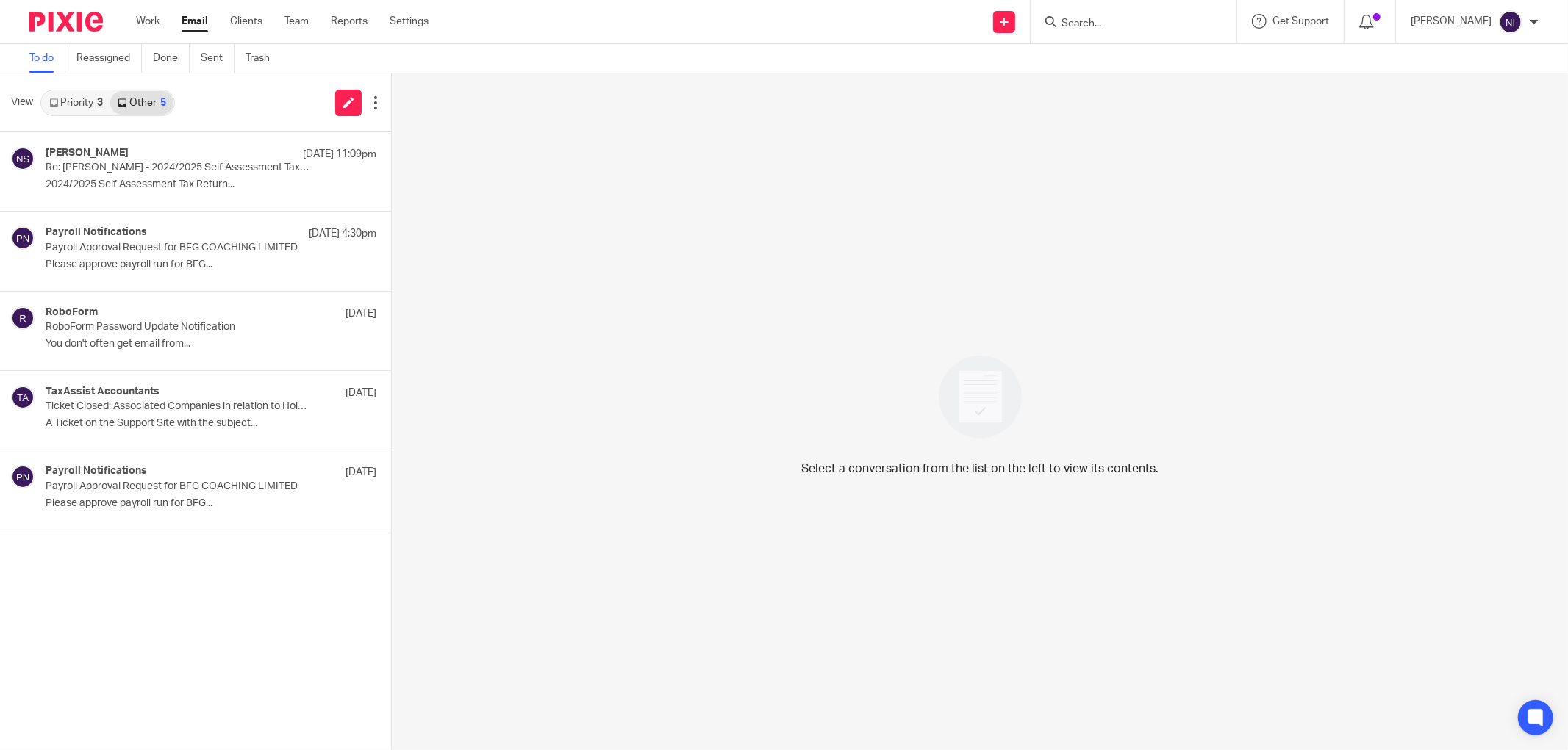
click at [1123, 24] on input "Search" at bounding box center [1126, 24] width 133 height 13
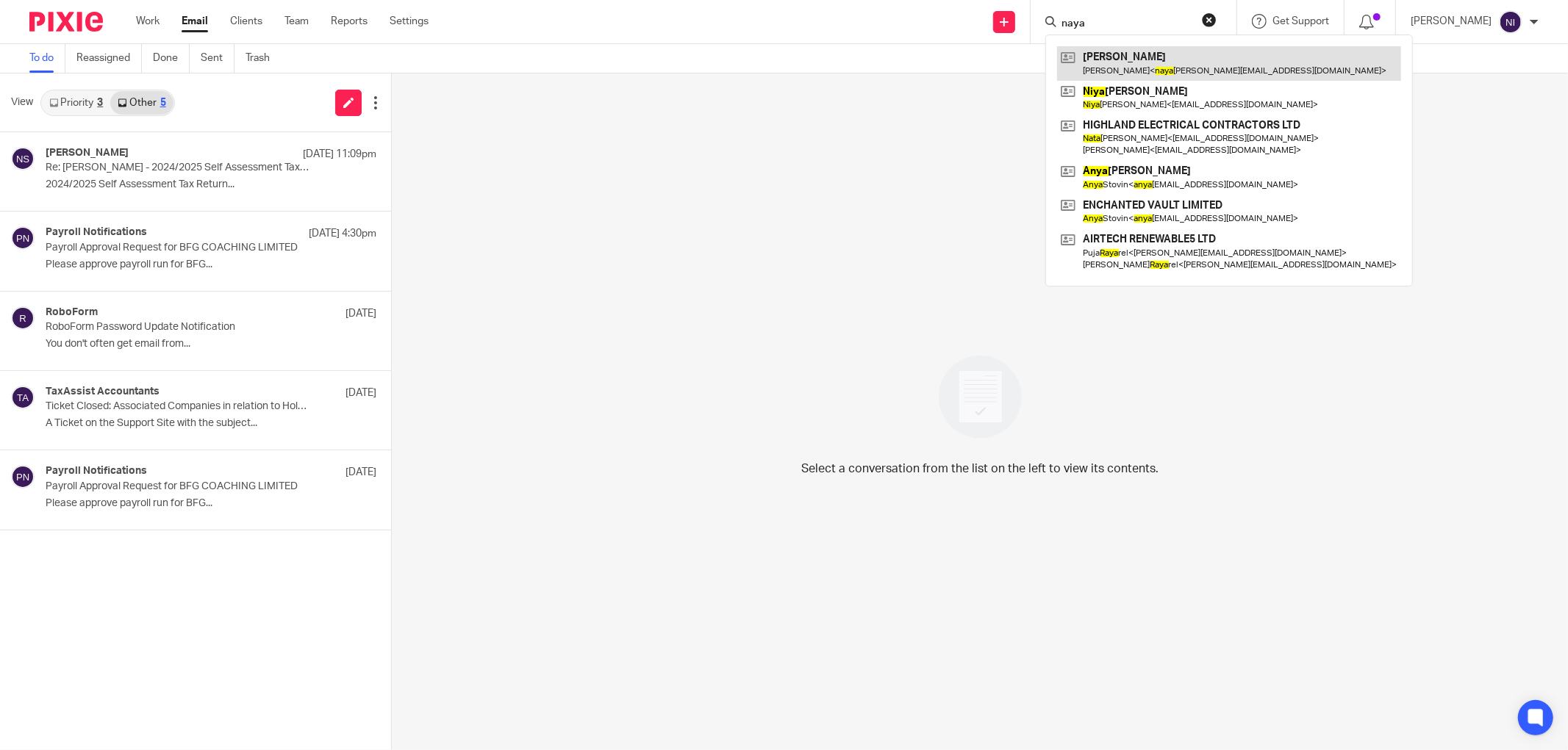
type input "naya"
click at [1103, 64] on link at bounding box center [1229, 63] width 344 height 34
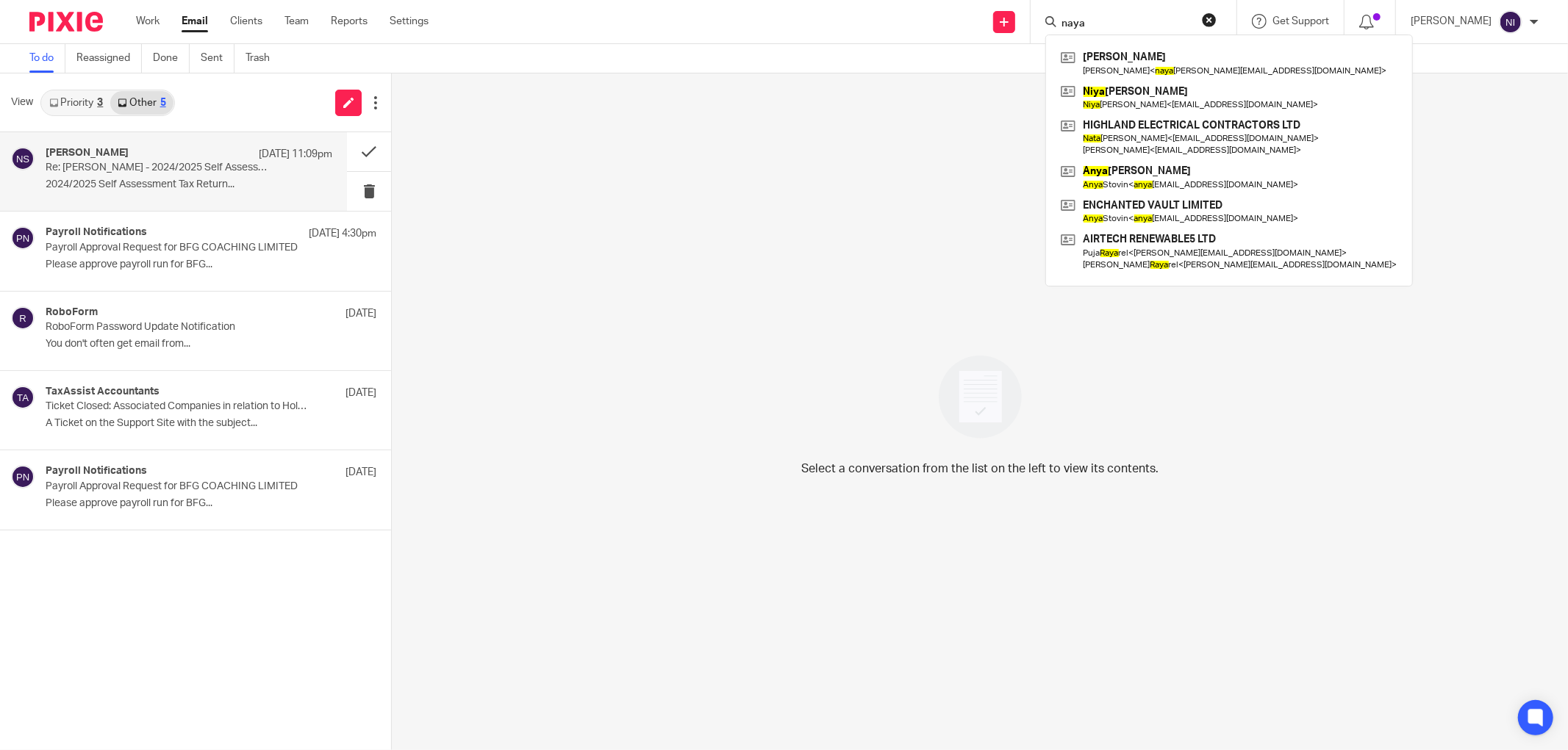
click at [110, 188] on p "2024/2025 Self Assessment Tax Return..." at bounding box center [189, 185] width 287 height 12
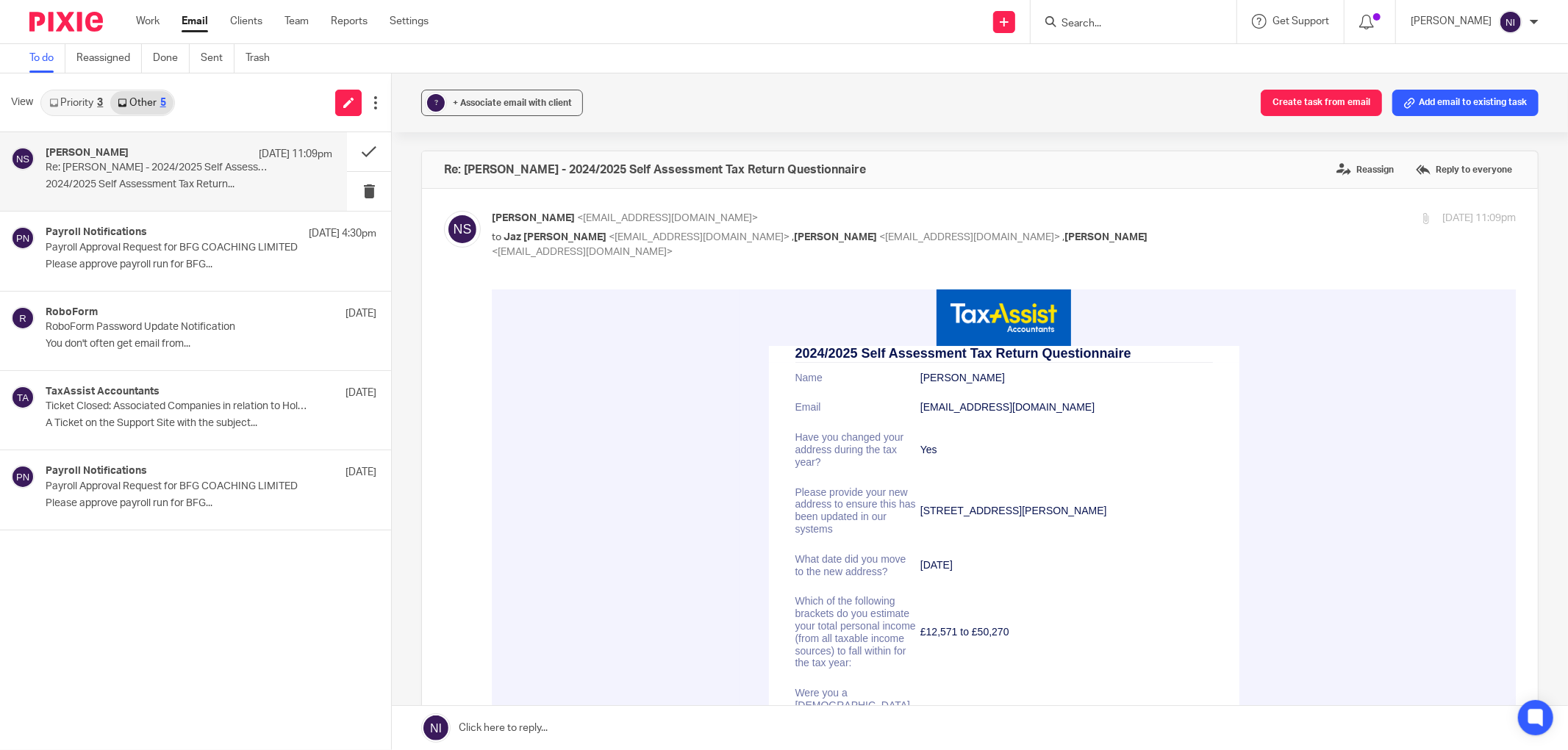
click at [1118, 461] on td "Yes" at bounding box center [1067, 449] width 293 height 55
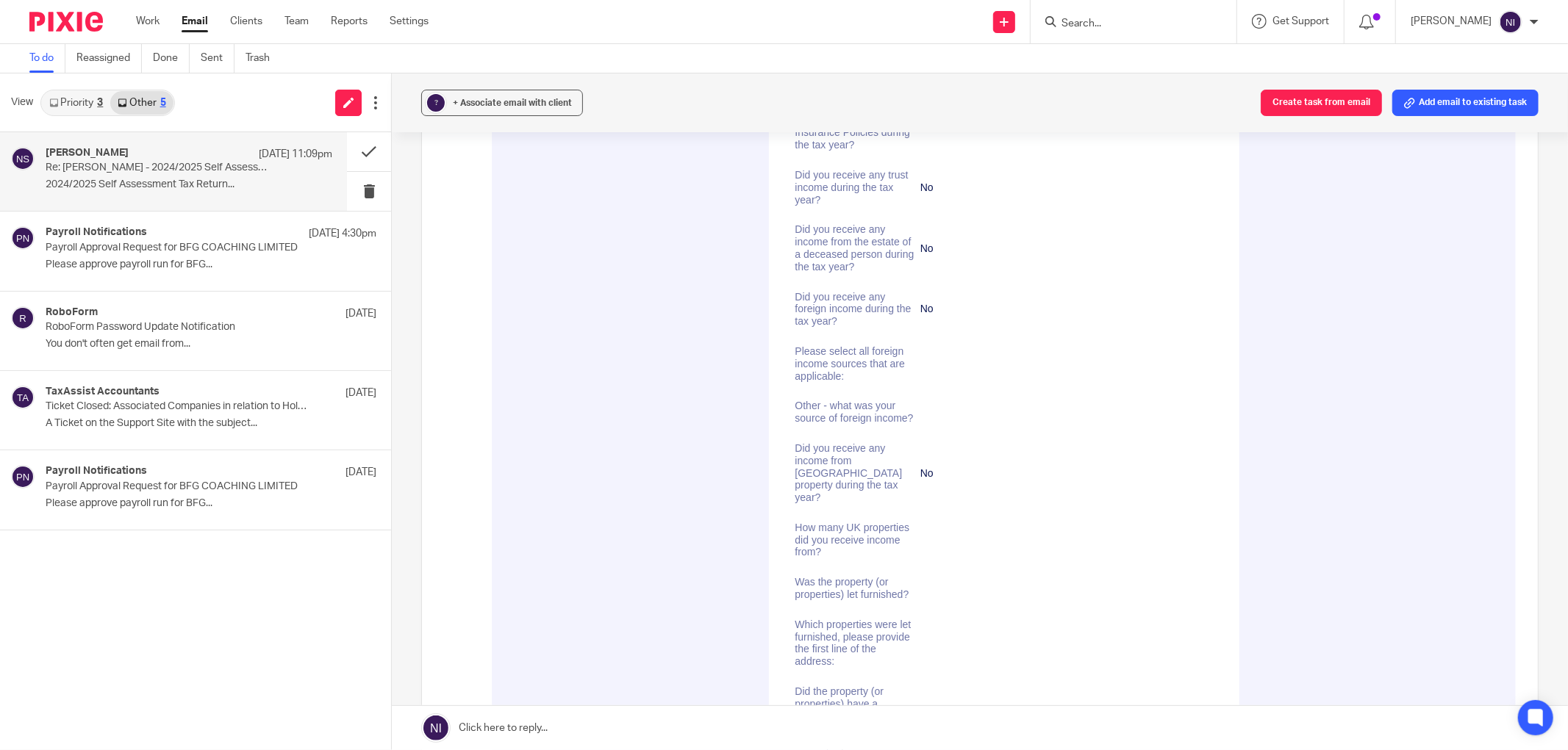
scroll to position [4164, 0]
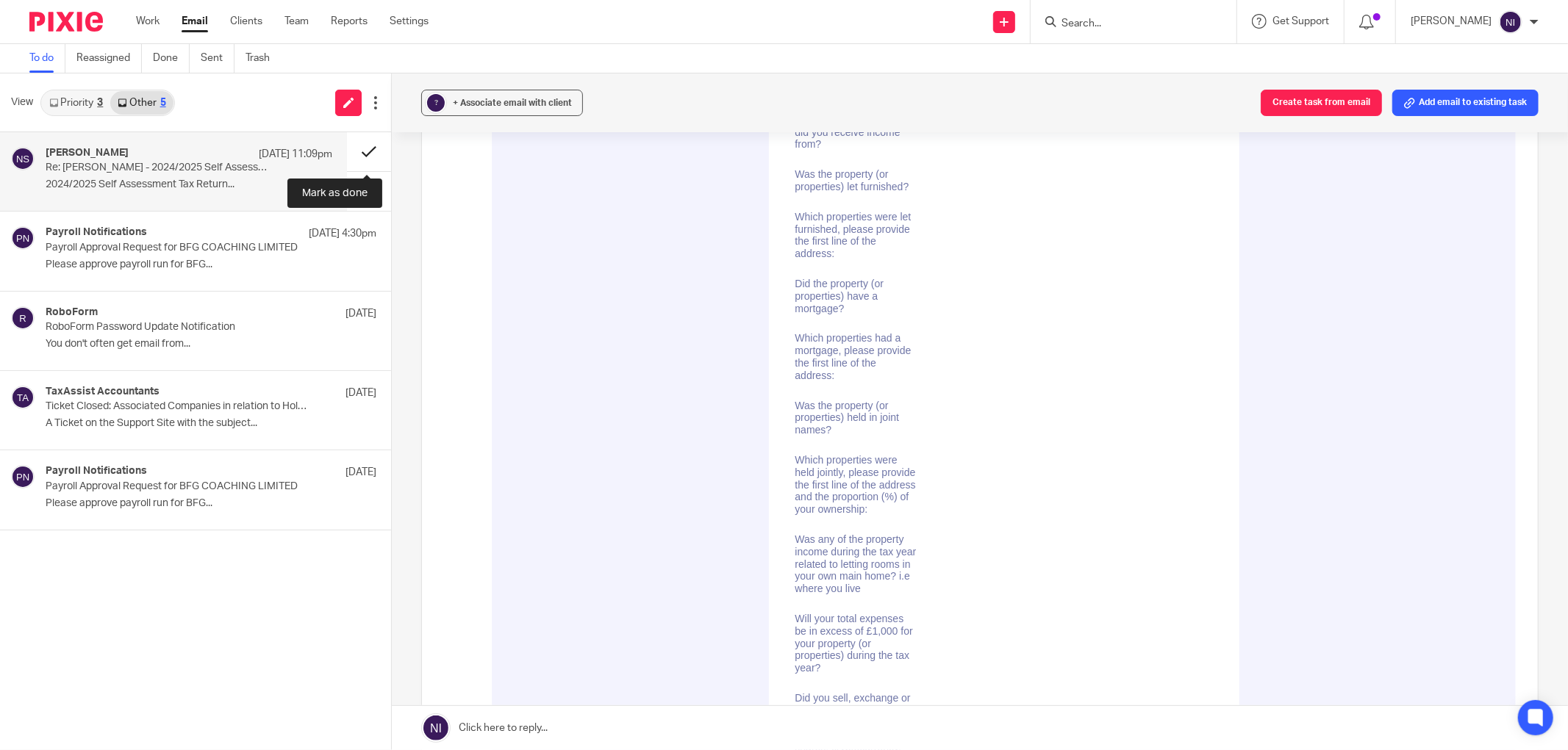
click at [351, 151] on button at bounding box center [368, 152] width 44 height 39
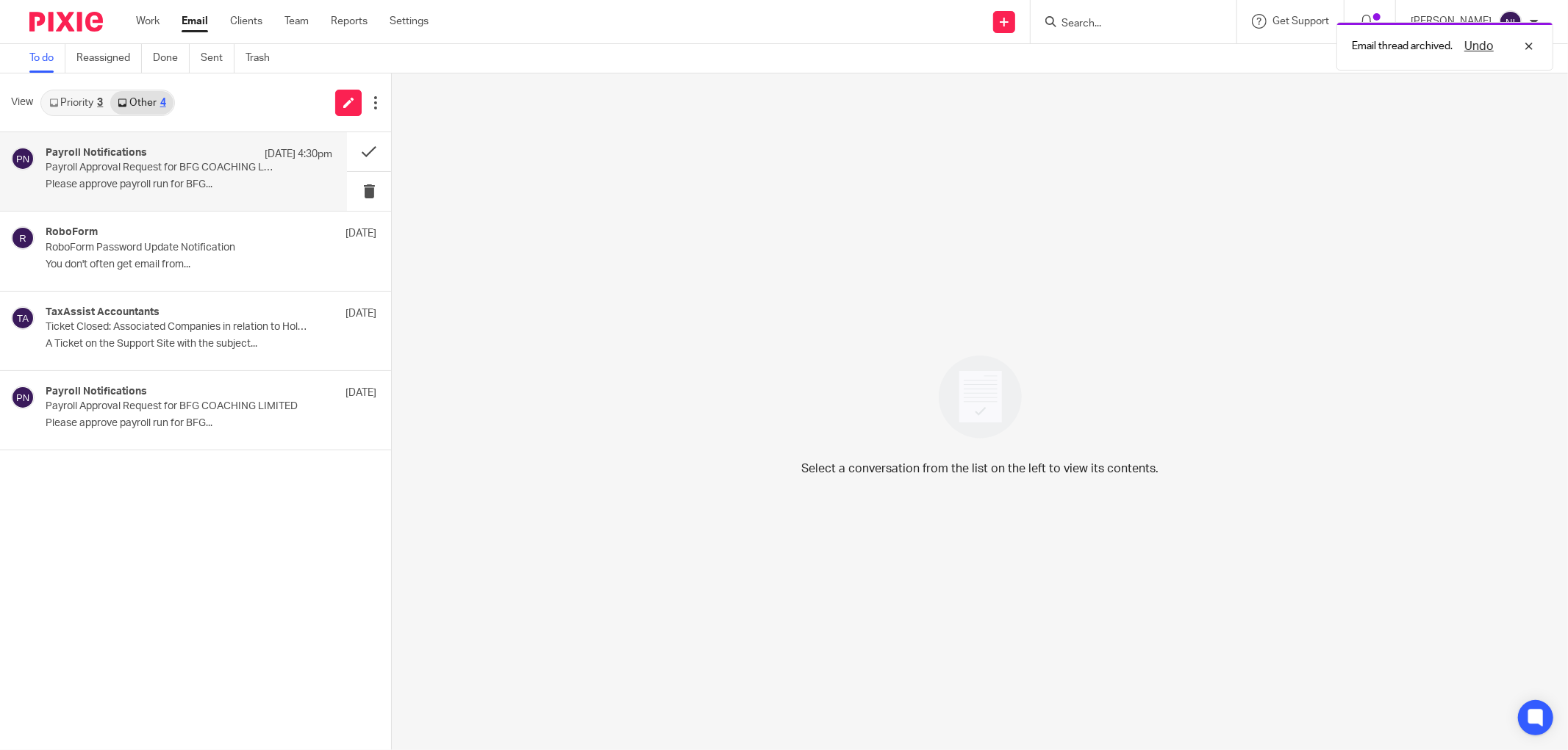
click at [233, 186] on p "Please approve payroll run for BFG..." at bounding box center [189, 185] width 287 height 12
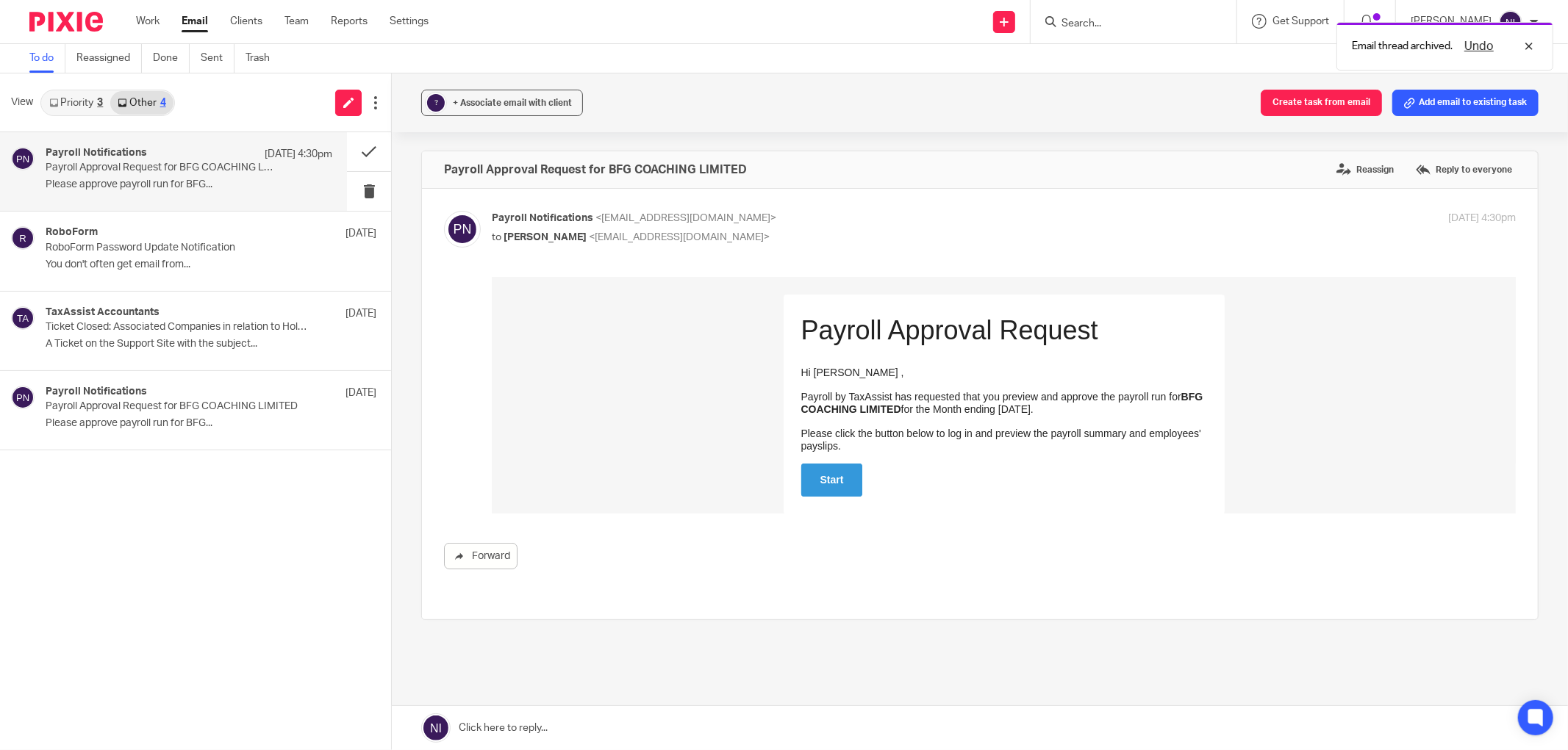
scroll to position [0, 0]
click at [157, 17] on link "Work" at bounding box center [148, 21] width 24 height 15
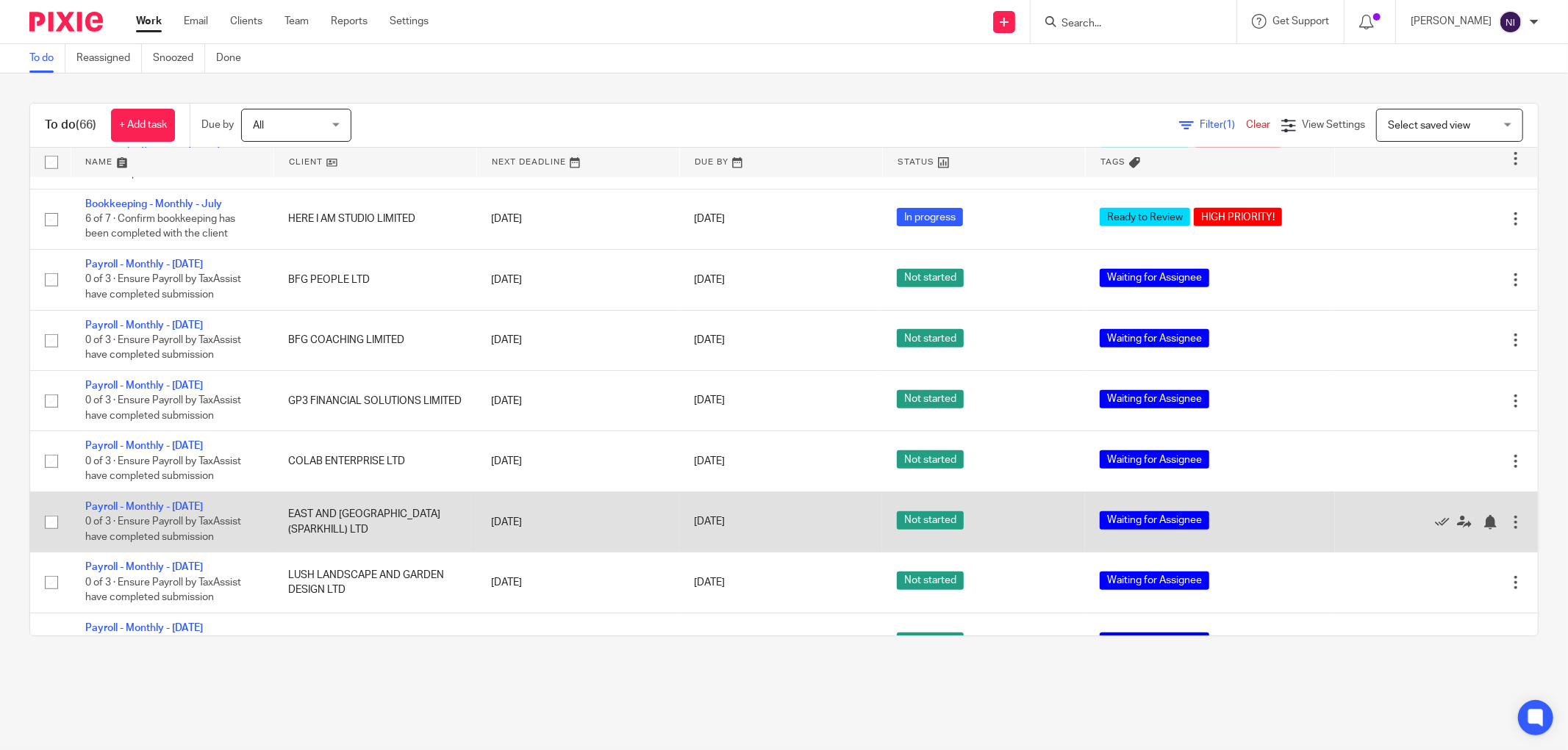
scroll to position [571, 0]
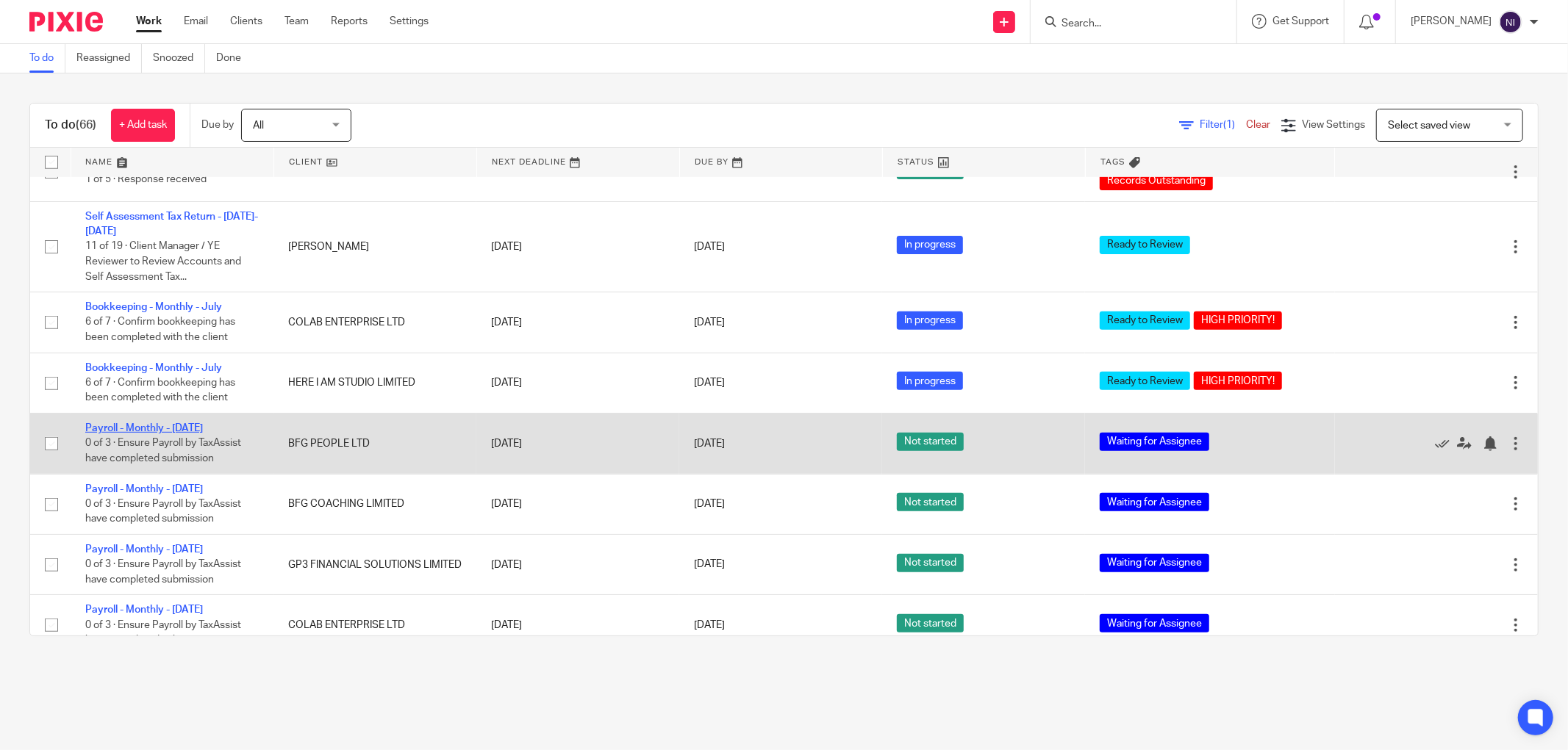
click at [113, 434] on link "Payroll - Monthly - [DATE]" at bounding box center [144, 428] width 118 height 10
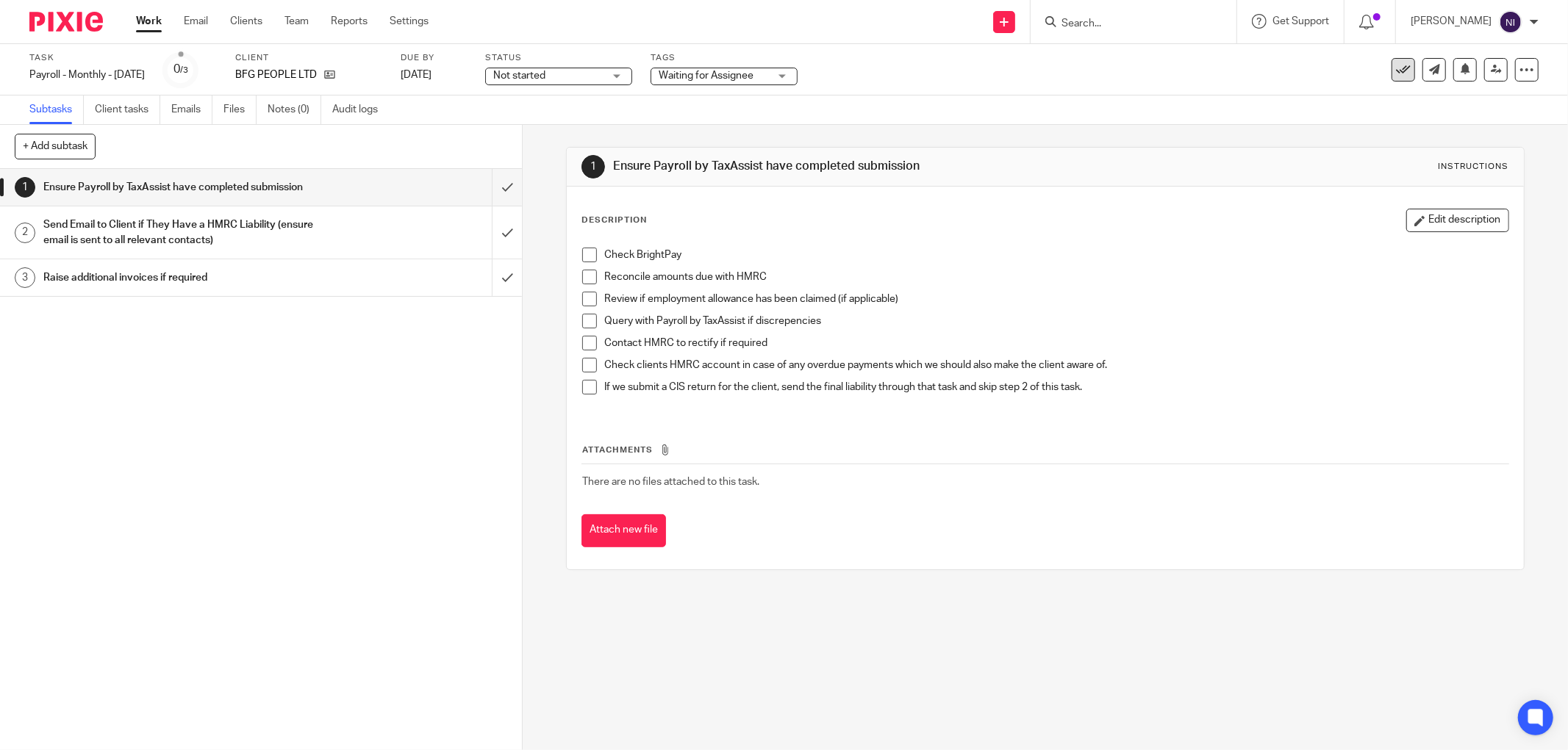
click at [1396, 68] on icon at bounding box center [1403, 69] width 15 height 15
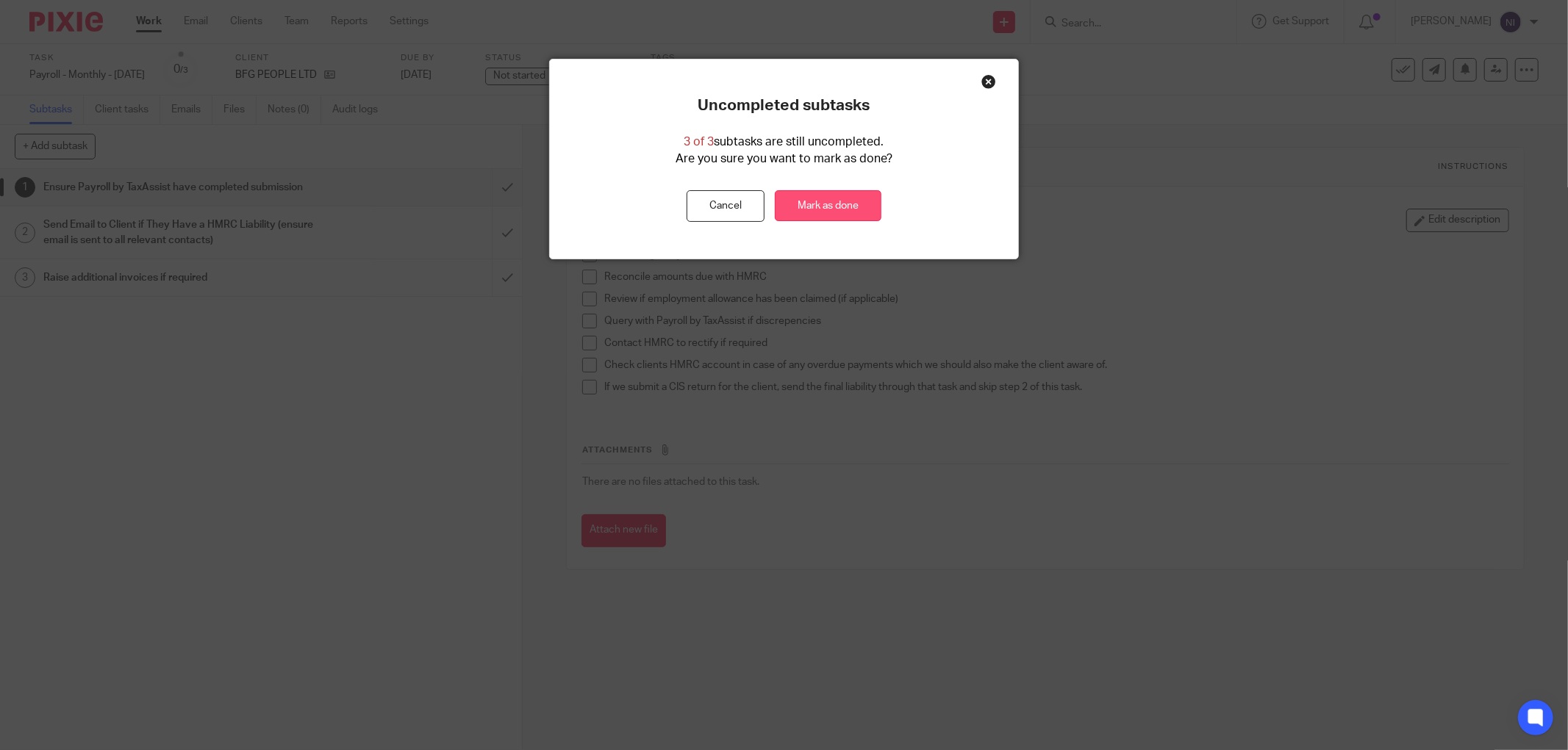
click at [829, 201] on link "Mark as done" at bounding box center [828, 206] width 106 height 32
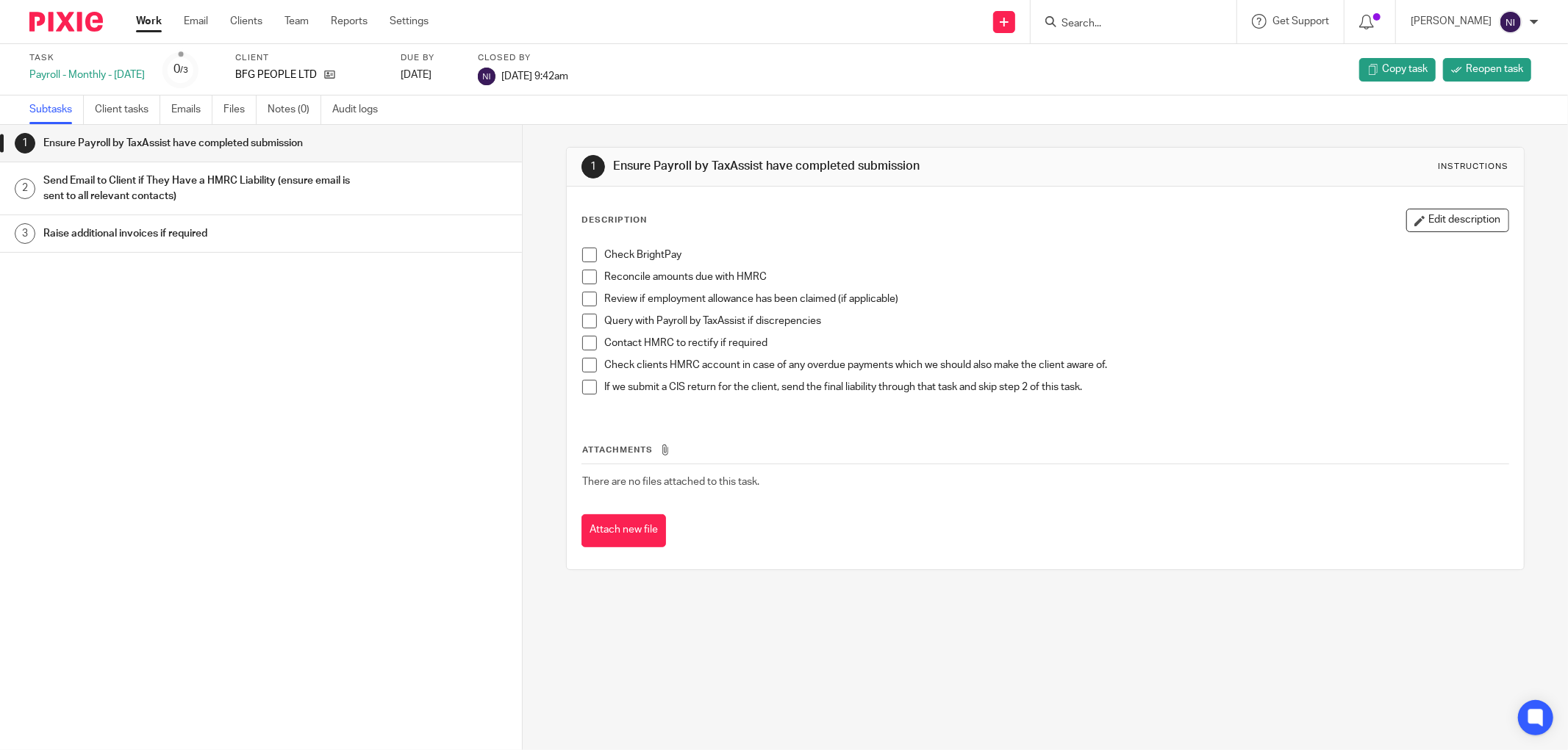
click at [143, 25] on link "Work" at bounding box center [149, 21] width 25 height 15
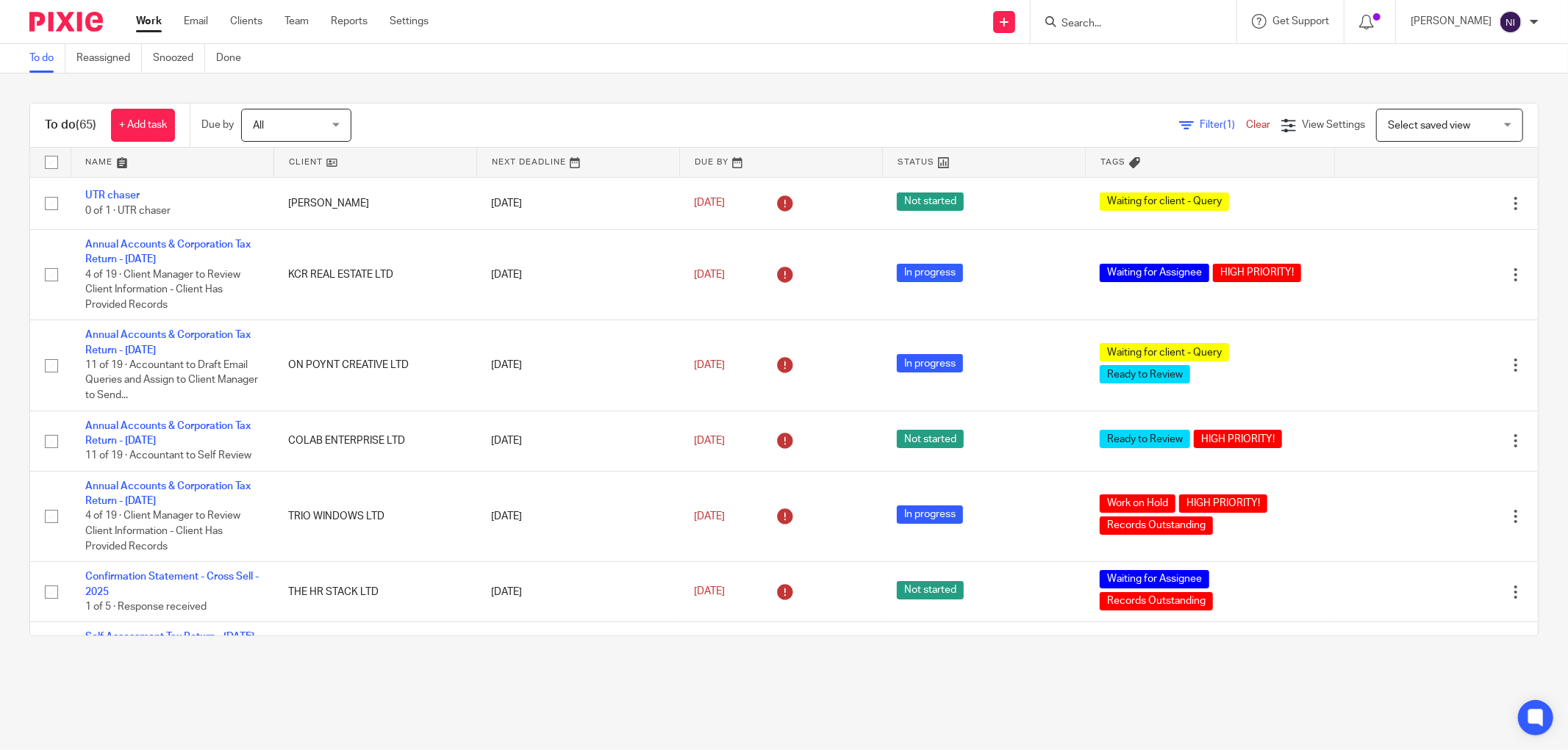
click at [101, 168] on link at bounding box center [173, 162] width 202 height 29
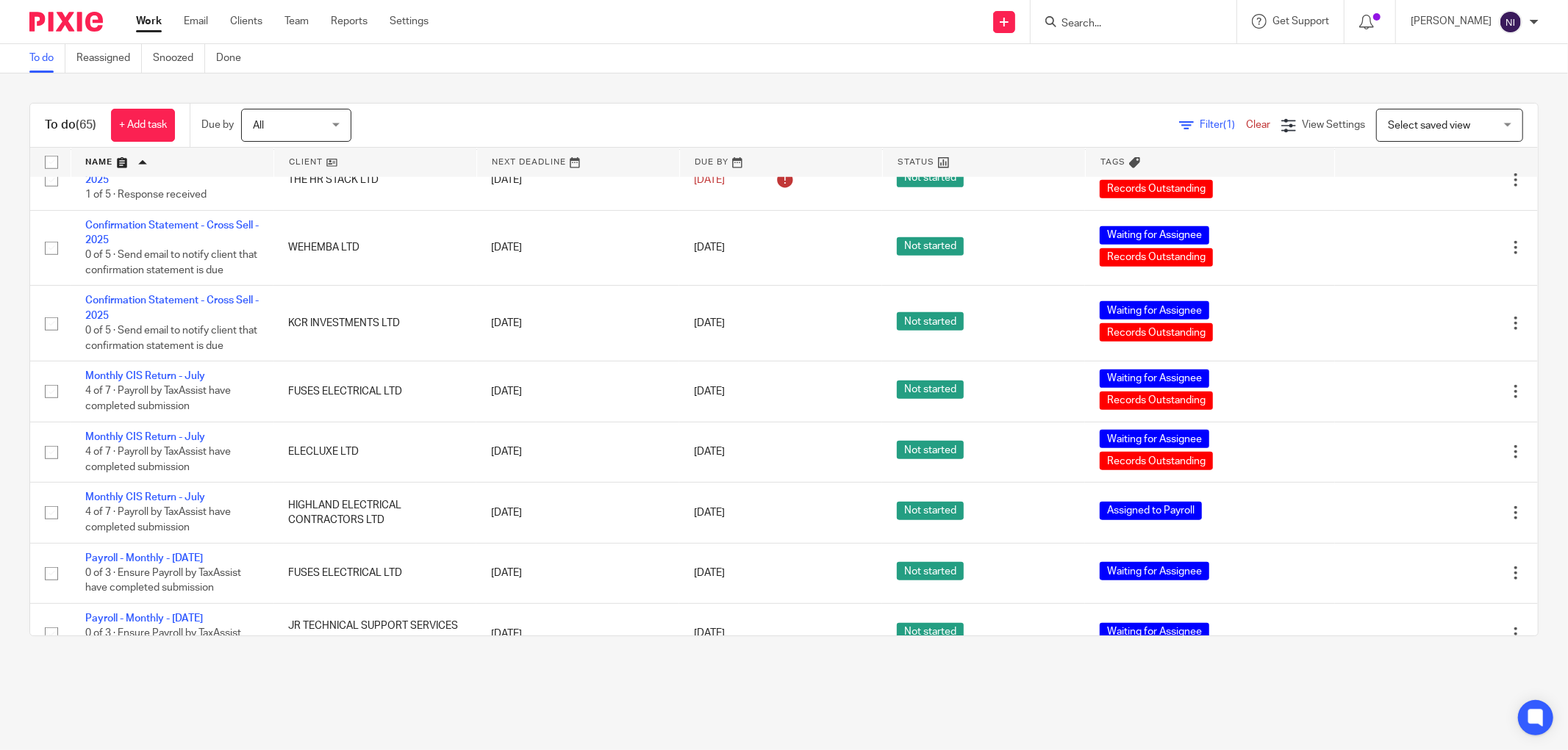
scroll to position [1306, 0]
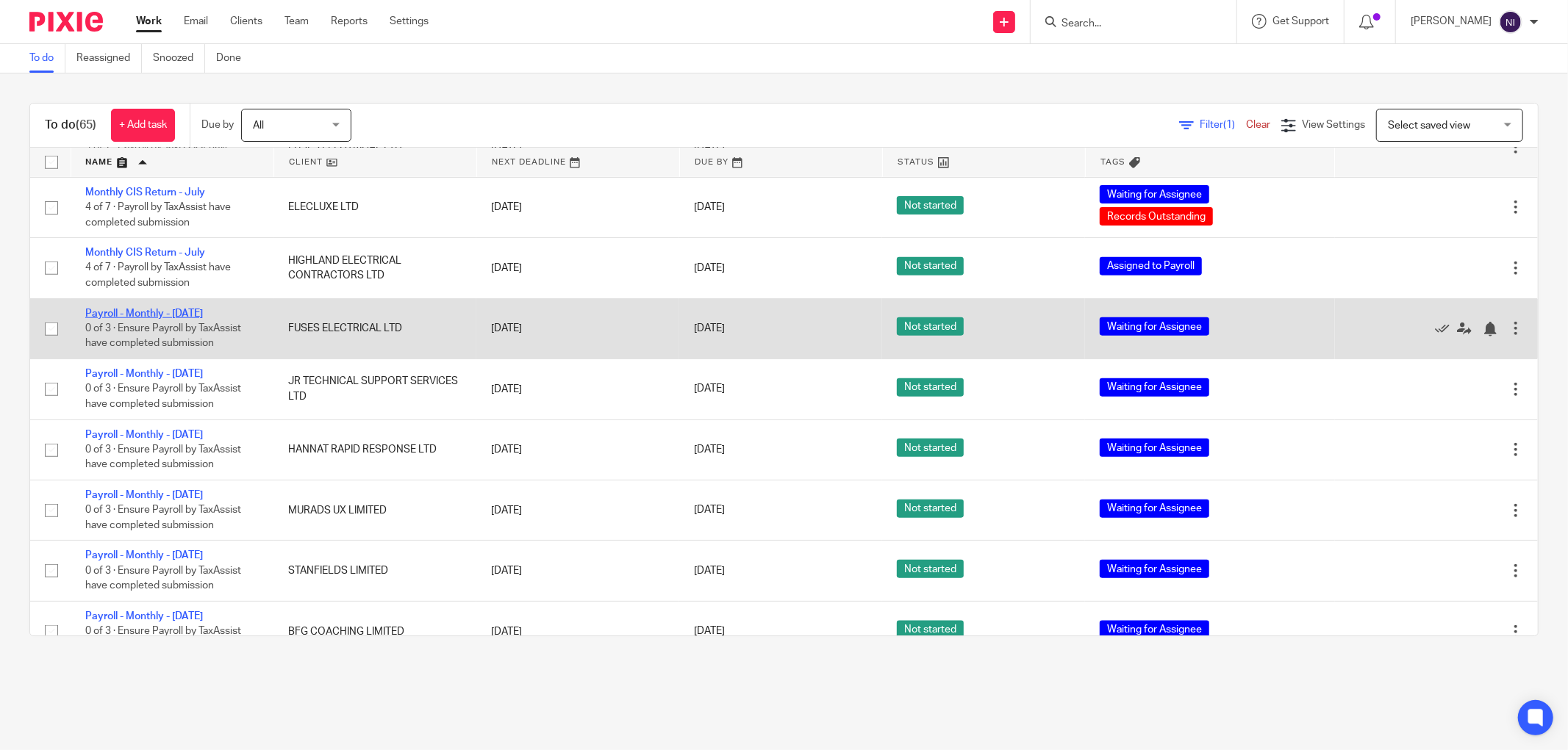
click at [160, 319] on link "Payroll - Monthly - [DATE]" at bounding box center [144, 313] width 118 height 10
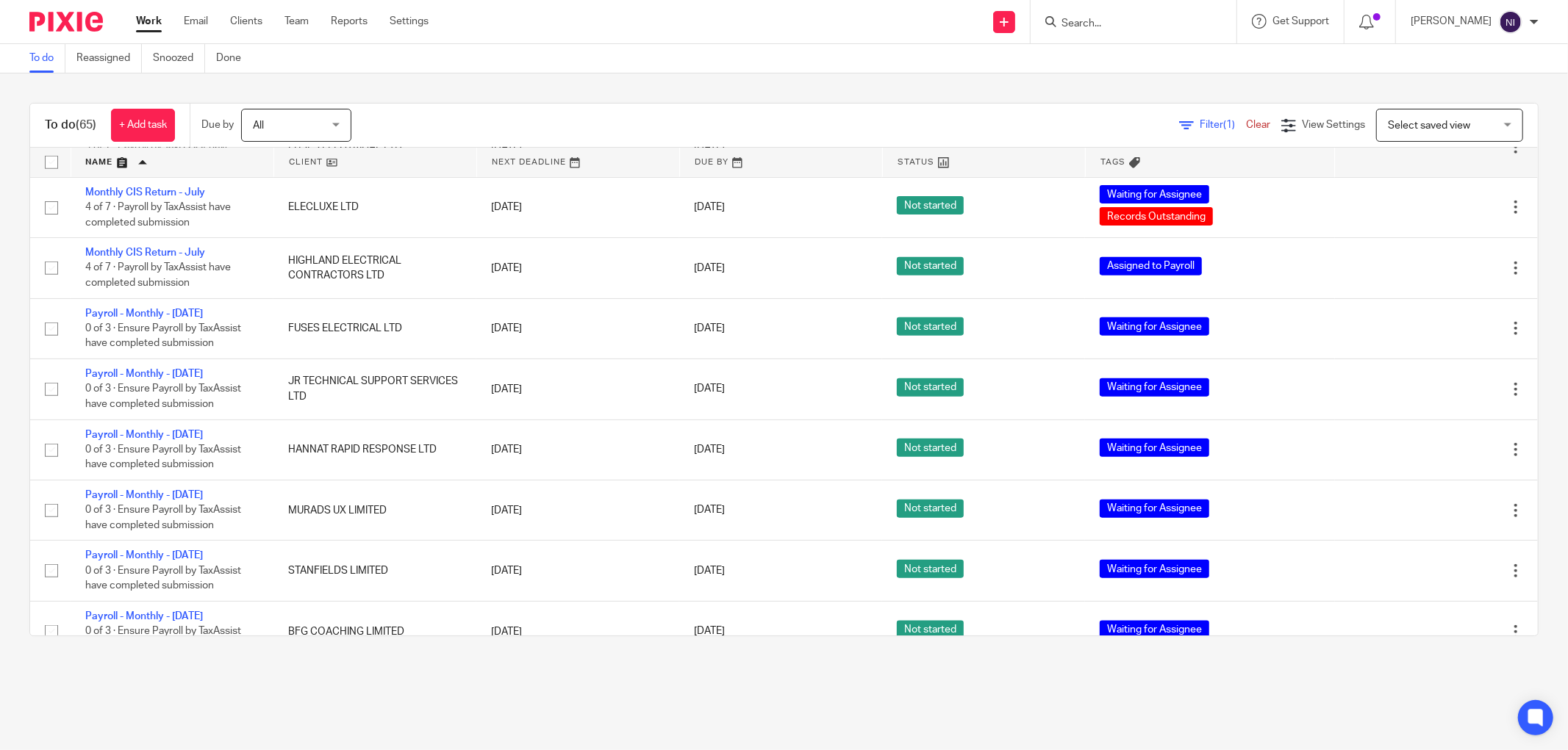
click at [305, 698] on main "To do Reassigned Snoozed Done To do (65) + Add task Due by All All Today Tomorr…" at bounding box center [784, 375] width 1568 height 750
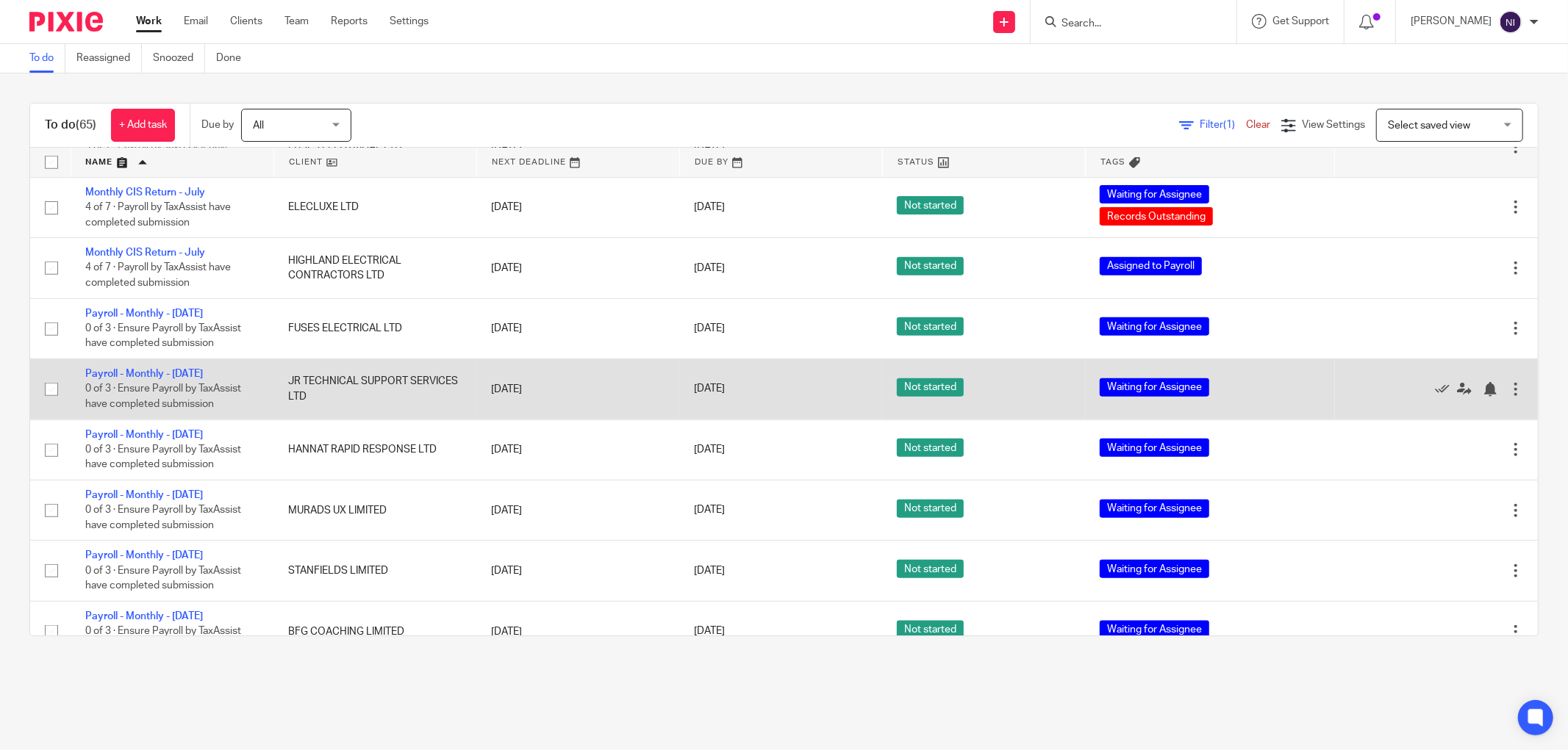
scroll to position [1143, 0]
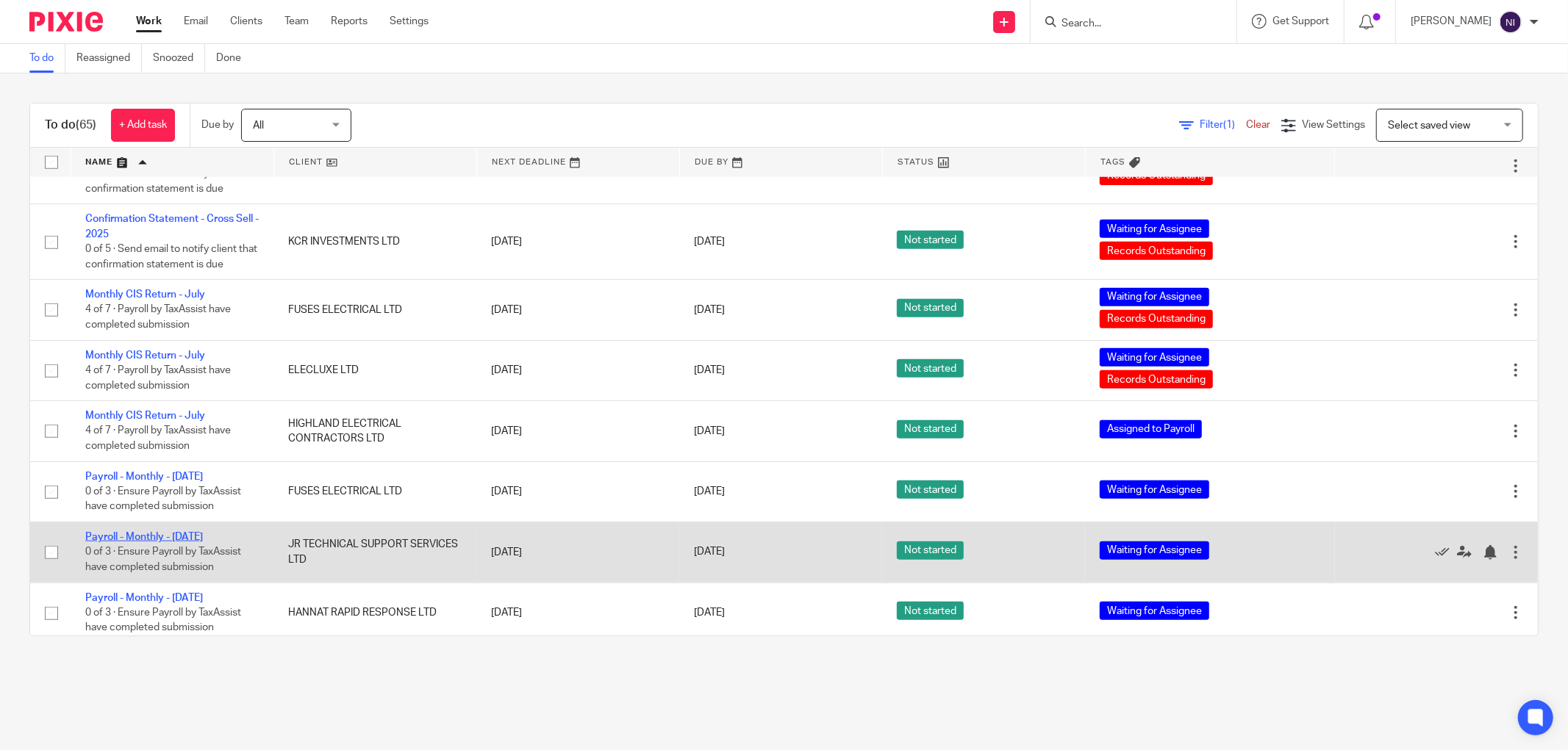
click at [144, 542] on link "Payroll - Monthly - [DATE]" at bounding box center [144, 537] width 118 height 10
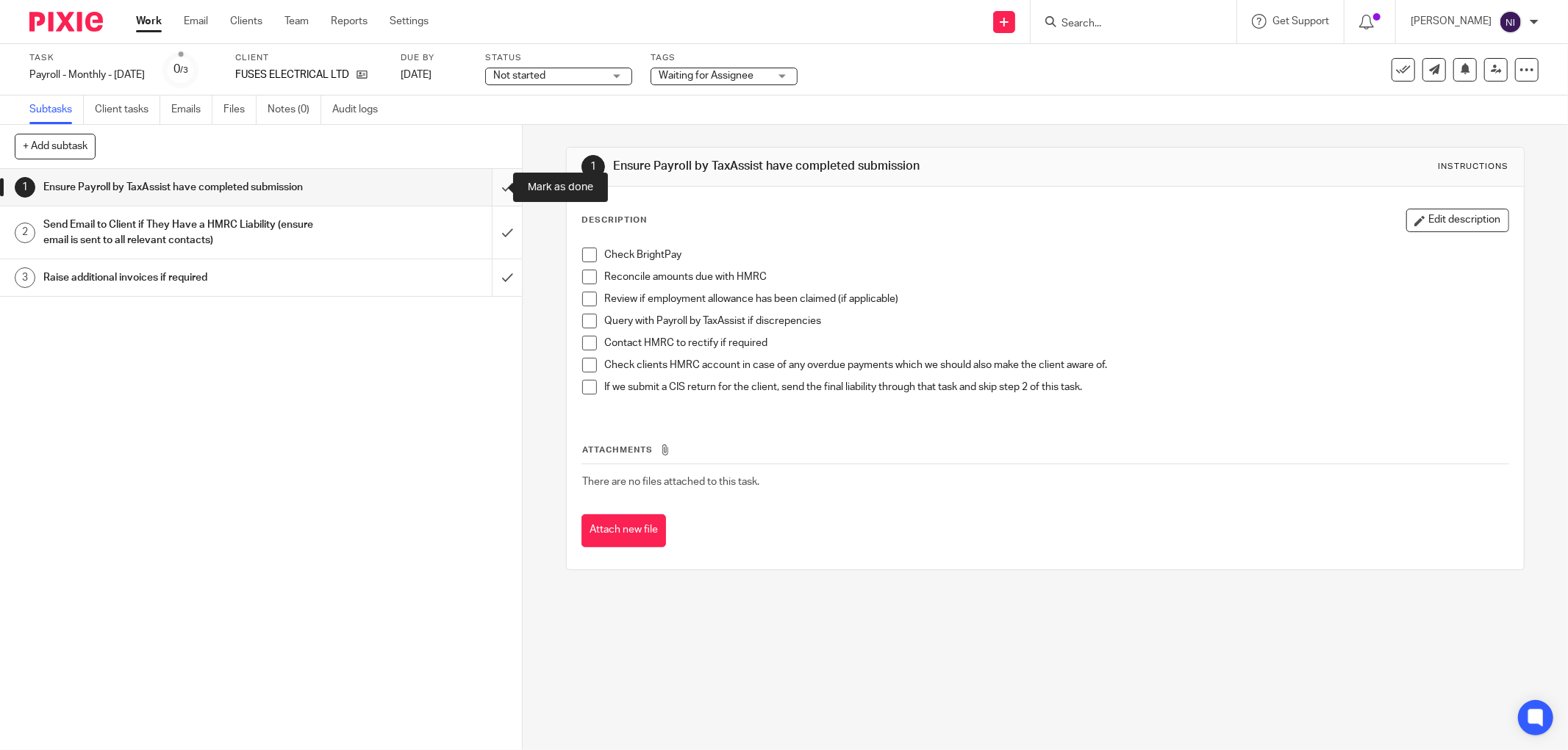
click at [484, 181] on input "submit" at bounding box center [261, 187] width 522 height 37
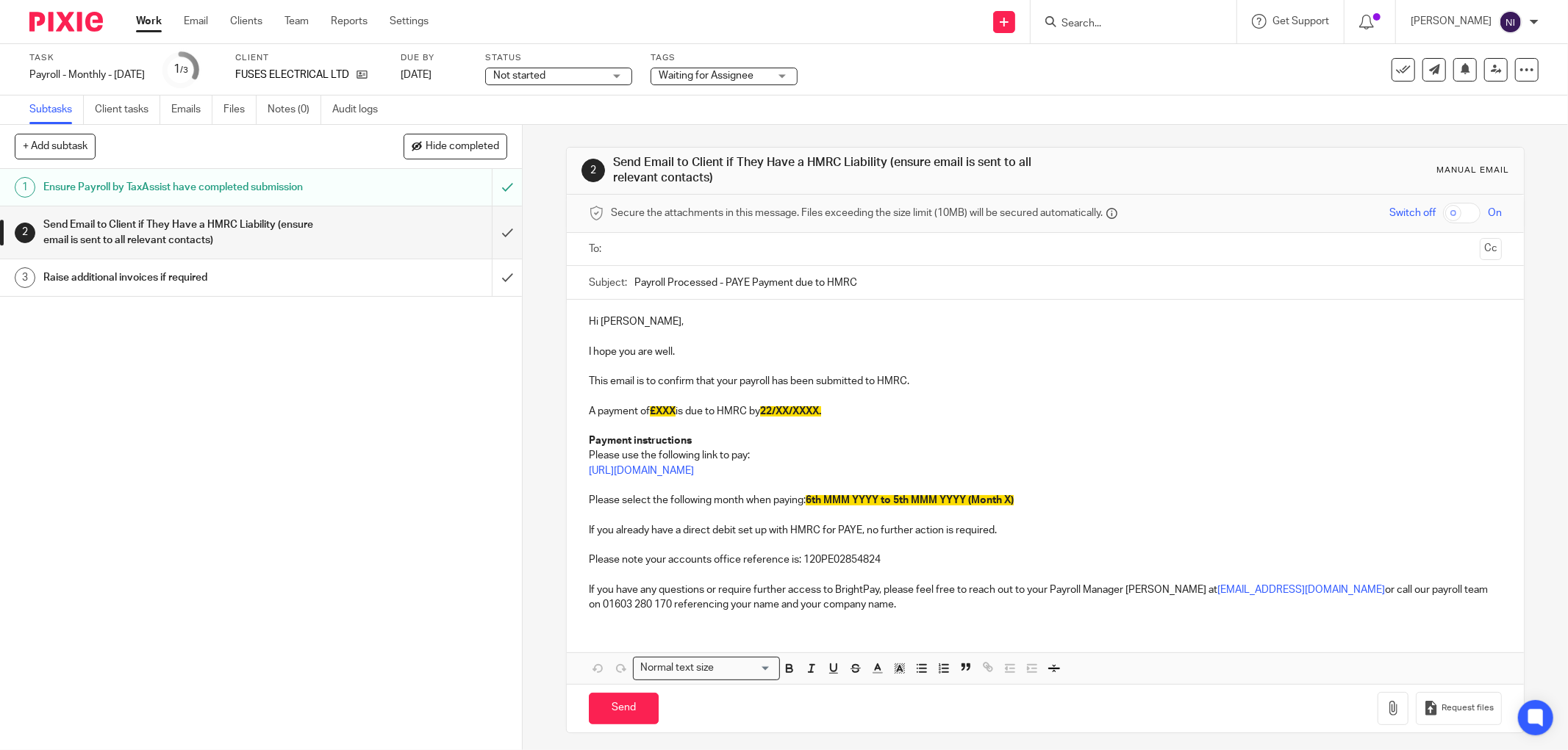
click at [728, 246] on input "text" at bounding box center [1045, 249] width 858 height 17
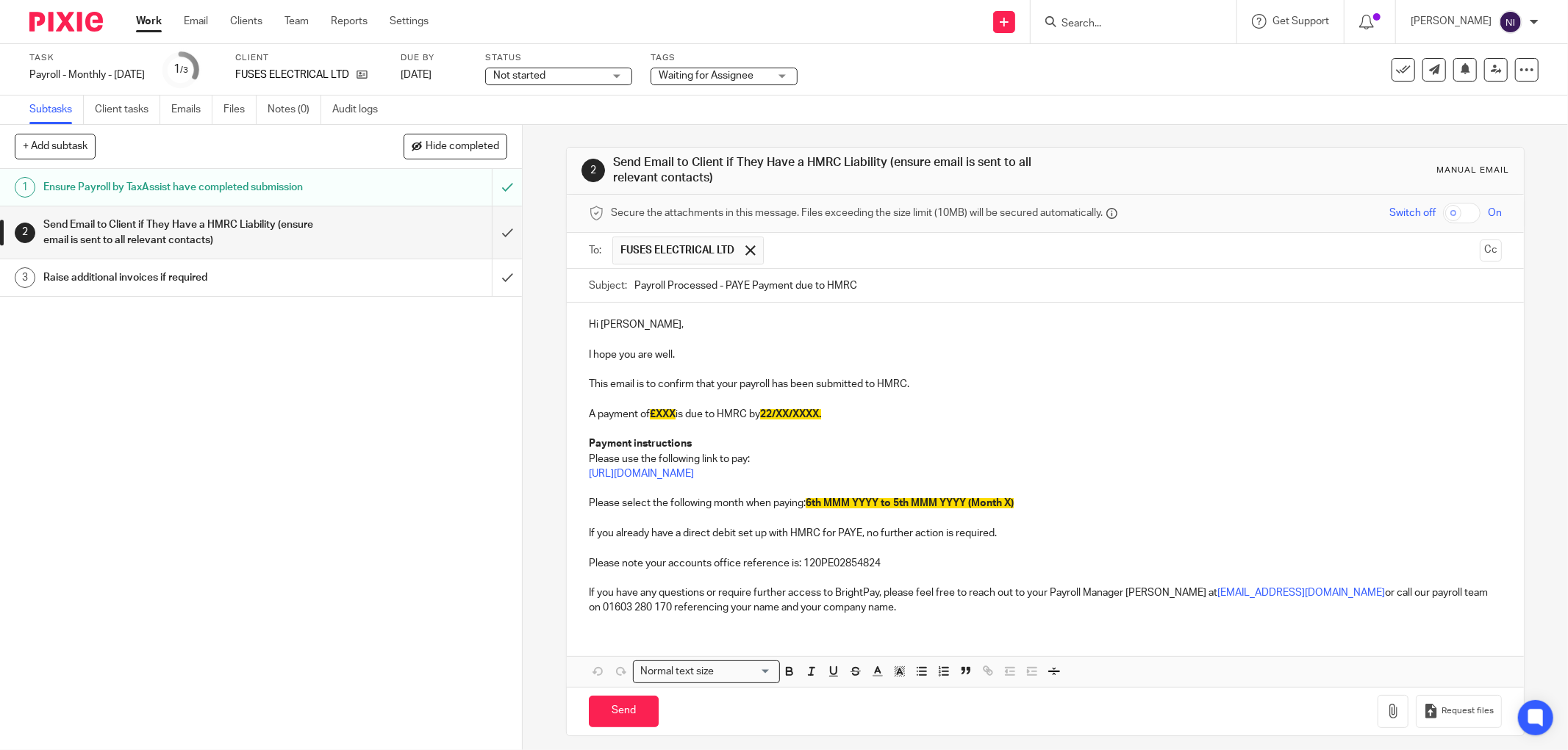
click at [635, 325] on p "Hi Matthew," at bounding box center [1045, 324] width 913 height 15
drag, startPoint x: 673, startPoint y: 415, endPoint x: 652, endPoint y: 417, distance: 21.1
click at [652, 417] on span "£XXX" at bounding box center [663, 414] width 25 height 10
click at [799, 416] on span "22/XX/XXXX." at bounding box center [796, 414] width 61 height 10
drag, startPoint x: 848, startPoint y: 503, endPoint x: 824, endPoint y: 504, distance: 24.0
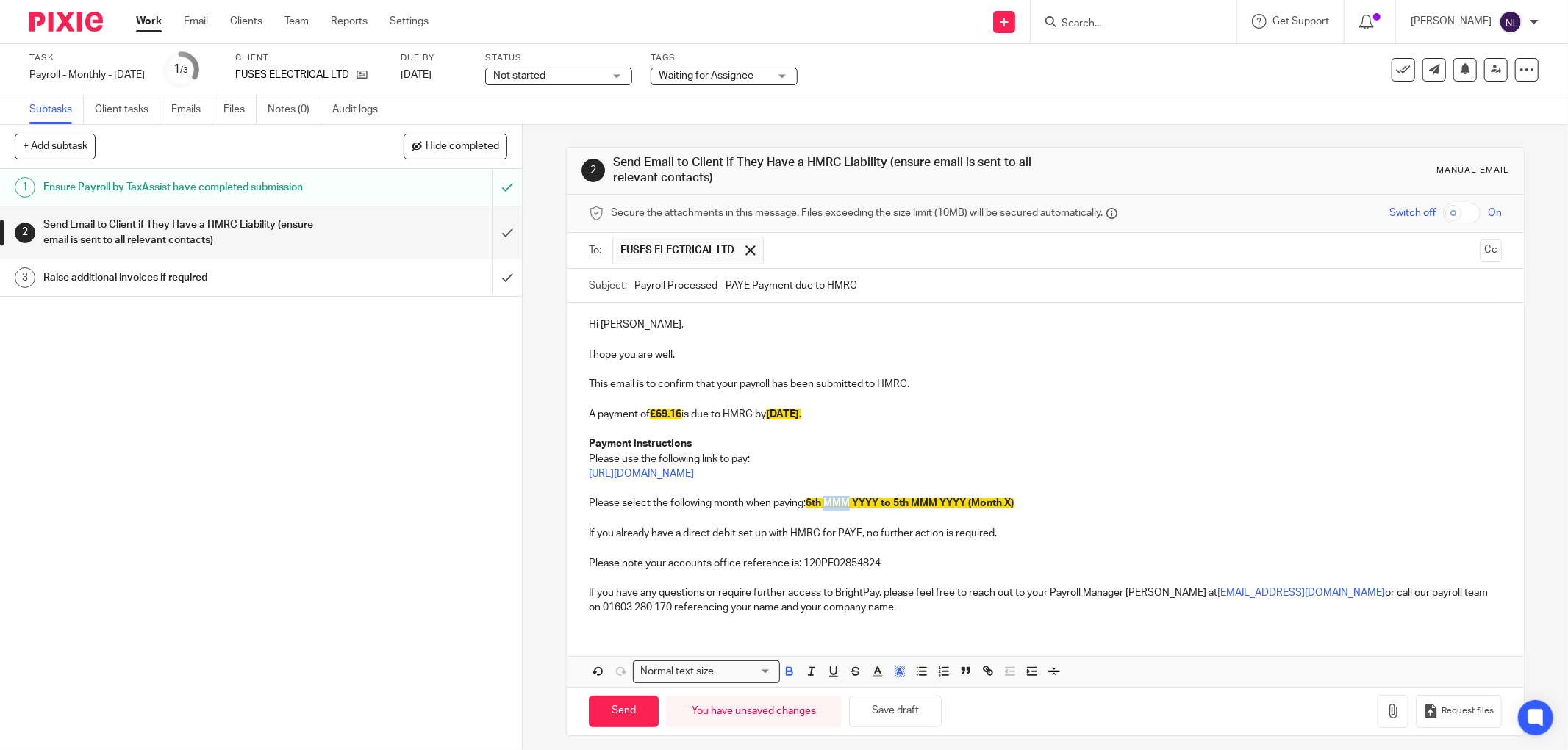
click at [824, 504] on span "6th MMM YYYY to 5th MMM YYYY (Month X)" at bounding box center [910, 503] width 208 height 10
drag, startPoint x: 870, startPoint y: 502, endPoint x: 845, endPoint y: 505, distance: 25.2
click at [845, 505] on span "6th Jun YYYY to 5th MMM YYYY (Month X)" at bounding box center [905, 503] width 197 height 10
drag, startPoint x: 922, startPoint y: 500, endPoint x: 899, endPoint y: 502, distance: 23.1
click at [899, 502] on span "6th Jul 2025 to 5th MMM YYYY (Month X)" at bounding box center [890, 503] width 169 height 10
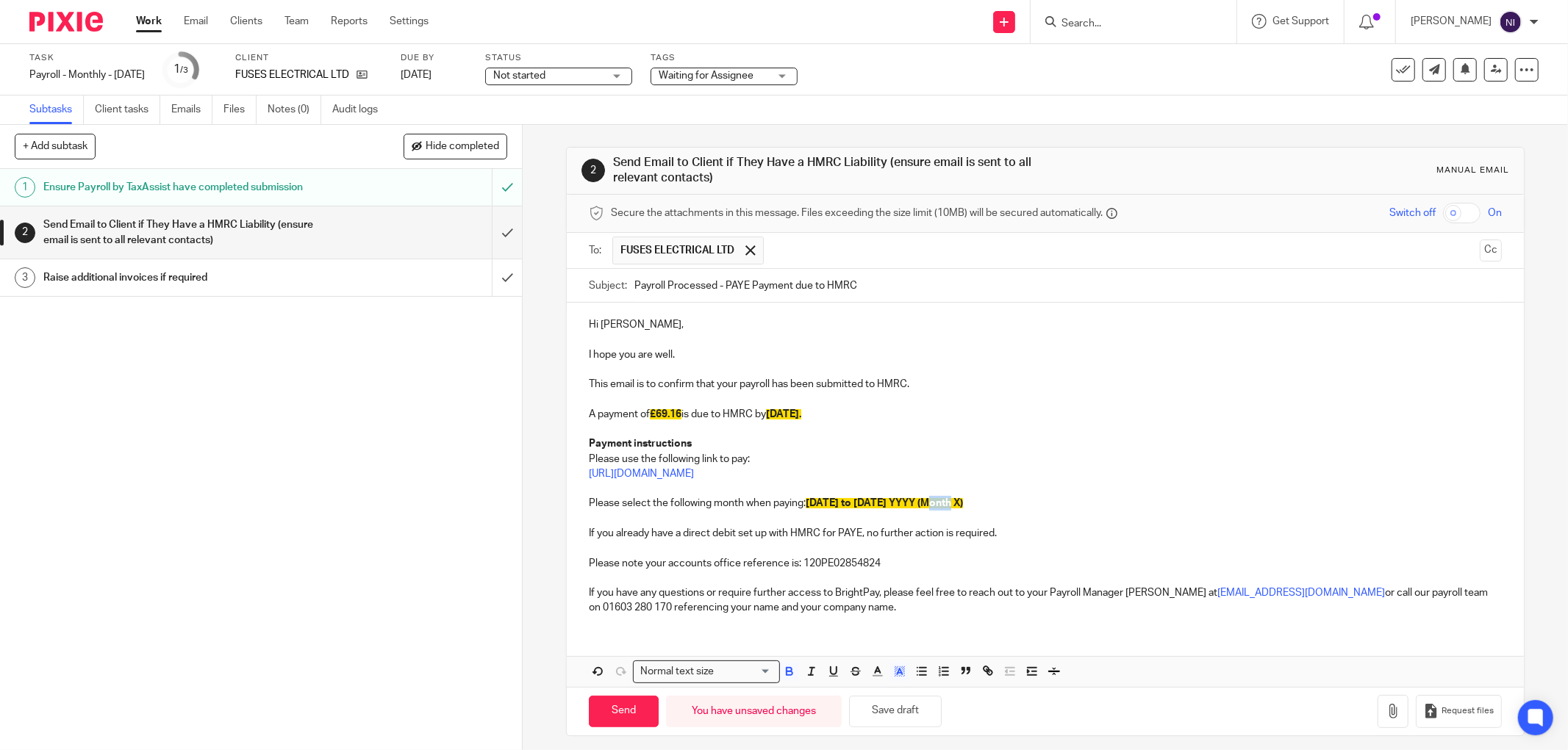
drag, startPoint x: 942, startPoint y: 504, endPoint x: 920, endPoint y: 508, distance: 22.4
click at [920, 508] on span "6th Jul 2025 to 5th Aug YYYY (Month X)" at bounding box center [885, 503] width 157 height 10
click at [935, 501] on span "6th Jul 2025 to 5th Aug 2025 (Month X)" at bounding box center [870, 503] width 129 height 10
drag, startPoint x: 871, startPoint y: 618, endPoint x: 569, endPoint y: 295, distance: 442.2
click at [569, 295] on form "Secure the attachments in this message. Files exceeding the size limit (10MB) w…" at bounding box center [1046, 465] width 957 height 541
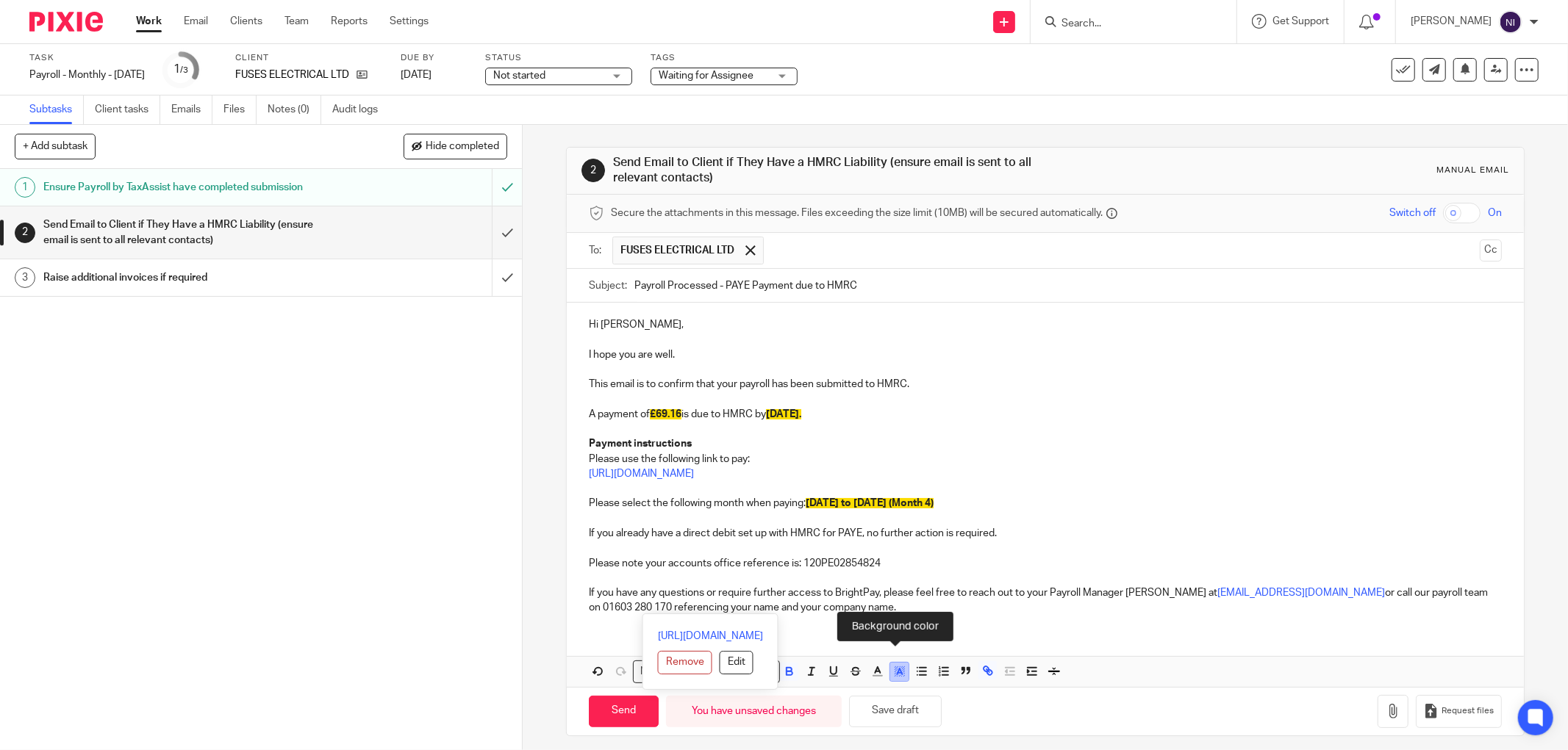
click at [893, 672] on icon "button" at bounding box center [899, 671] width 13 height 13
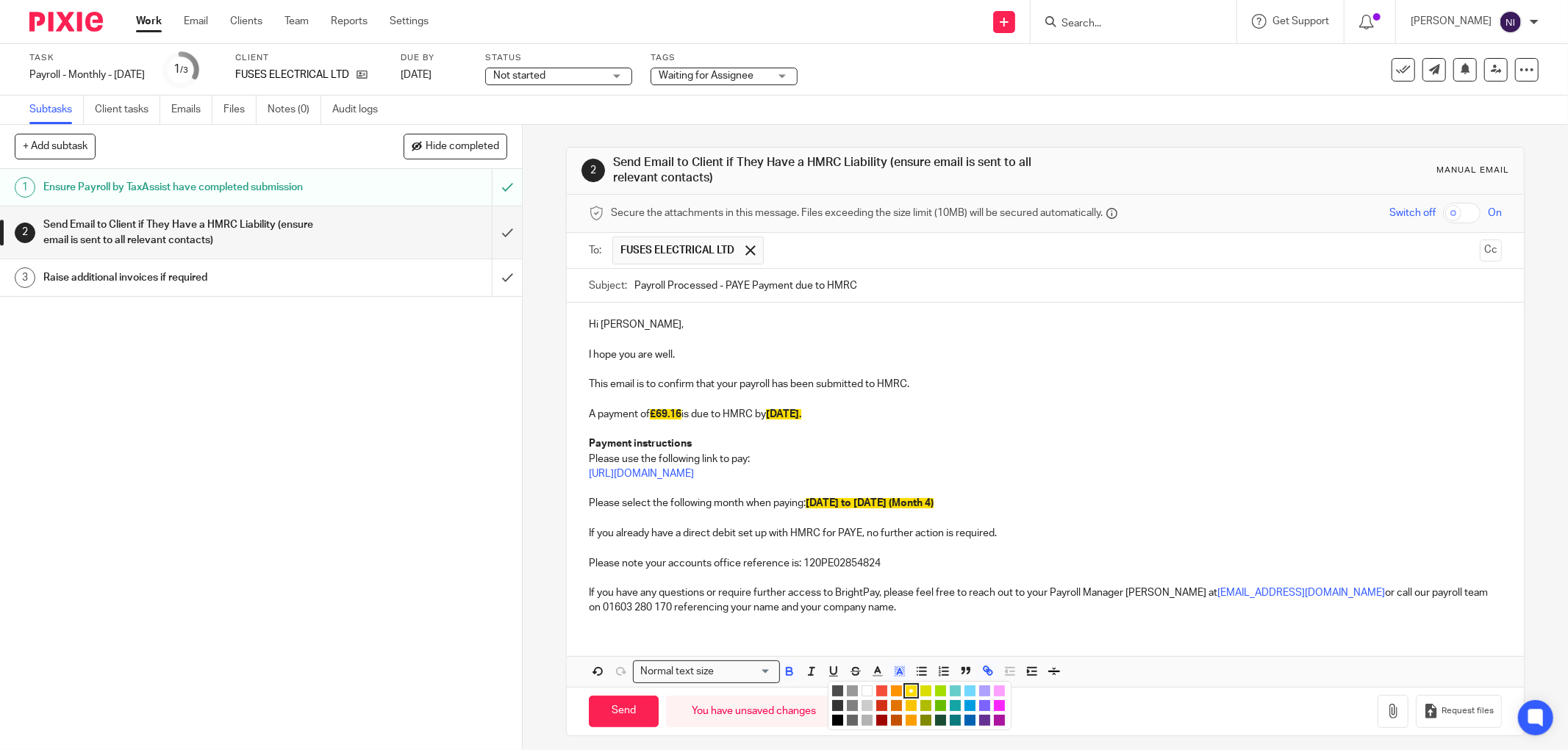
click at [861, 693] on li "color:#FFFFFF" at bounding box center [867, 691] width 11 height 11
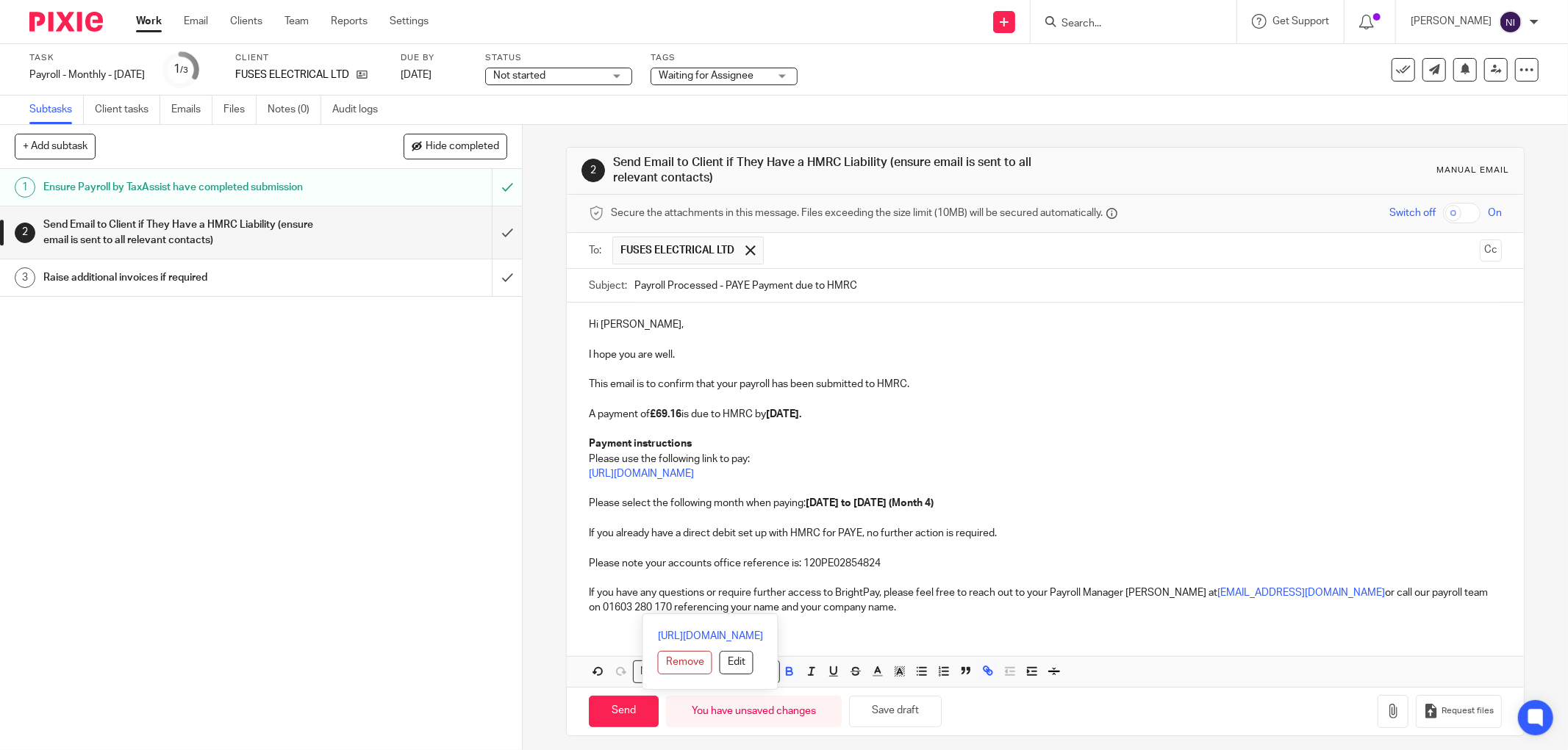
click at [908, 340] on p at bounding box center [1045, 340] width 913 height 15
drag, startPoint x: 1002, startPoint y: 538, endPoint x: 537, endPoint y: 538, distance: 465.0
click at [537, 538] on div "2 Send Email to Client if They Have a HMRC Liability (ensure email is sent to a…" at bounding box center [1045, 437] width 1046 height 625
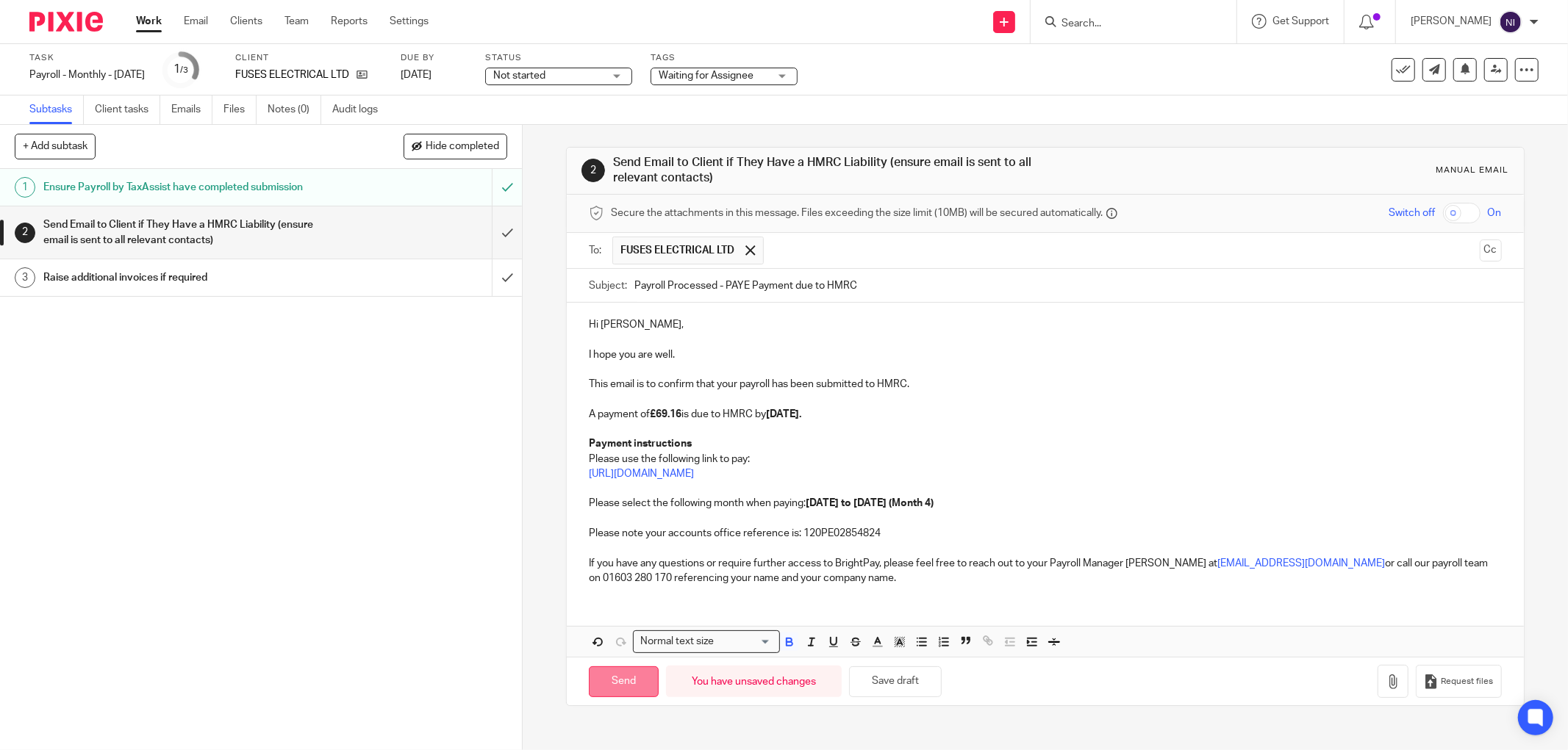
click at [602, 677] on input "Send" at bounding box center [623, 682] width 70 height 32
type input "Sent"
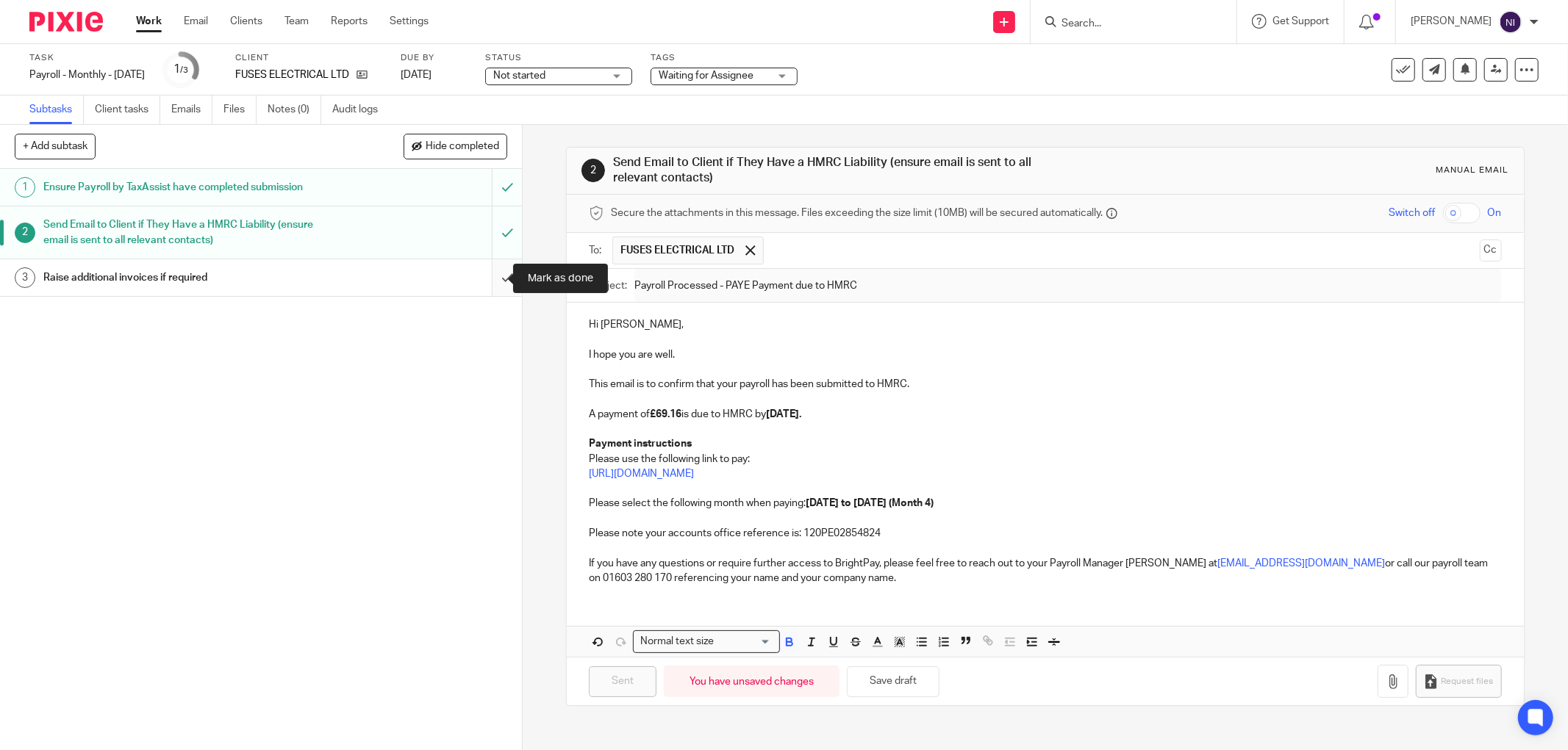
click at [484, 277] on input "submit" at bounding box center [261, 278] width 522 height 37
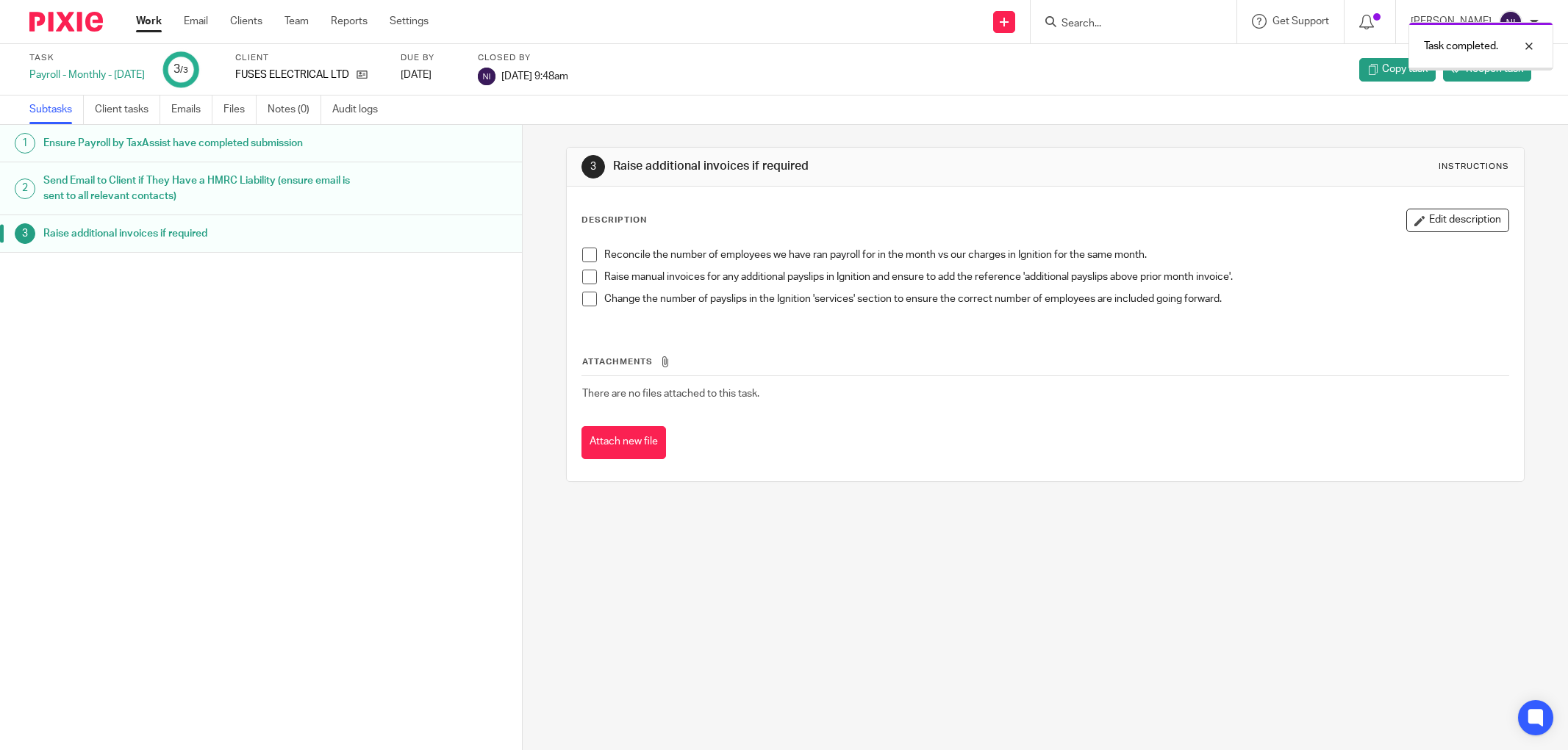
click at [191, 16] on link "Email" at bounding box center [196, 21] width 24 height 15
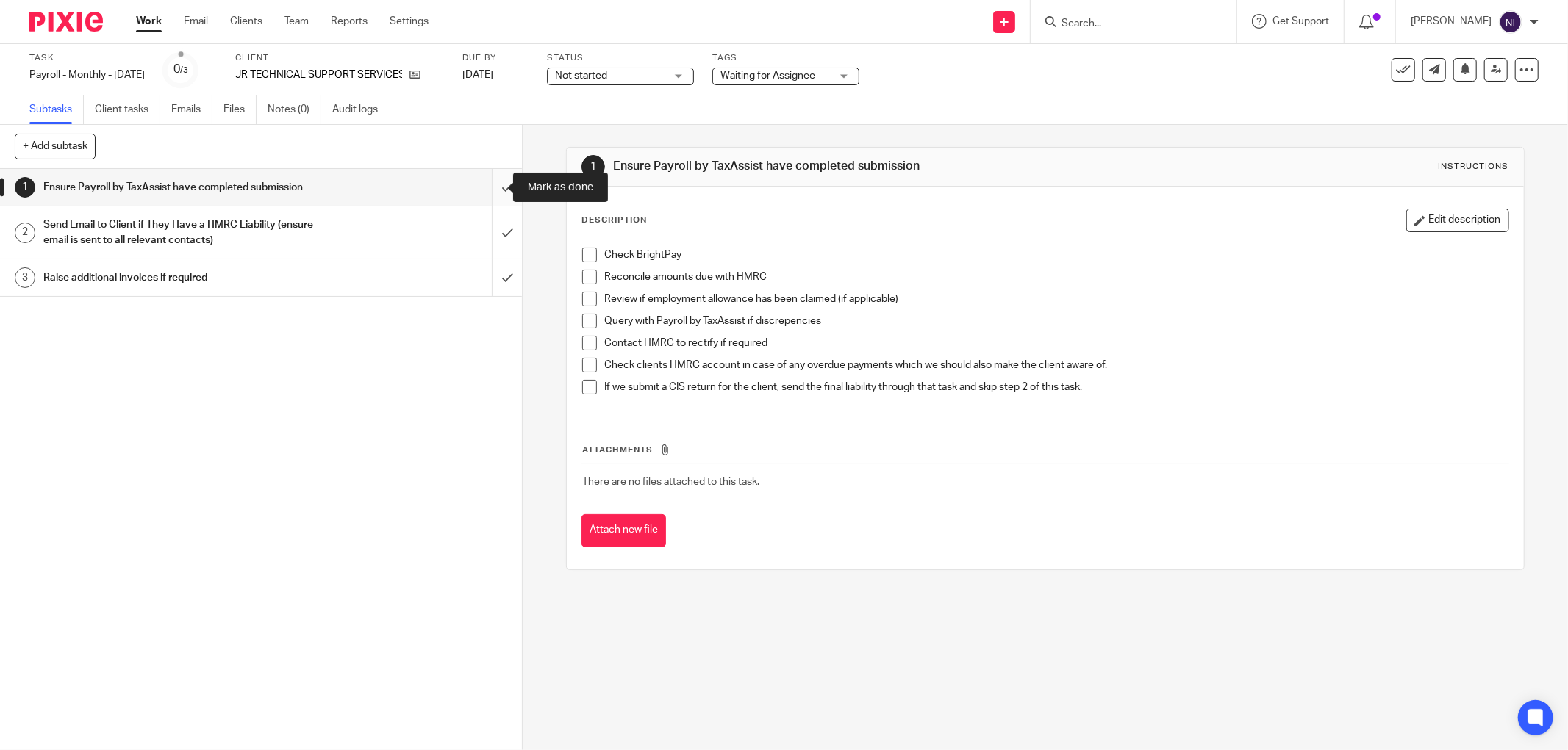
click at [482, 187] on input "submit" at bounding box center [261, 187] width 522 height 37
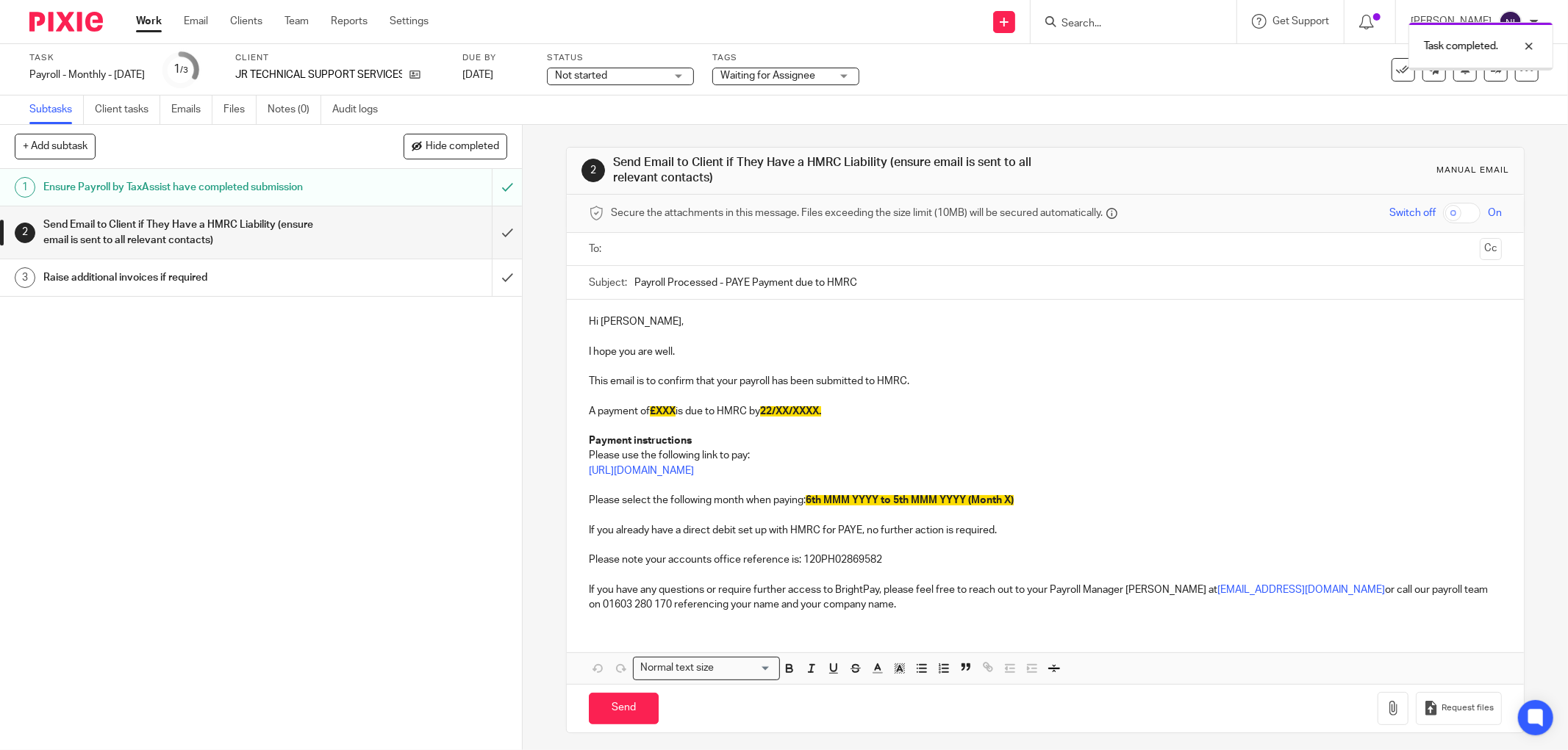
click at [677, 250] on input "text" at bounding box center [1045, 249] width 858 height 17
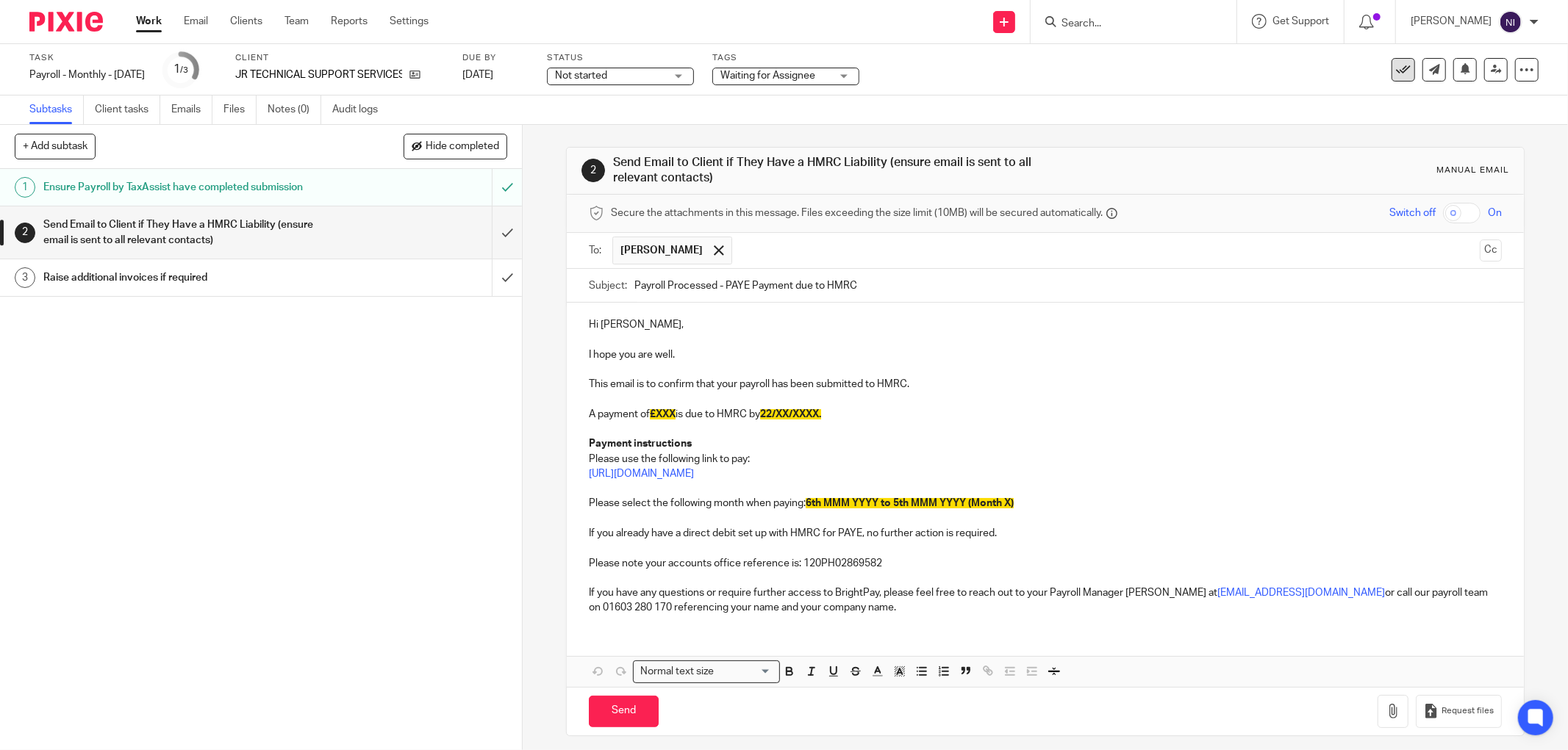
click at [1396, 64] on icon at bounding box center [1403, 69] width 15 height 15
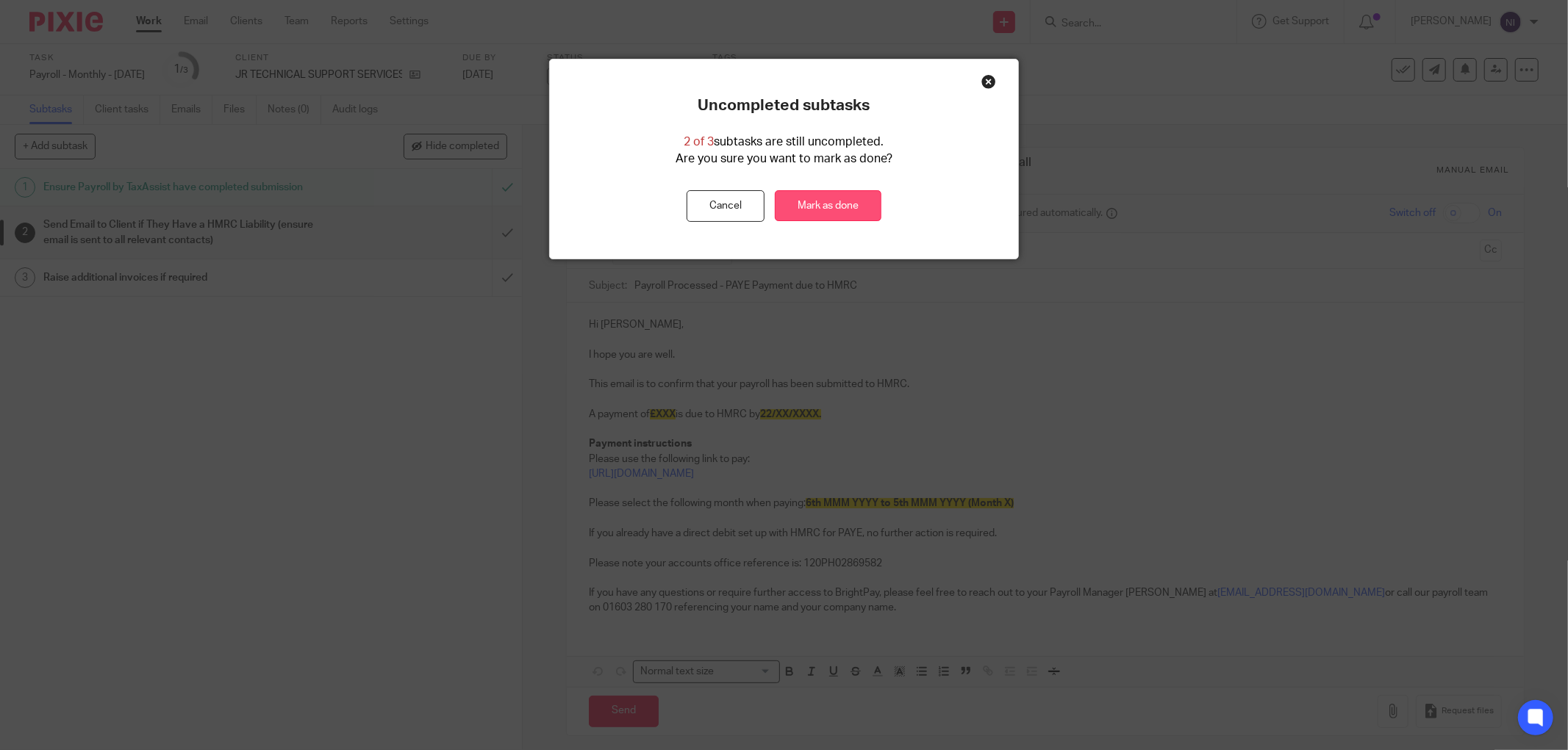
click at [811, 208] on link "Mark as done" at bounding box center [828, 206] width 106 height 32
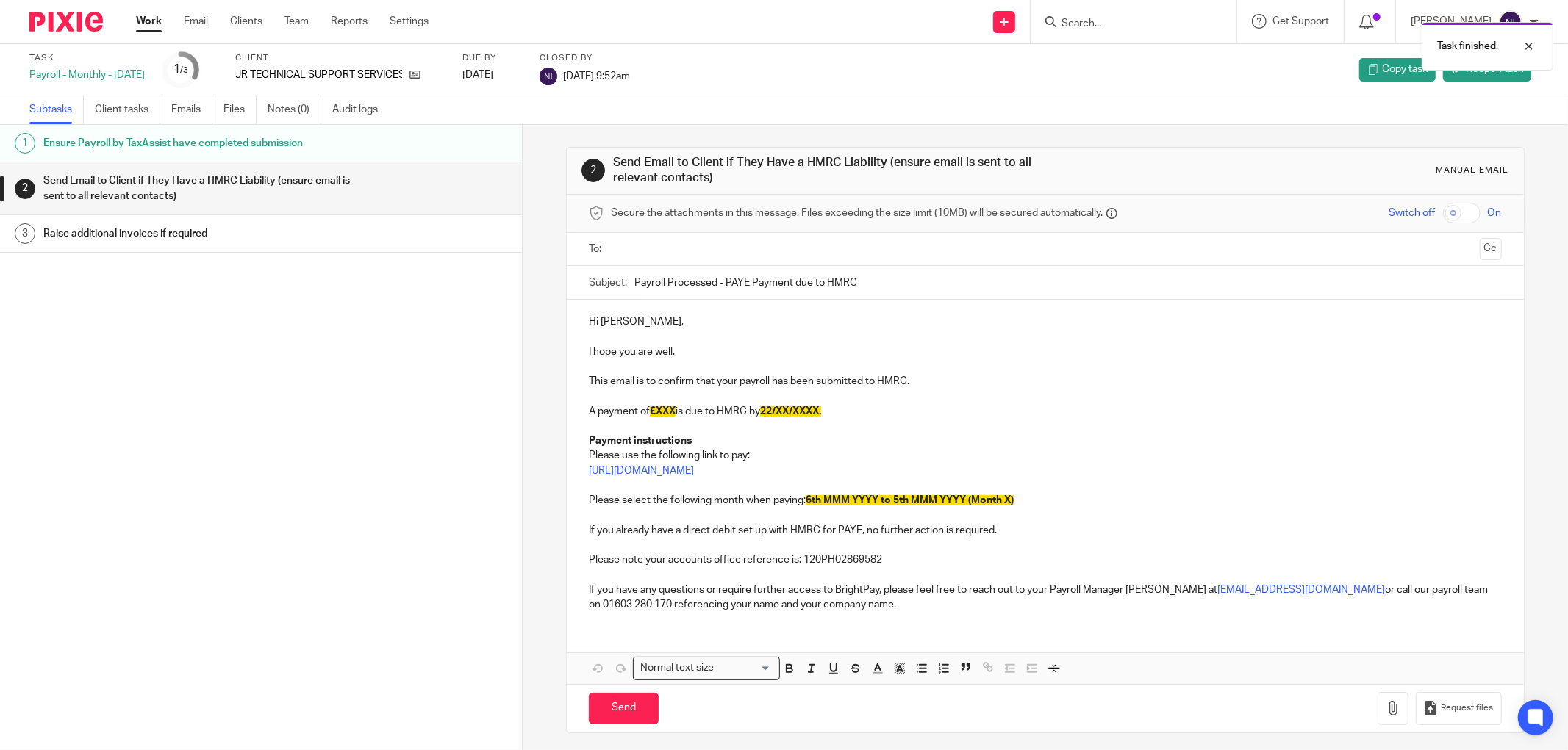
click at [145, 18] on link "Work" at bounding box center [149, 21] width 25 height 15
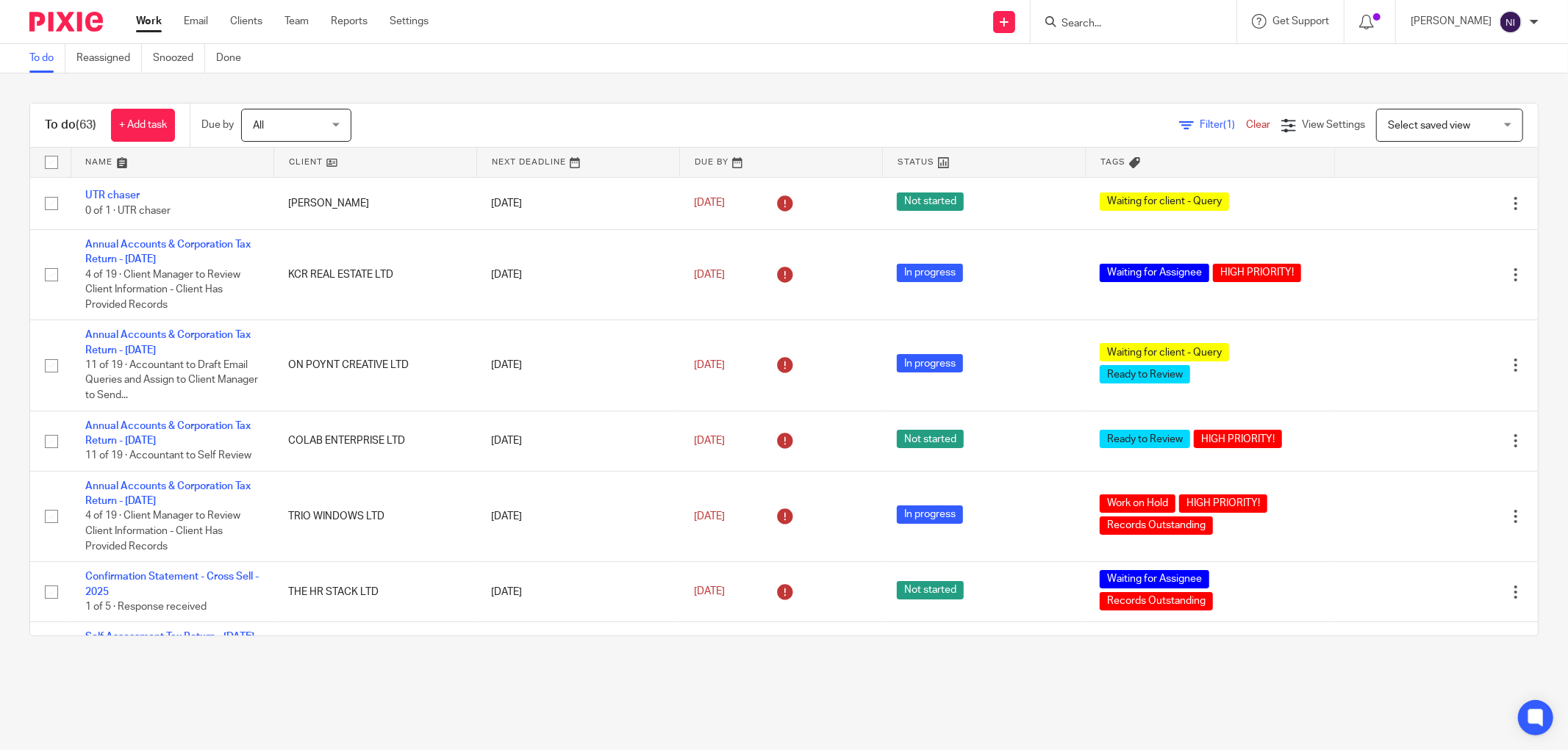
click at [99, 152] on link at bounding box center [173, 162] width 202 height 29
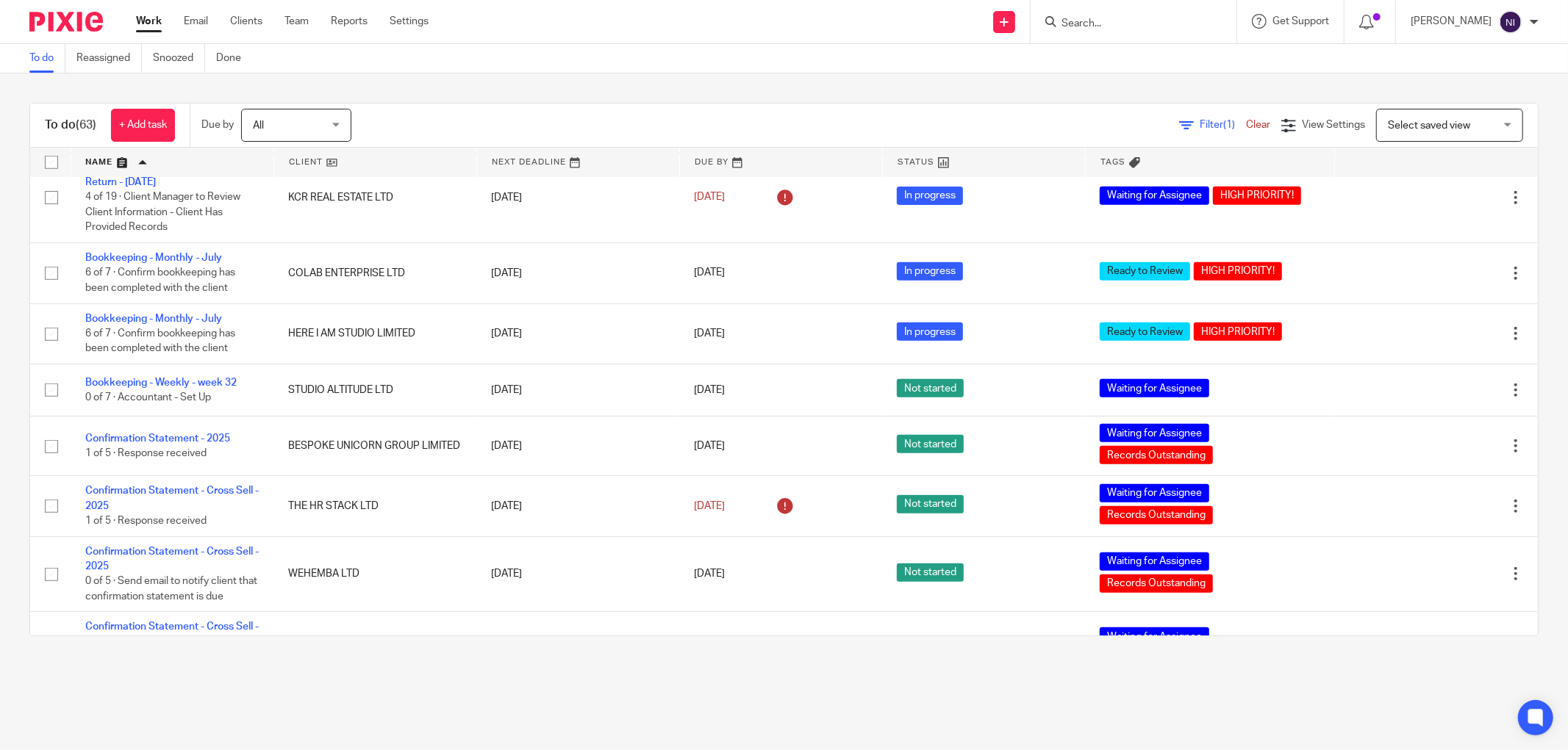
scroll to position [1143, 0]
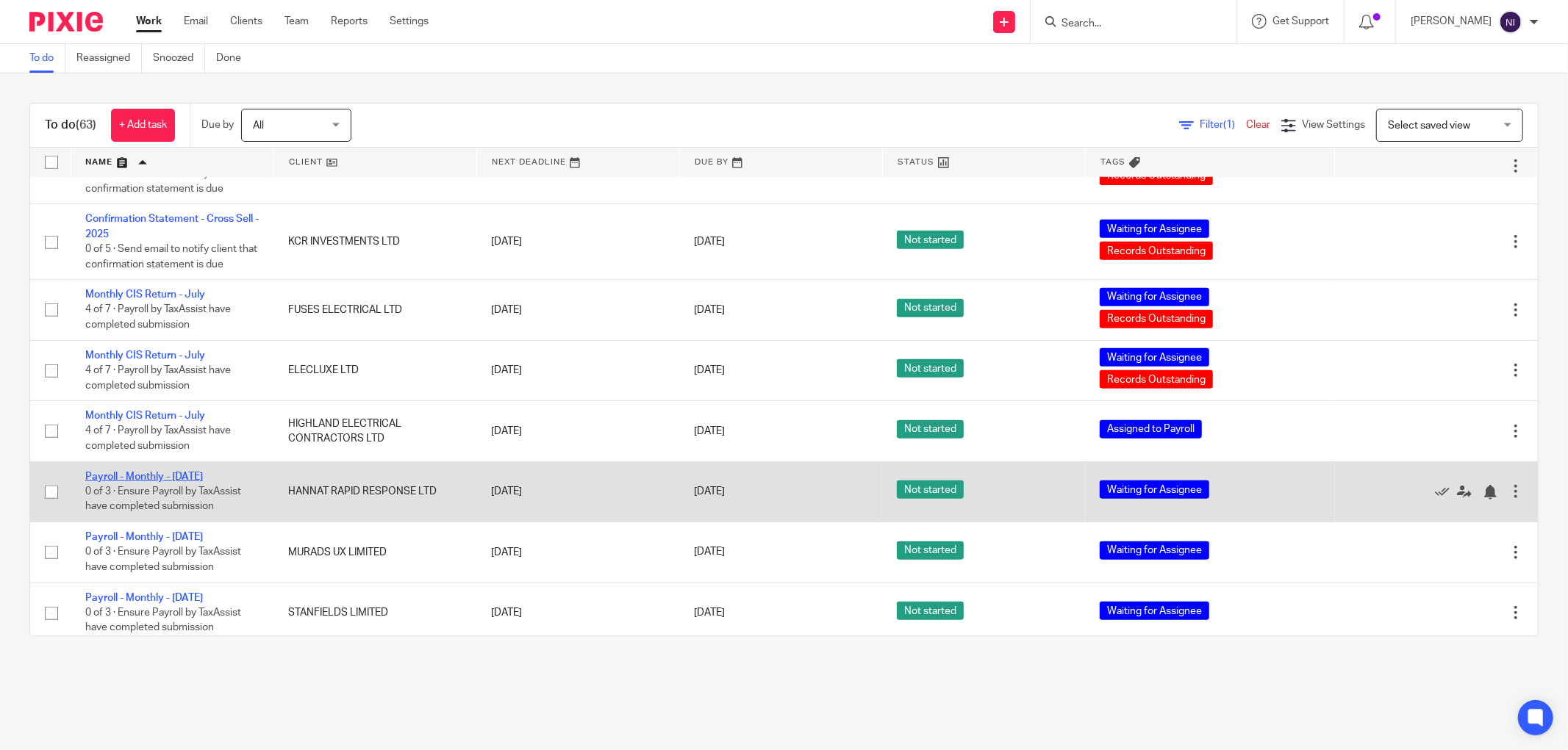
click at [149, 482] on link "Payroll - Monthly - [DATE]" at bounding box center [144, 477] width 118 height 10
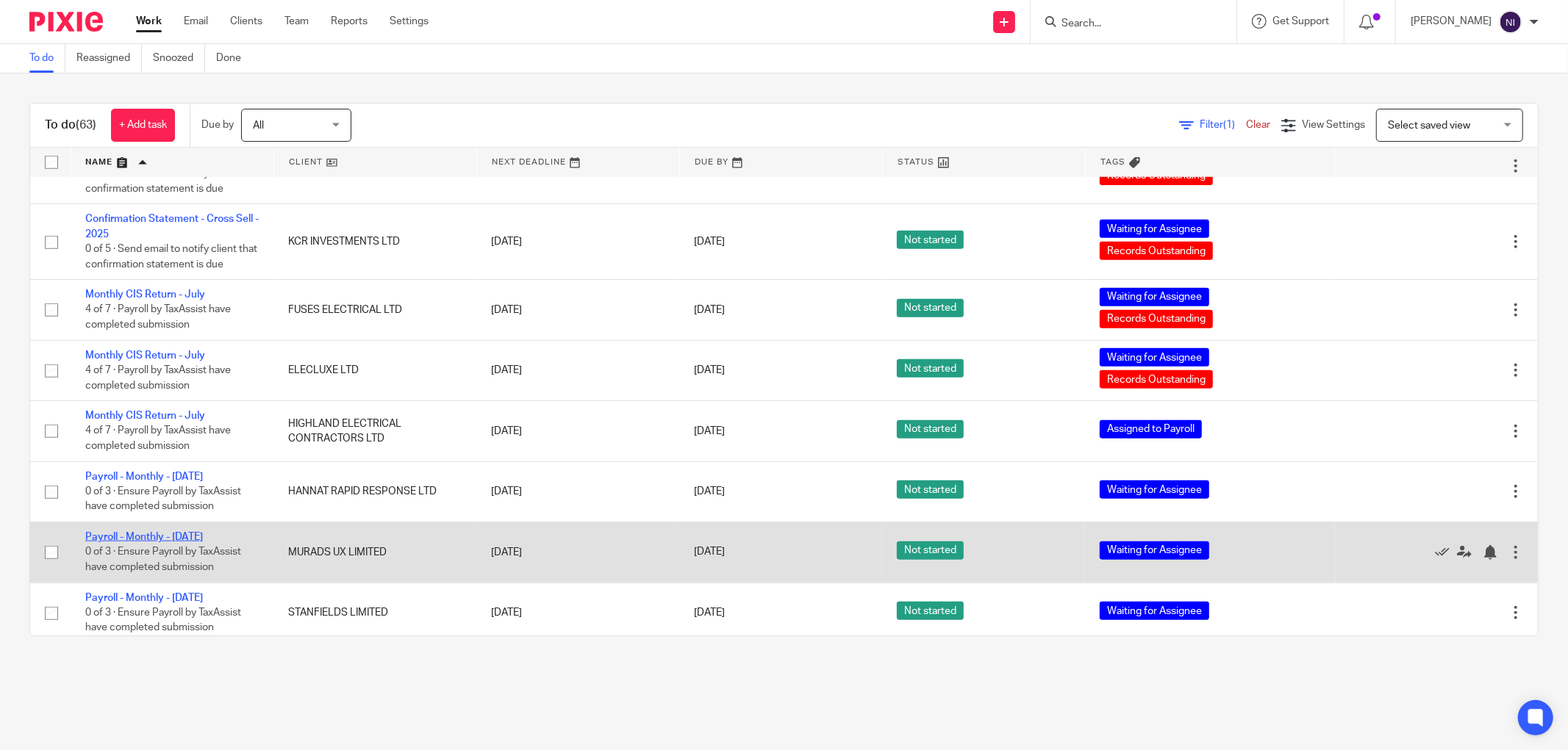
click at [127, 542] on link "Payroll - Monthly - [DATE]" at bounding box center [144, 537] width 118 height 10
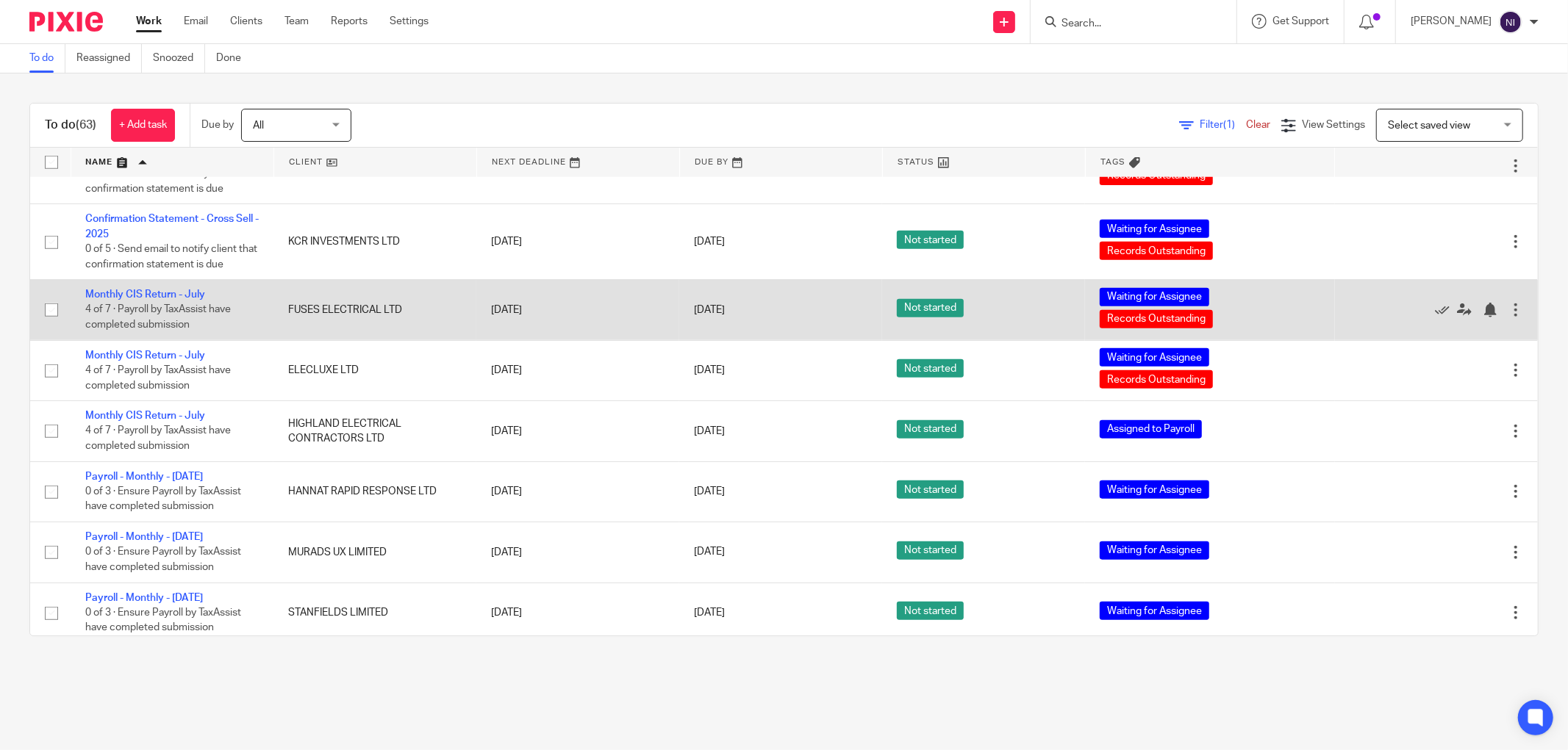
scroll to position [1306, 0]
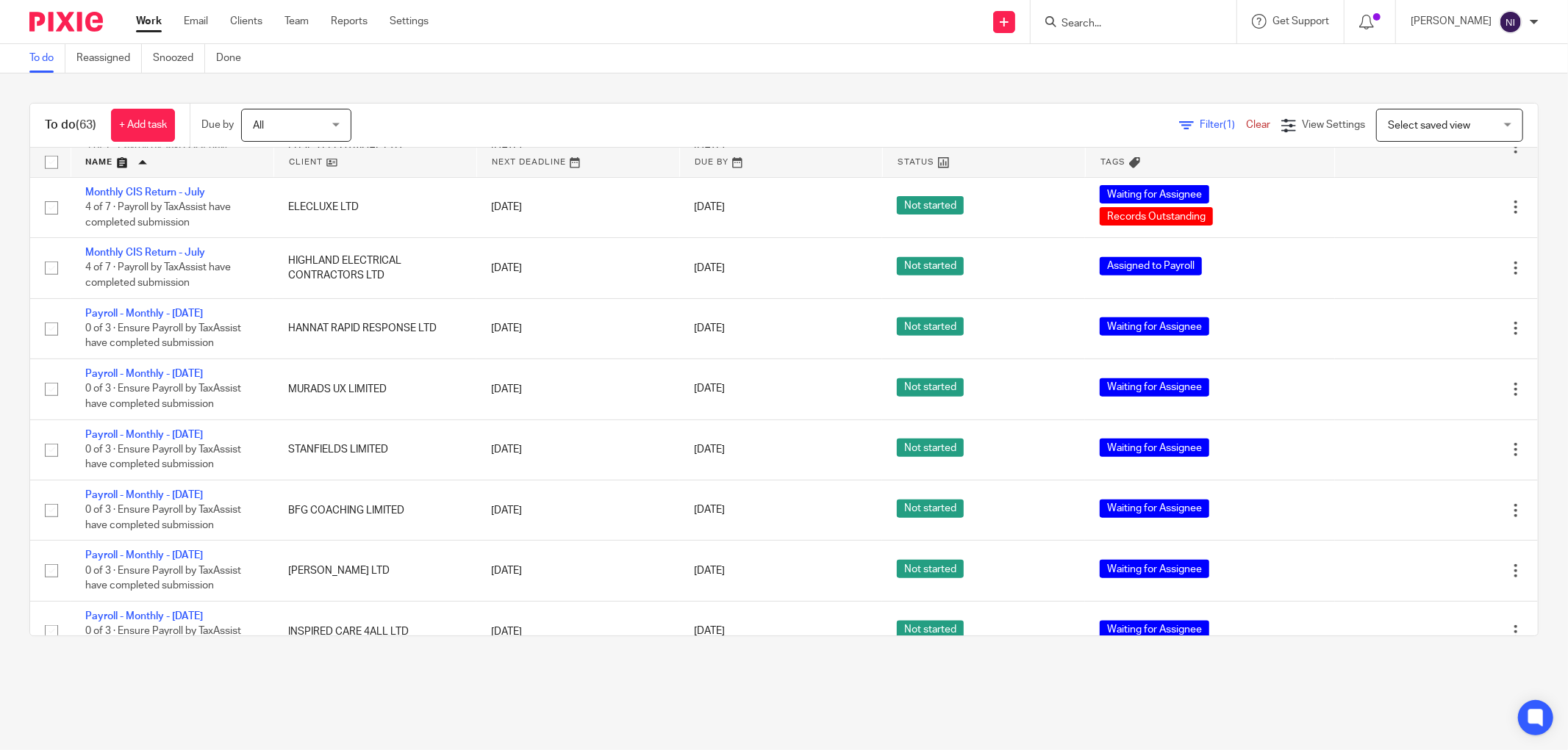
click at [307, 678] on main "To do Reassigned Snoozed Done To do (63) + Add task Due by All All Today Tomorr…" at bounding box center [784, 375] width 1568 height 750
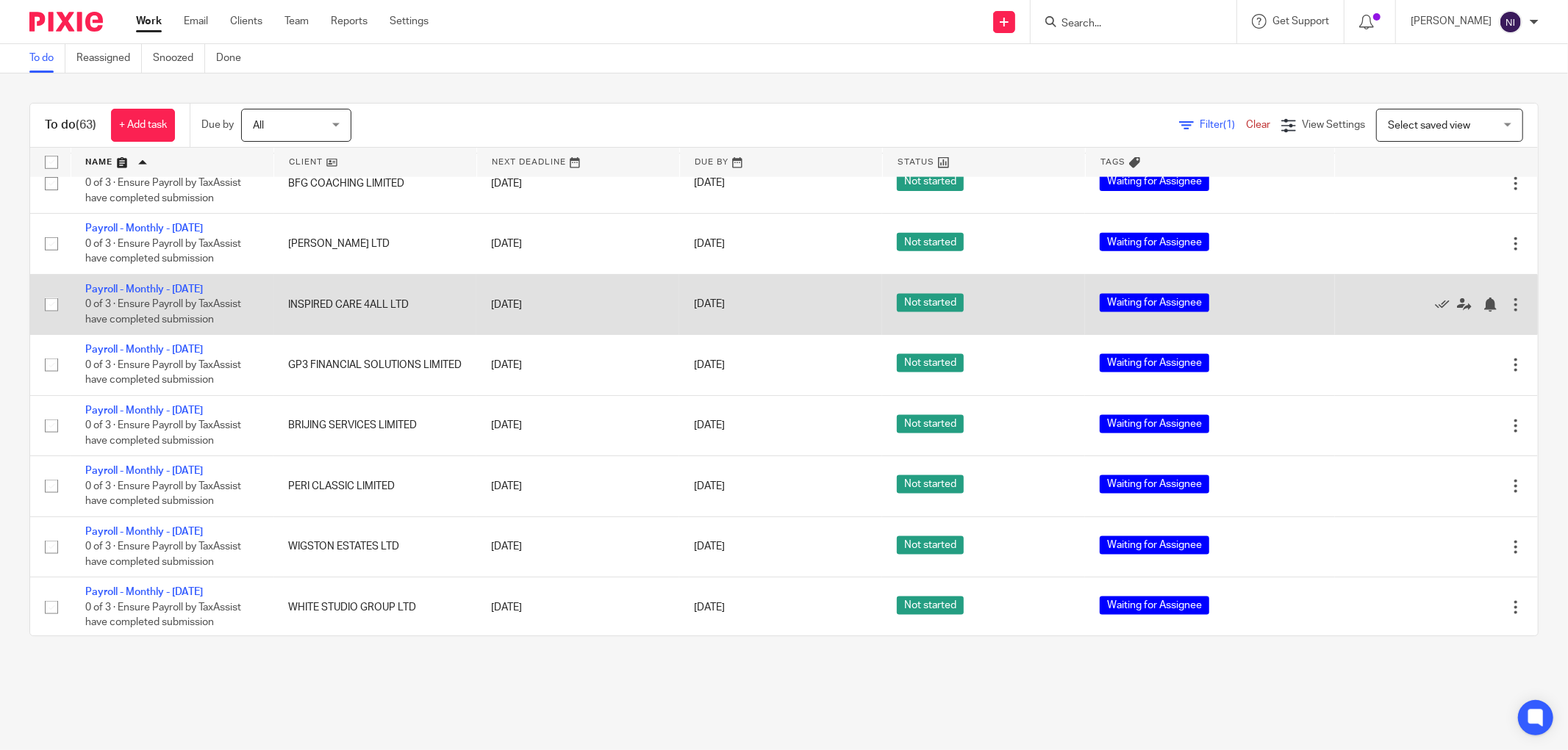
scroll to position [1551, 0]
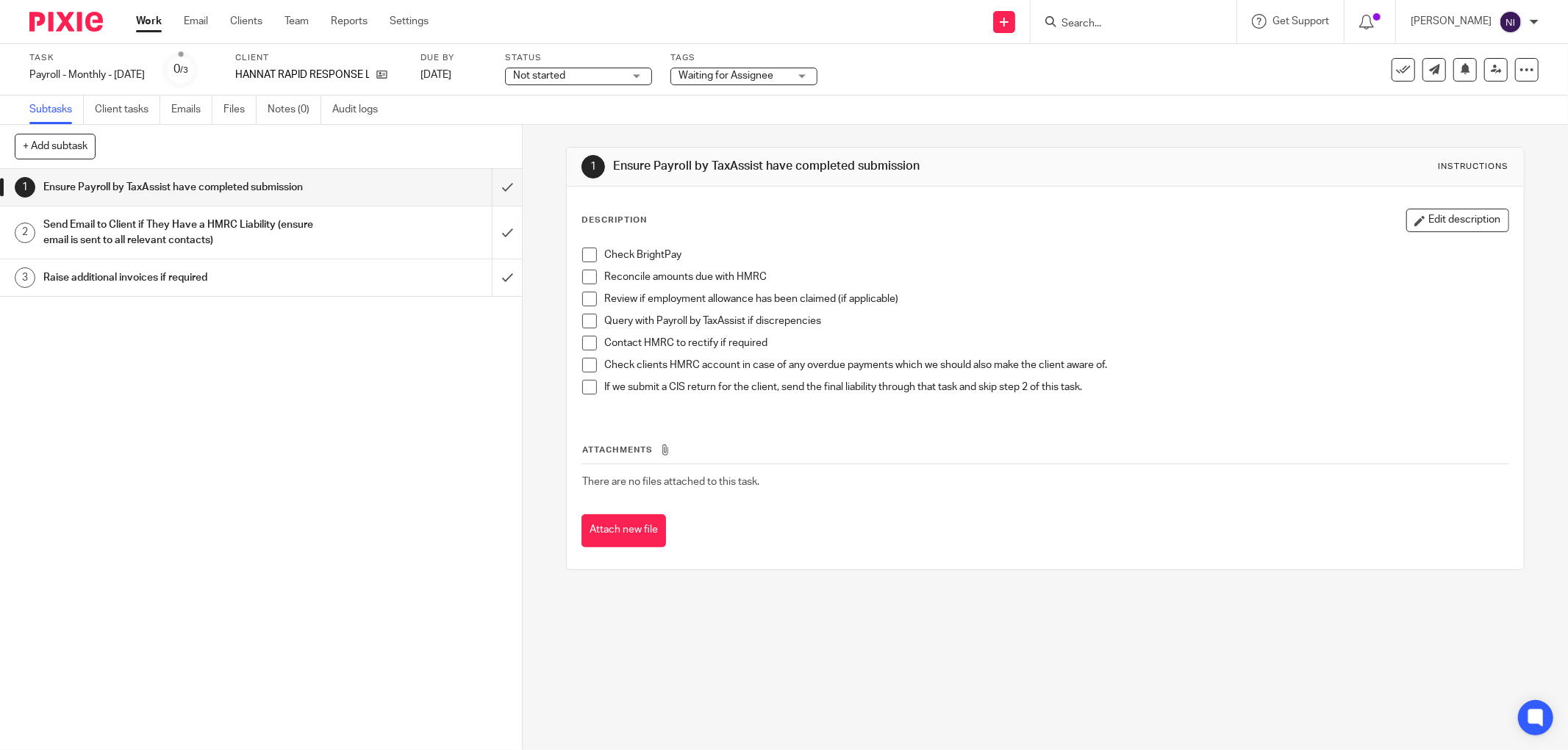
click at [415, 497] on div "1 Ensure Payroll by TaxAssist have completed submission 2 Send Email to Client …" at bounding box center [261, 459] width 522 height 581
click at [1396, 72] on icon at bounding box center [1403, 69] width 15 height 15
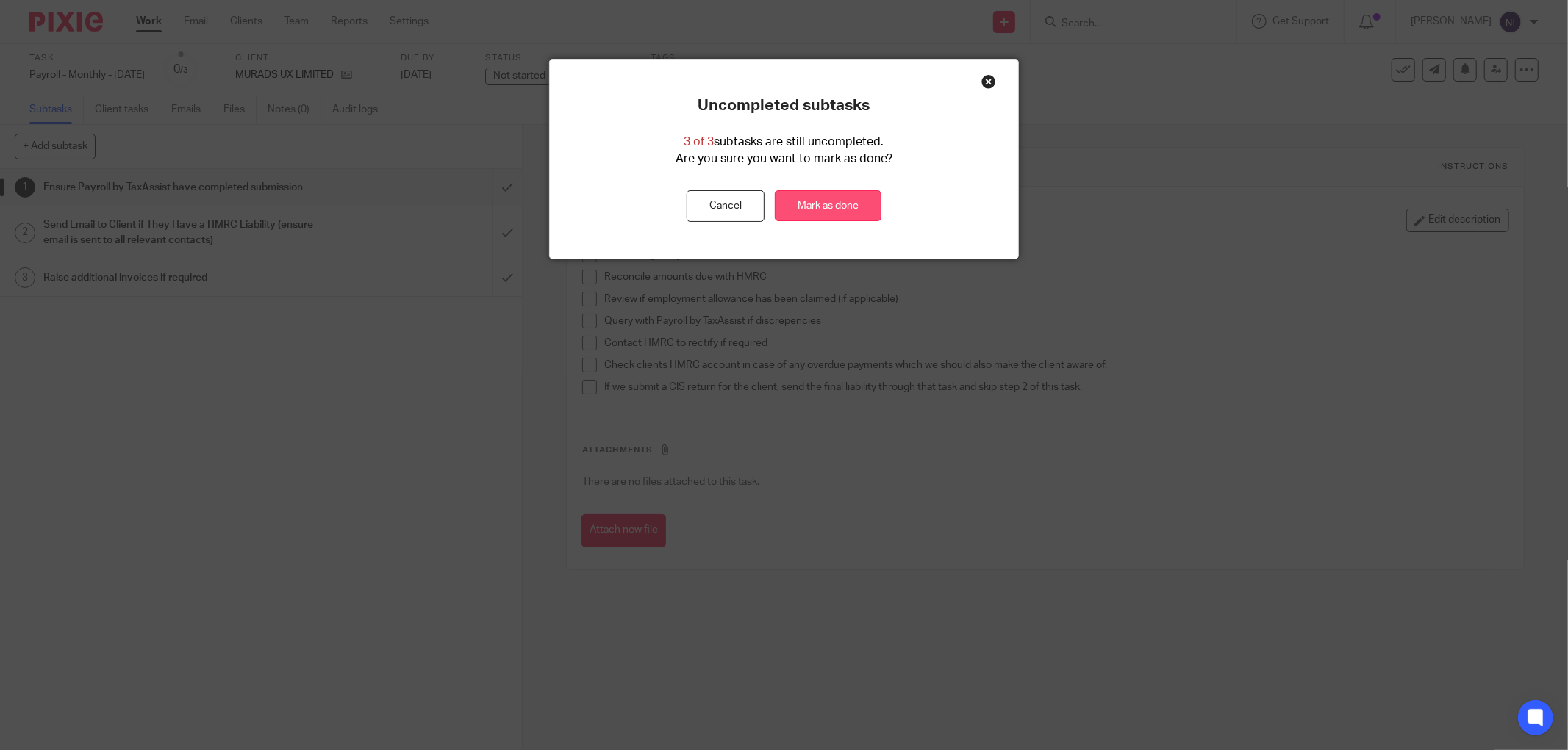
click at [845, 203] on link "Mark as done" at bounding box center [828, 206] width 106 height 32
